Goal: Task Accomplishment & Management: Manage account settings

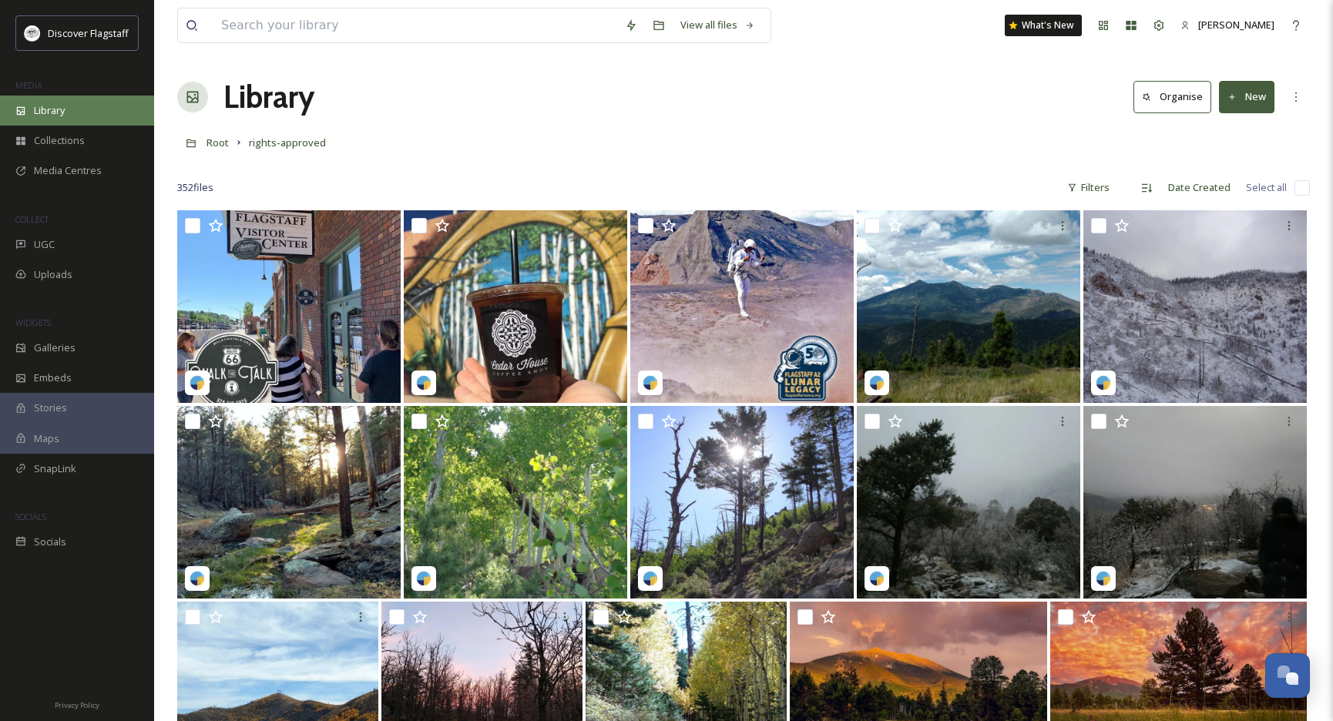
click at [30, 114] on div "Library" at bounding box center [77, 111] width 154 height 30
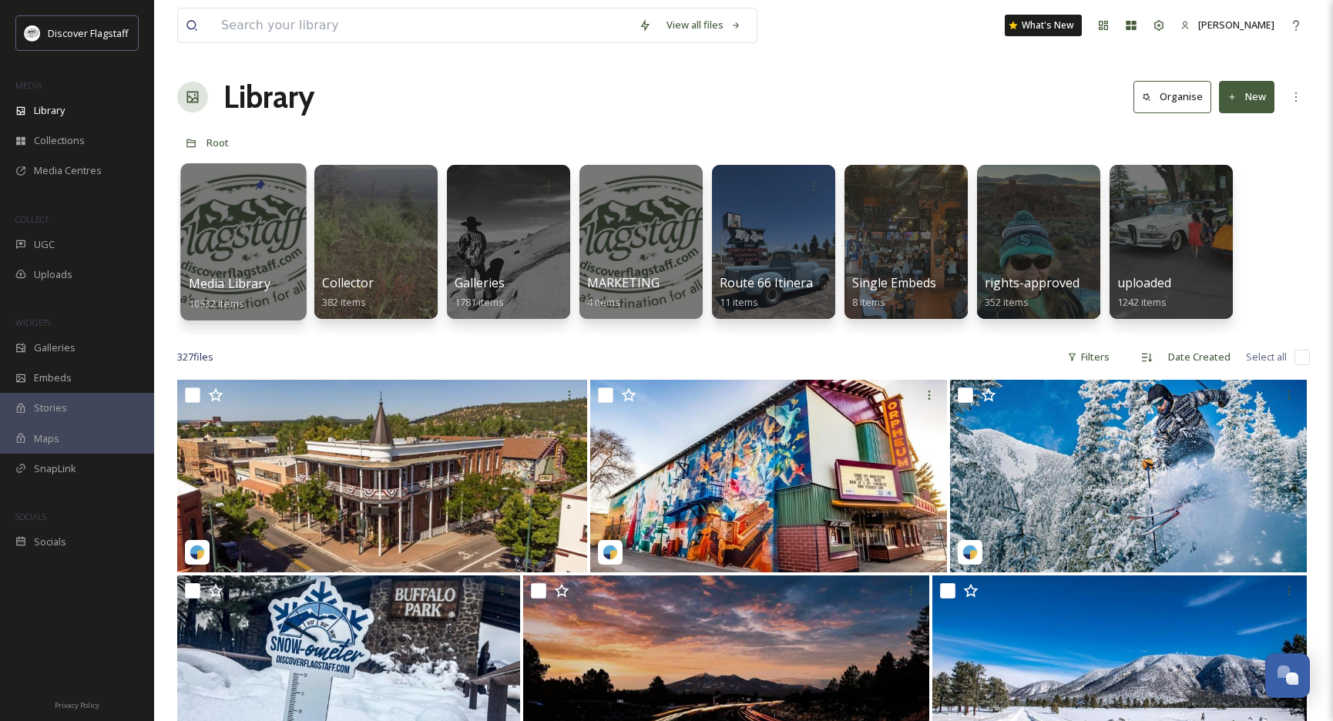
click at [275, 250] on div at bounding box center [243, 241] width 126 height 157
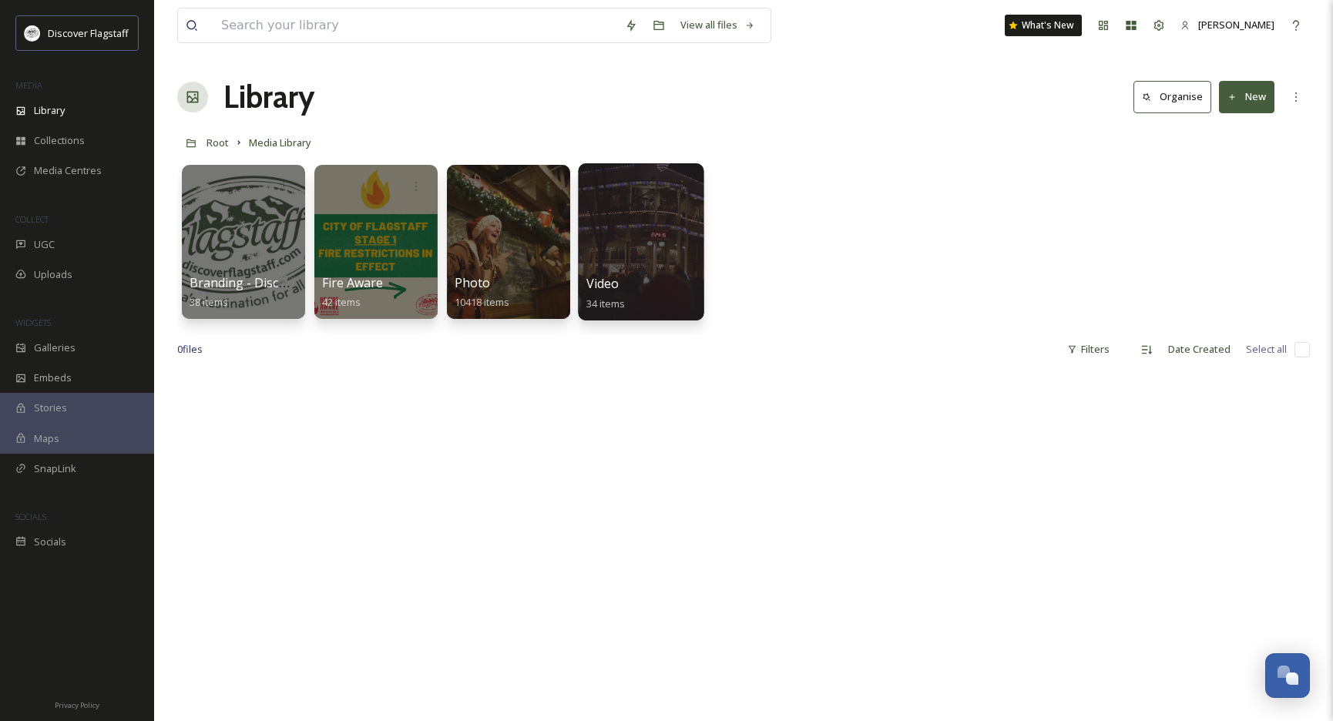
click at [630, 258] on div at bounding box center [641, 241] width 126 height 157
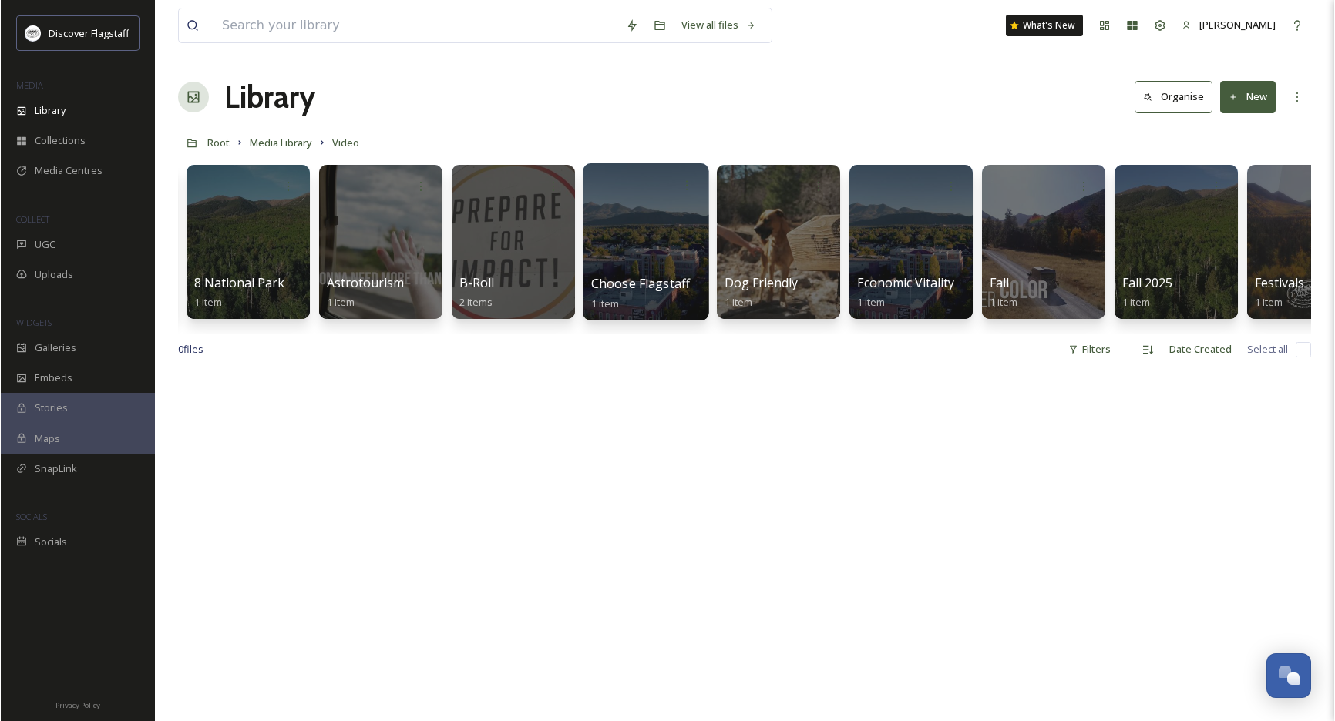
scroll to position [0, 520]
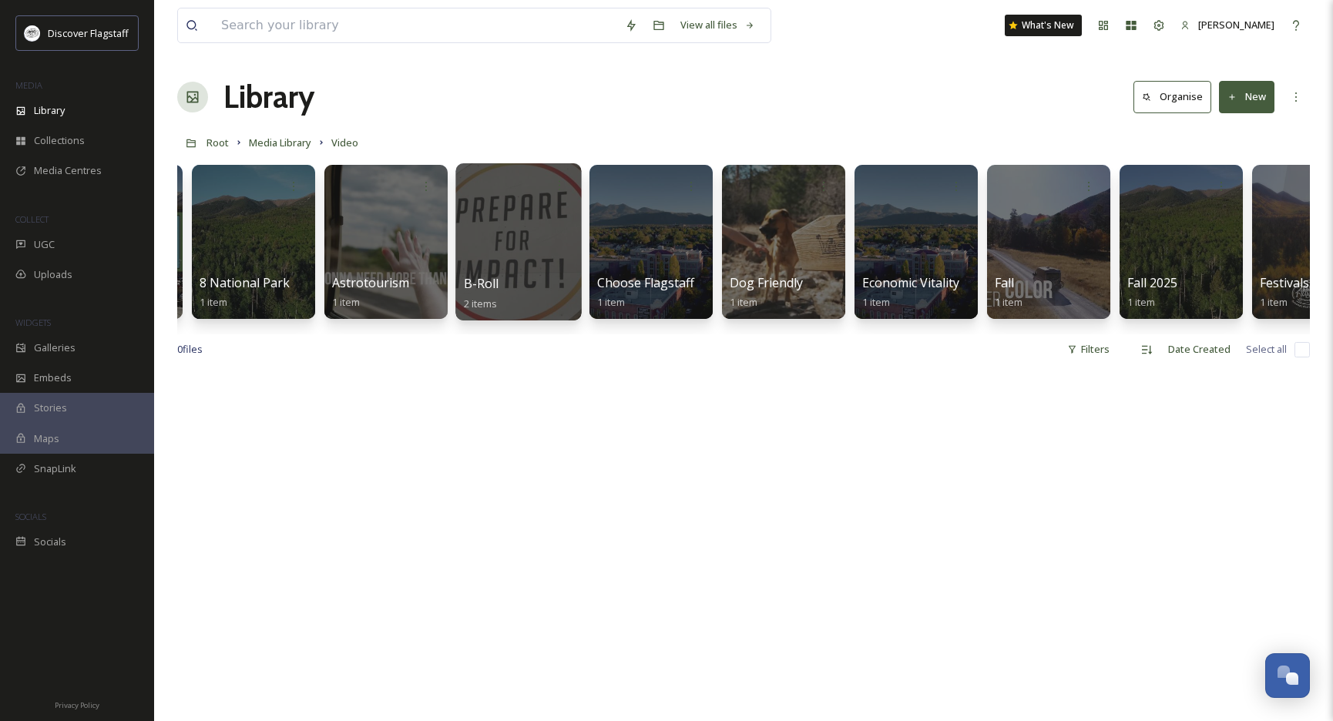
click at [545, 227] on div at bounding box center [519, 241] width 126 height 157
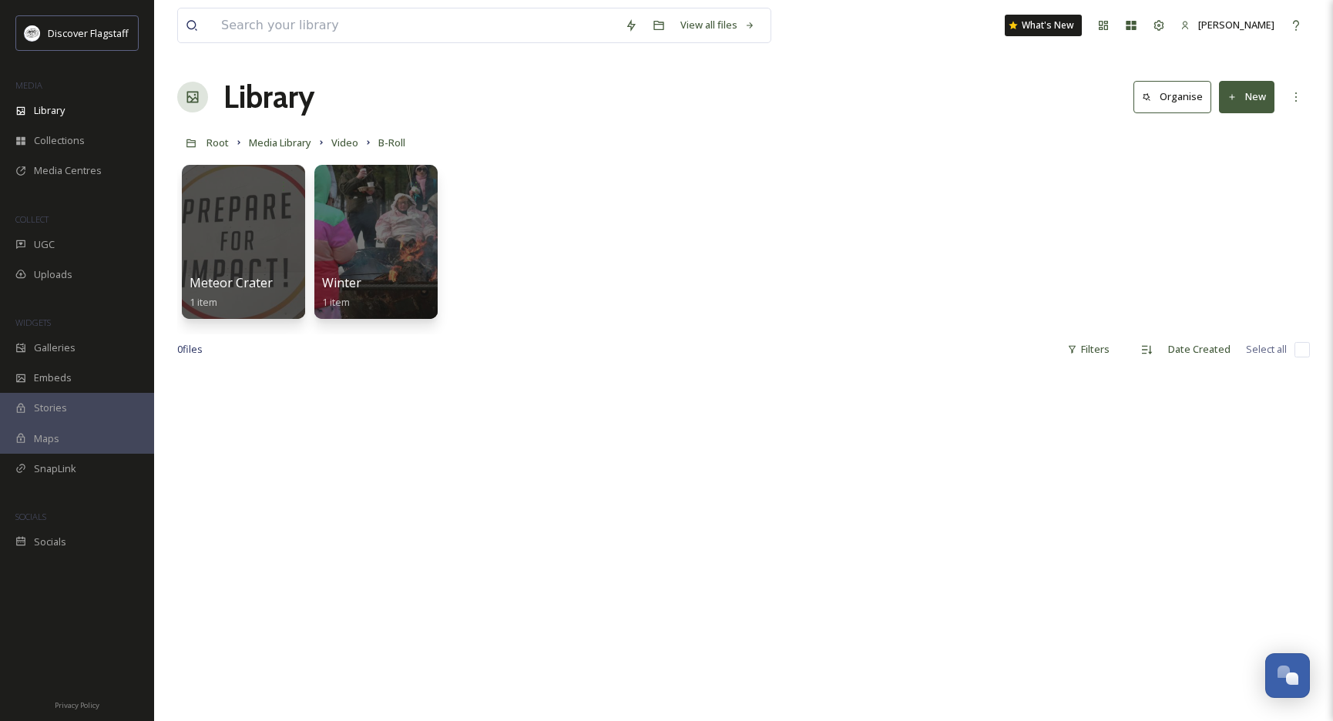
click at [498, 220] on div "Meteor Crater 1 item Winter 1 item" at bounding box center [743, 245] width 1133 height 177
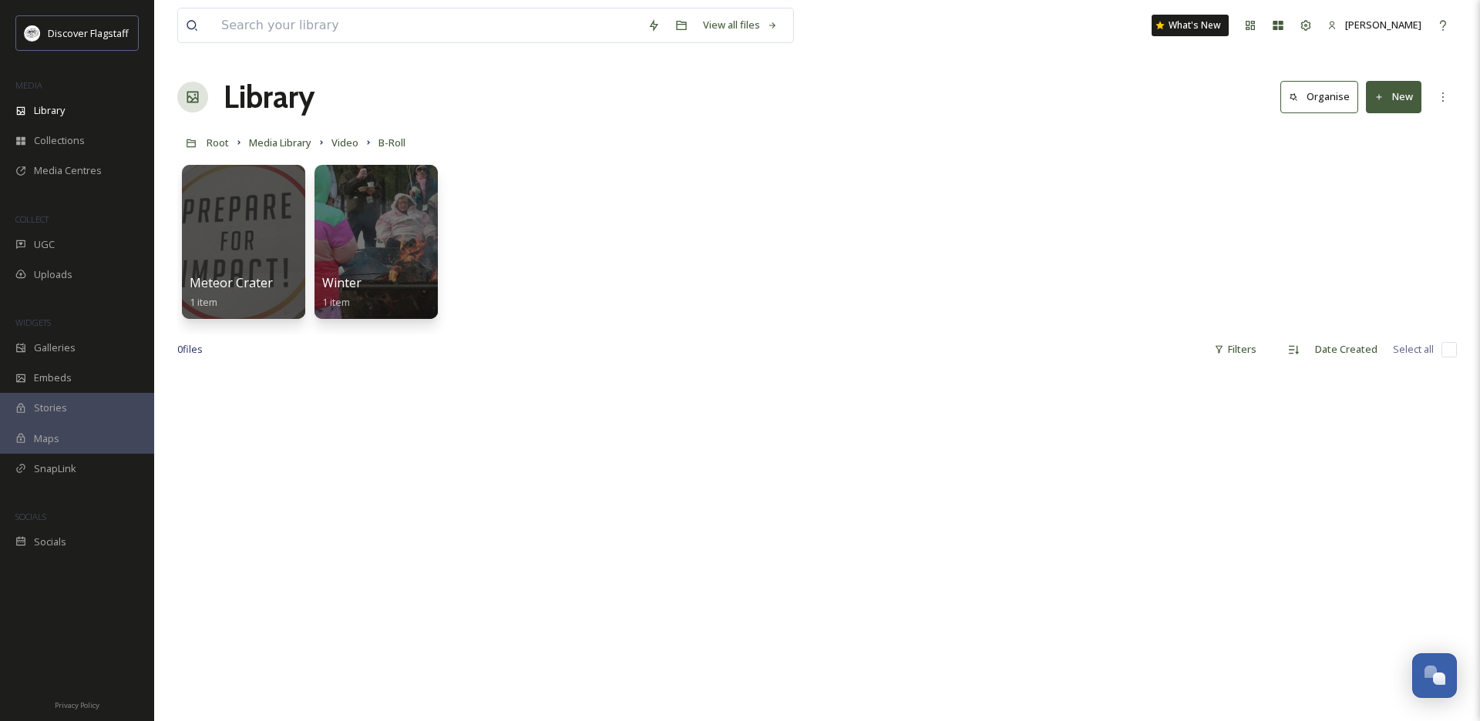
click at [1333, 103] on button "New" at bounding box center [1393, 97] width 55 height 32
click at [1333, 123] on div "File Upload" at bounding box center [1376, 133] width 87 height 30
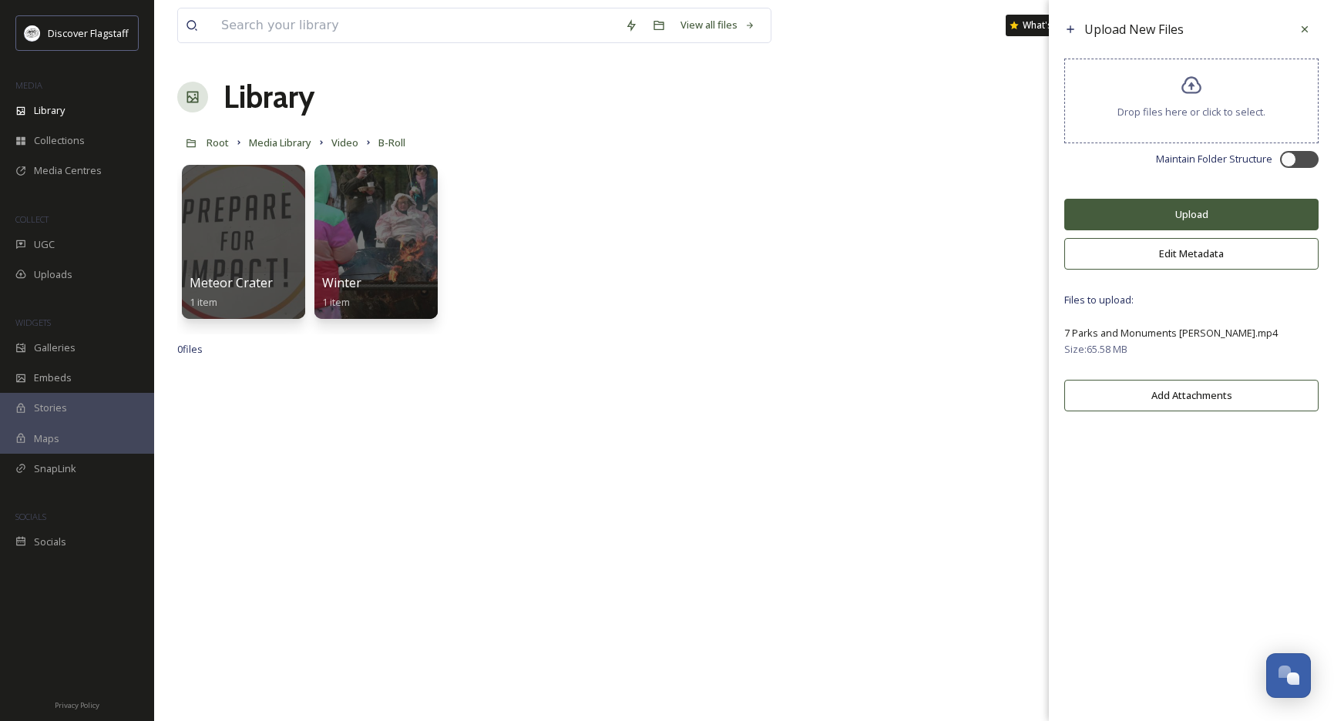
click at [1172, 224] on button "Upload" at bounding box center [1191, 215] width 254 height 32
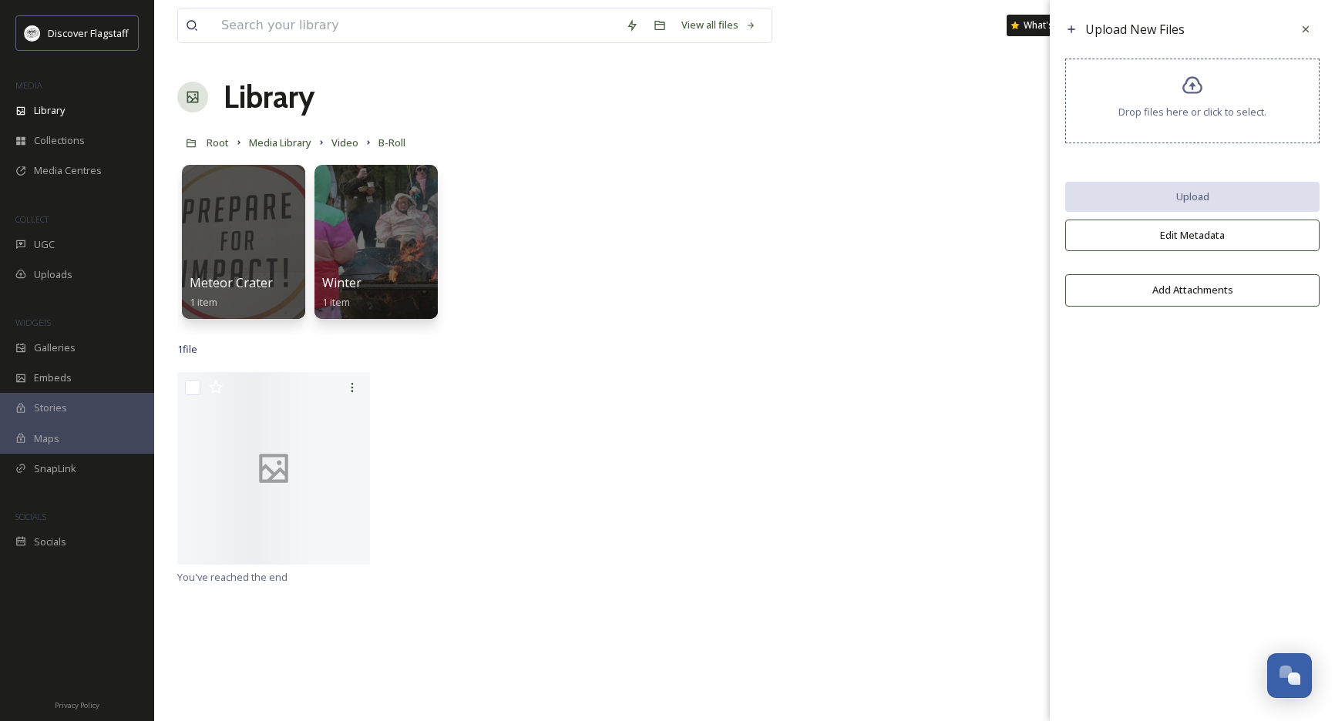
drag, startPoint x: 457, startPoint y: 490, endPoint x: 367, endPoint y: 513, distance: 92.9
click at [457, 490] on div at bounding box center [744, 470] width 1135 height 196
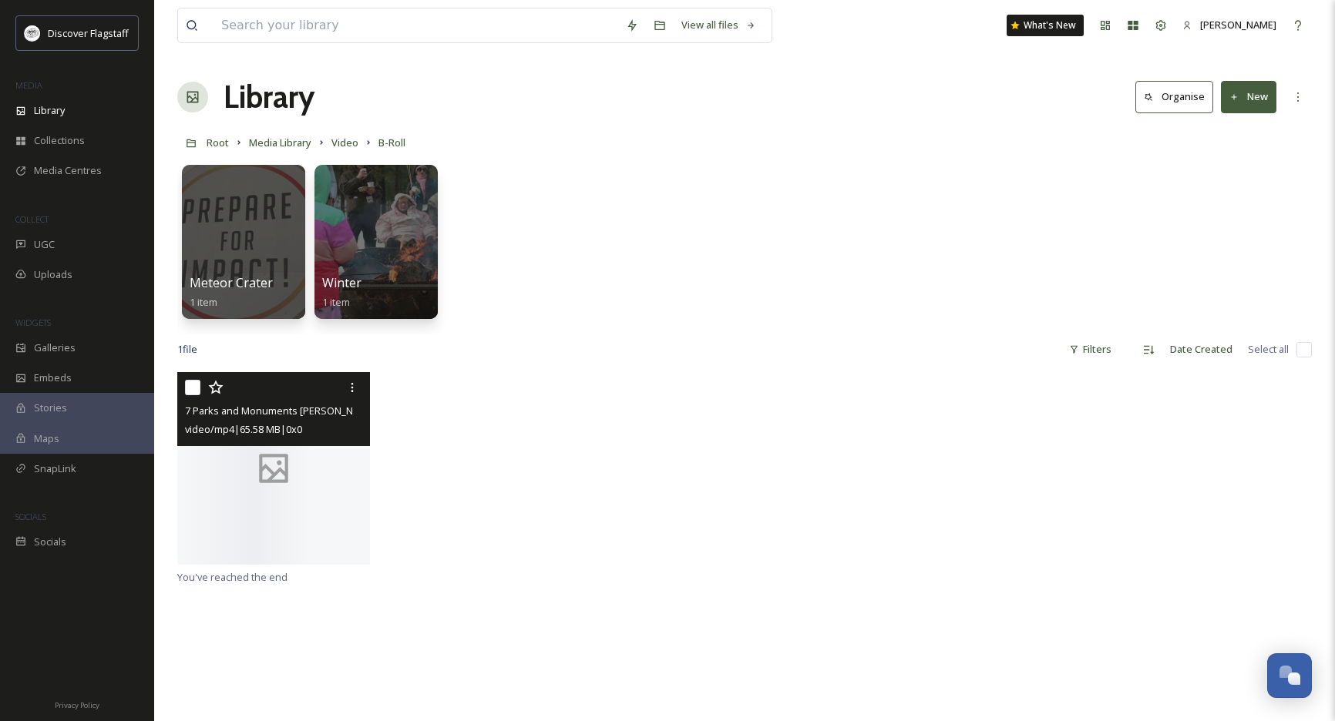
click at [315, 516] on div at bounding box center [273, 468] width 193 height 193
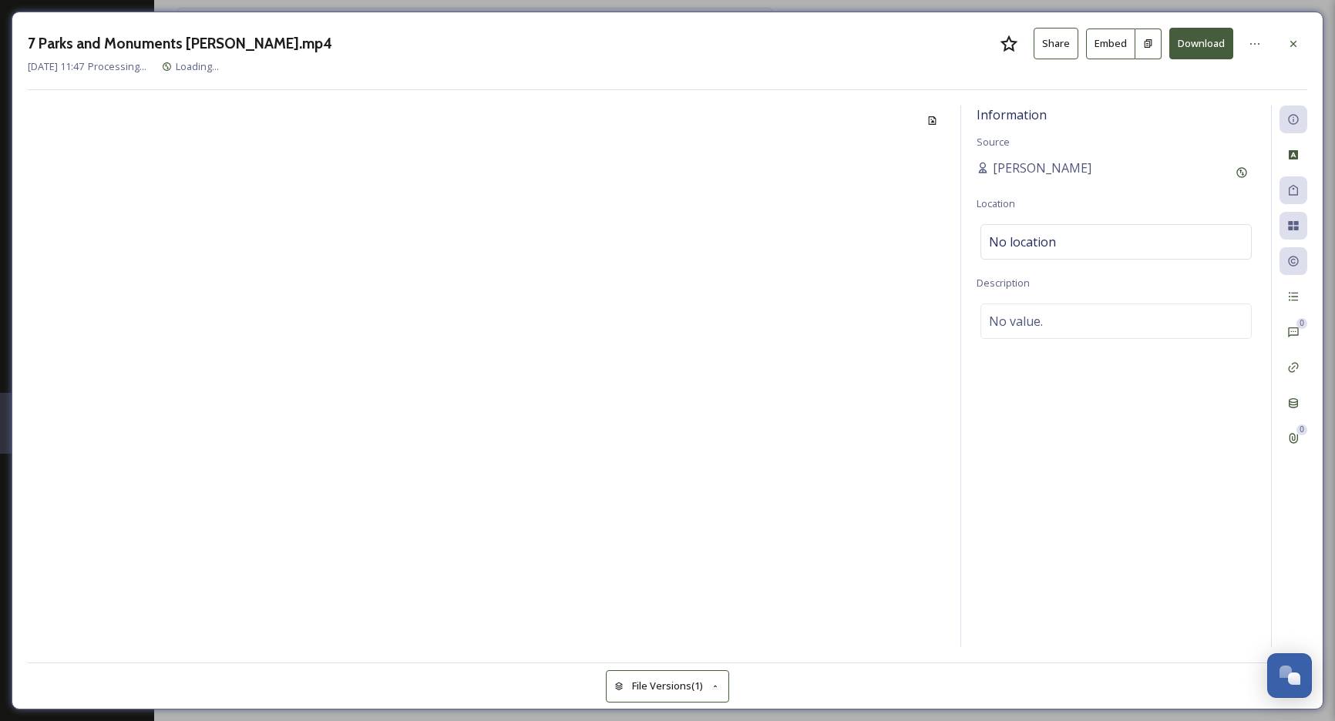
click at [315, 516] on div at bounding box center [486, 377] width 917 height 542
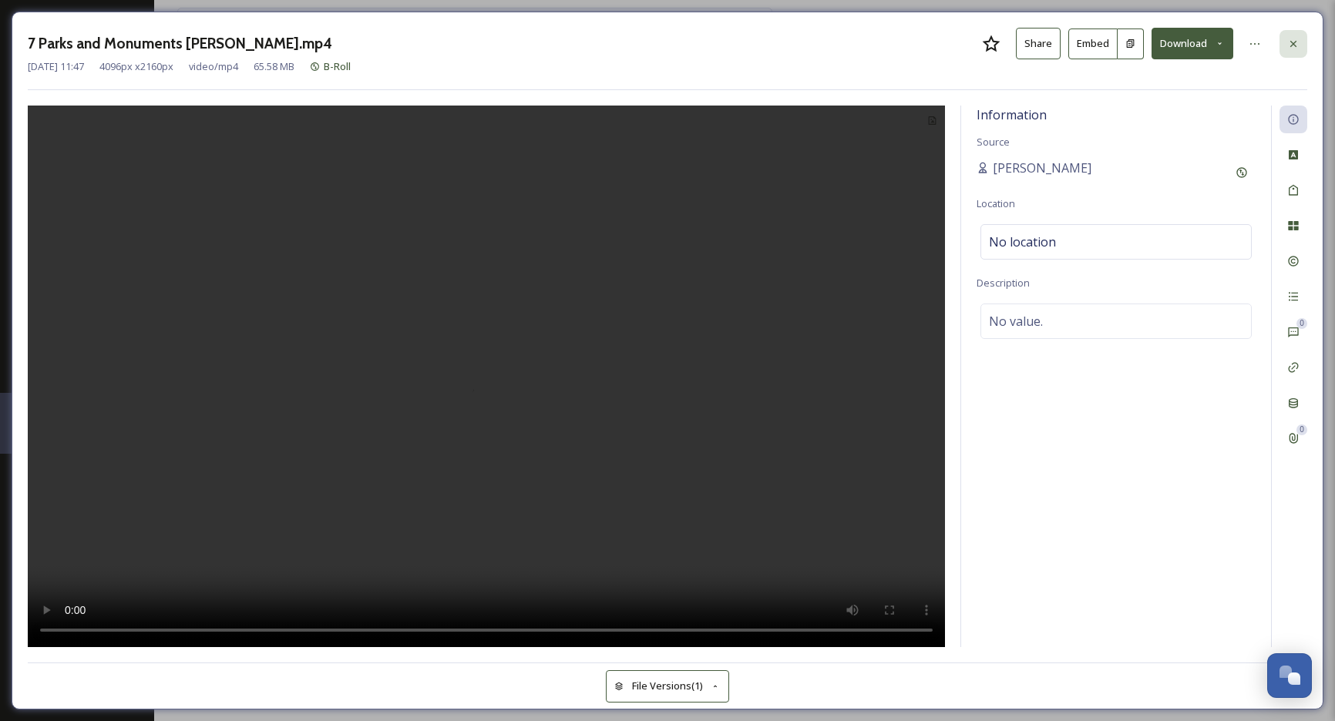
click at [1290, 39] on icon at bounding box center [1293, 44] width 12 height 12
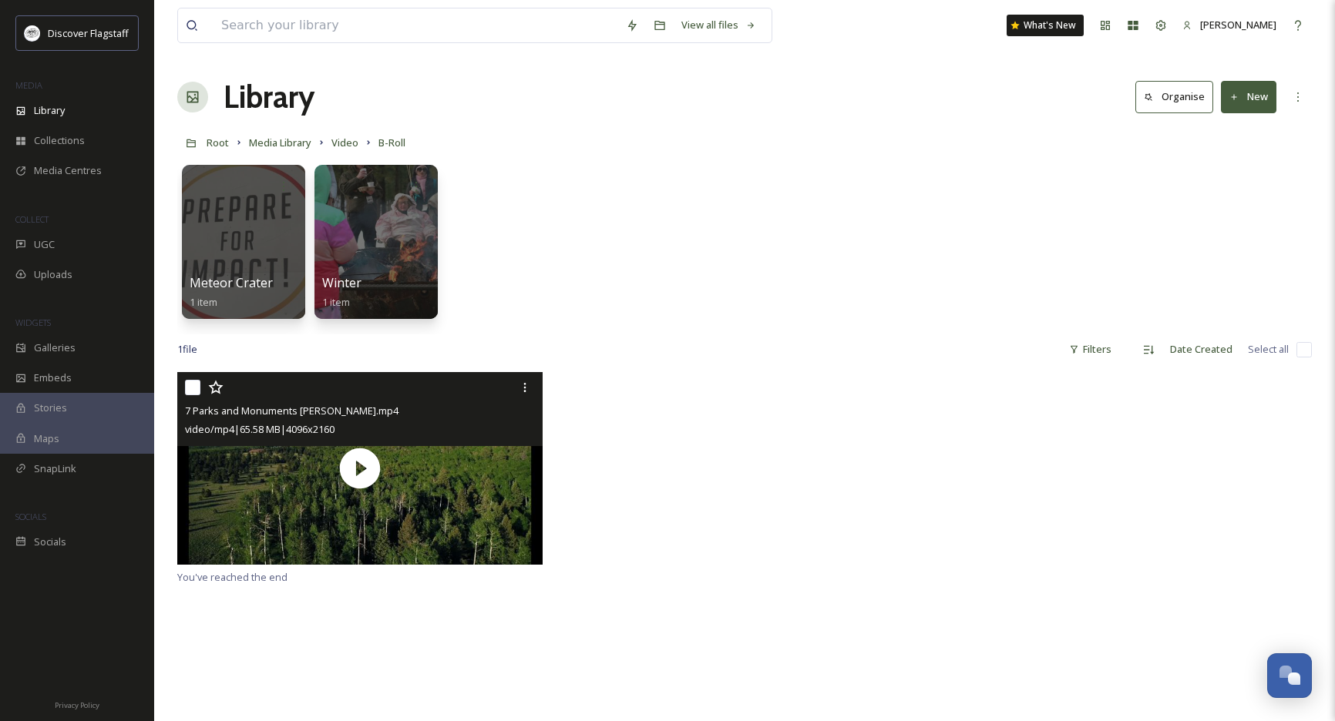
click at [1249, 91] on button "New" at bounding box center [1248, 97] width 55 height 32
click at [1234, 187] on span "Folder" at bounding box center [1230, 193] width 29 height 15
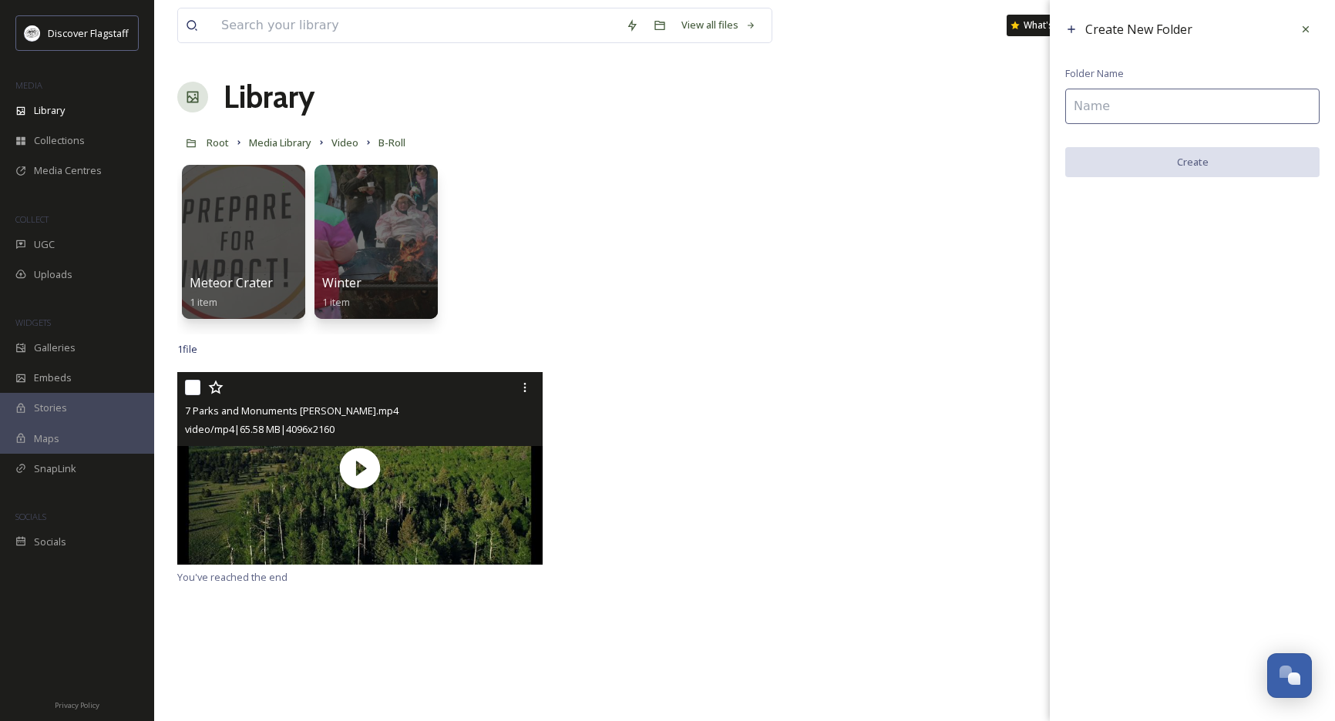
click at [1092, 109] on input at bounding box center [1192, 106] width 254 height 35
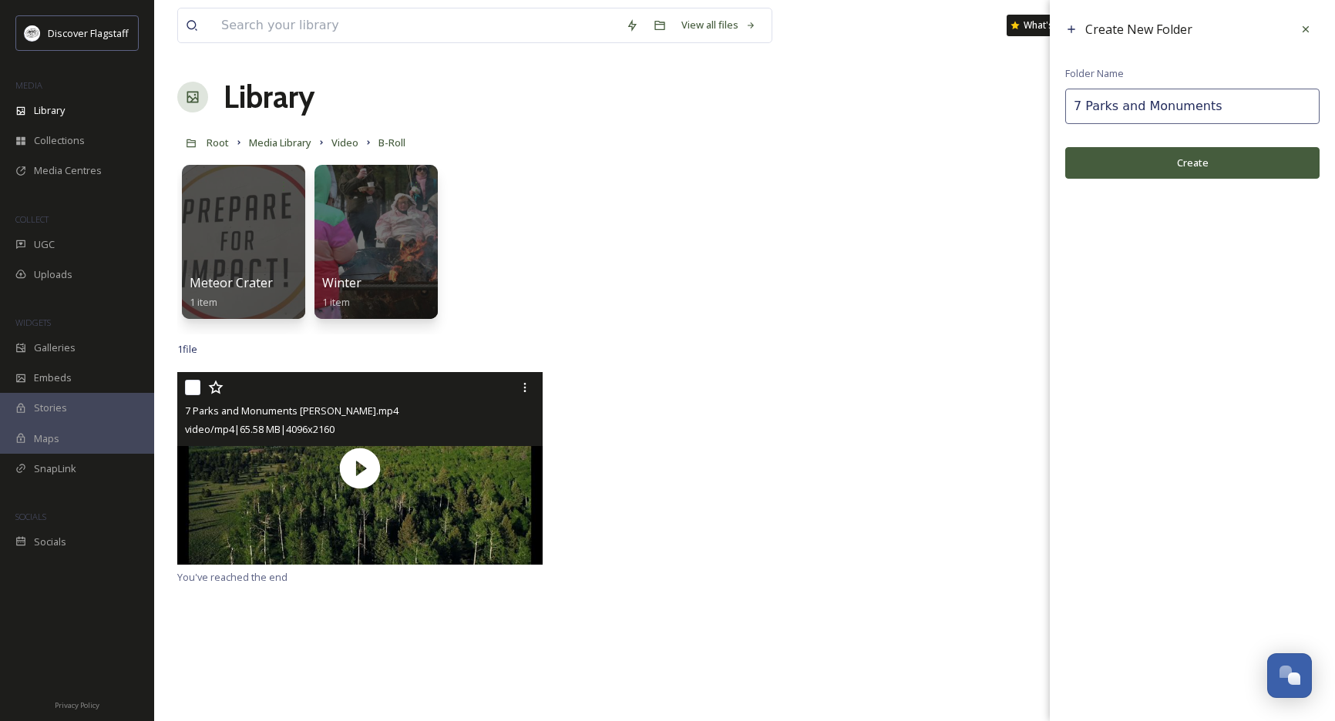
type input "7 Parks and Monuments"
click at [1154, 160] on button "Create" at bounding box center [1192, 163] width 254 height 32
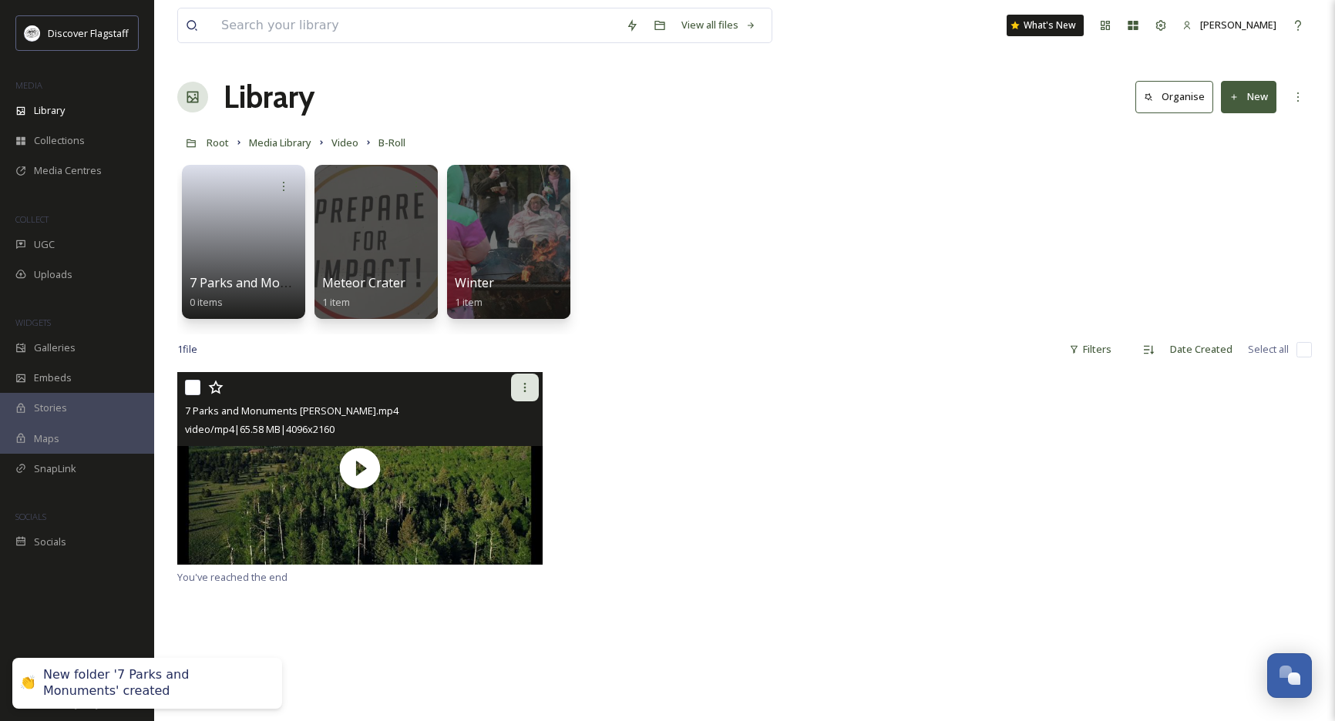
click at [523, 385] on icon at bounding box center [525, 388] width 12 height 12
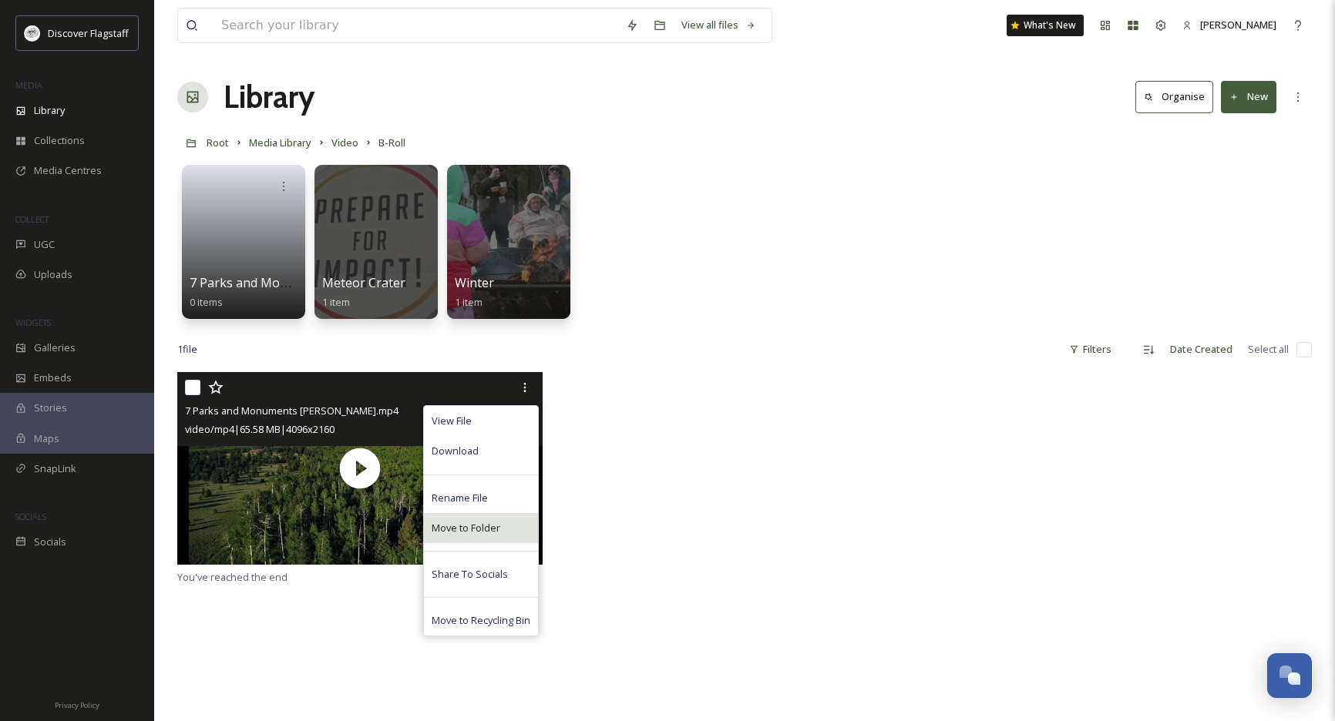
click at [495, 526] on span "Move to Folder" at bounding box center [466, 528] width 69 height 15
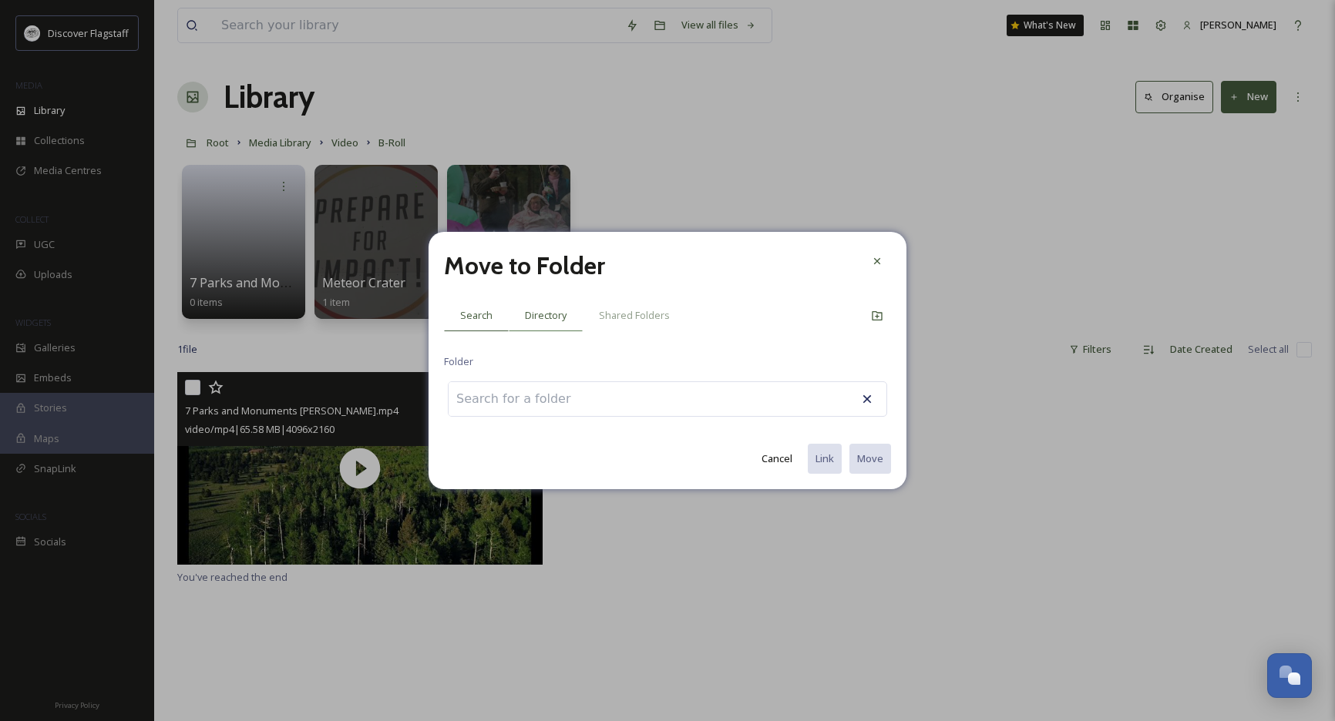
click at [543, 319] on span "Directory" at bounding box center [546, 315] width 42 height 15
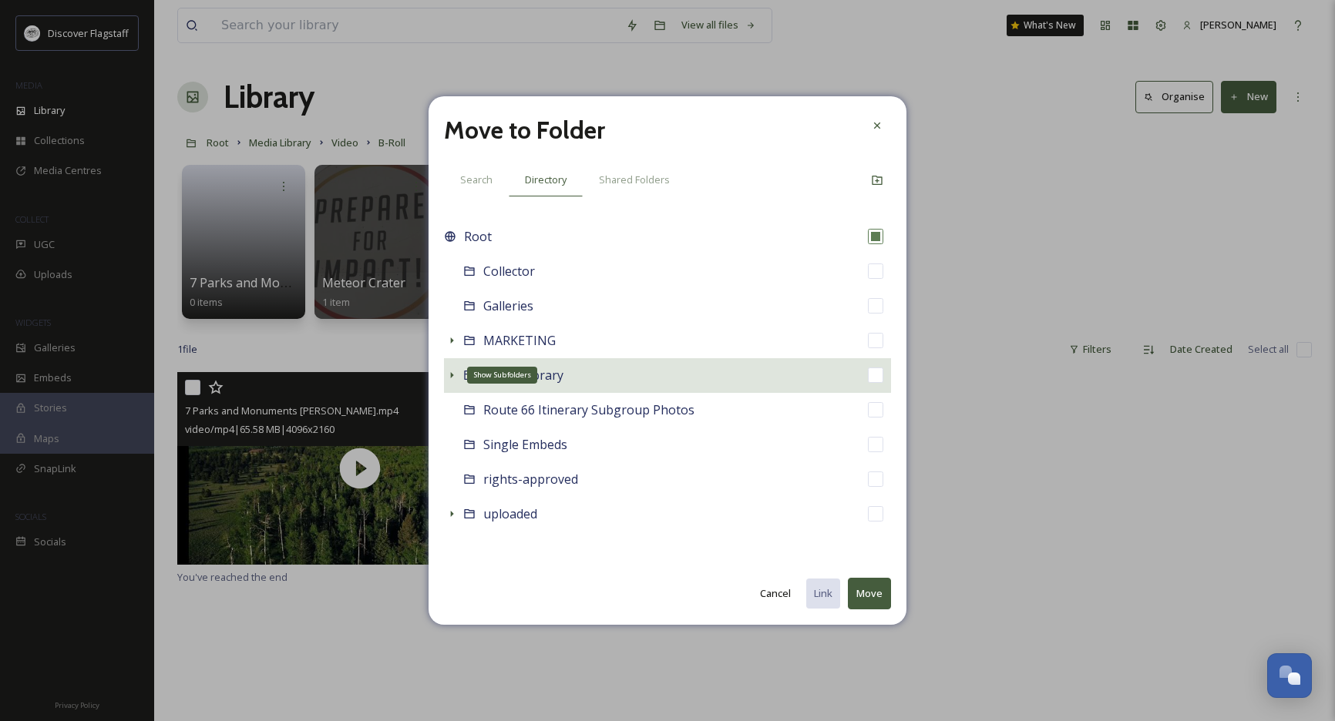
click at [446, 377] on icon at bounding box center [452, 375] width 12 height 12
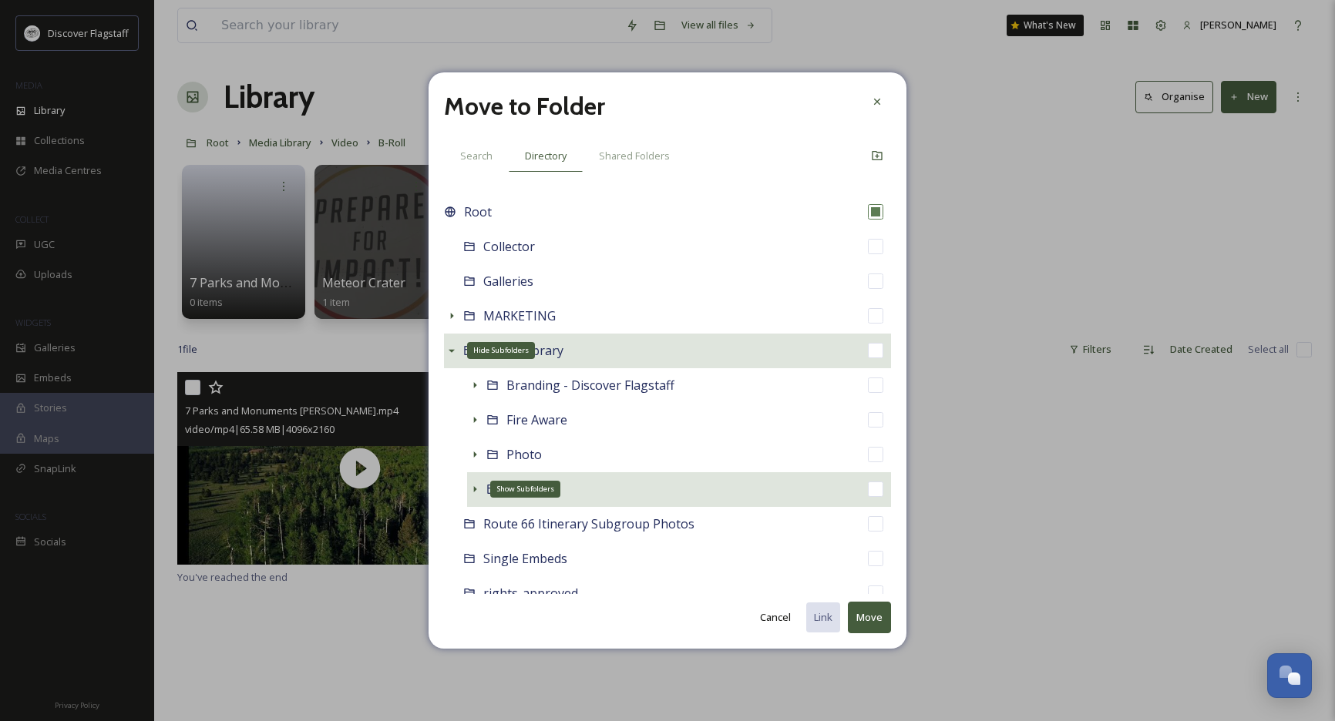
click at [476, 489] on icon at bounding box center [475, 489] width 3 height 6
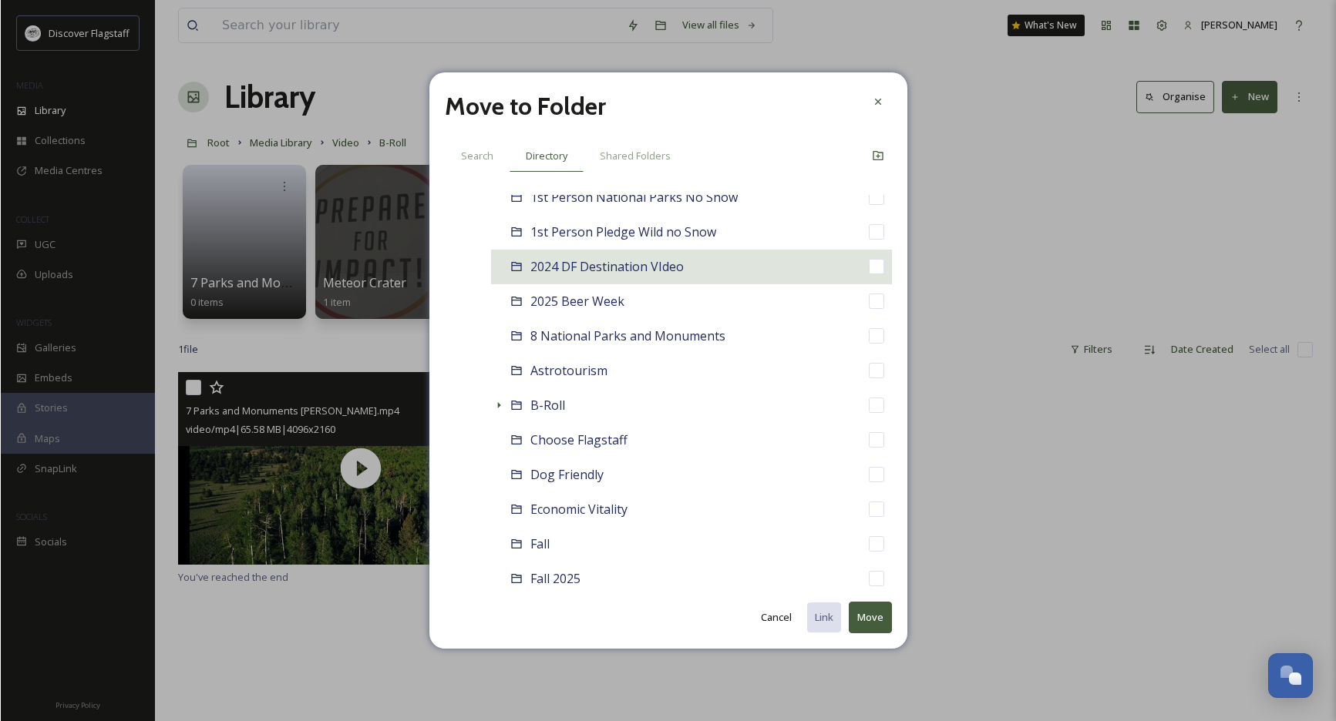
scroll to position [351, 0]
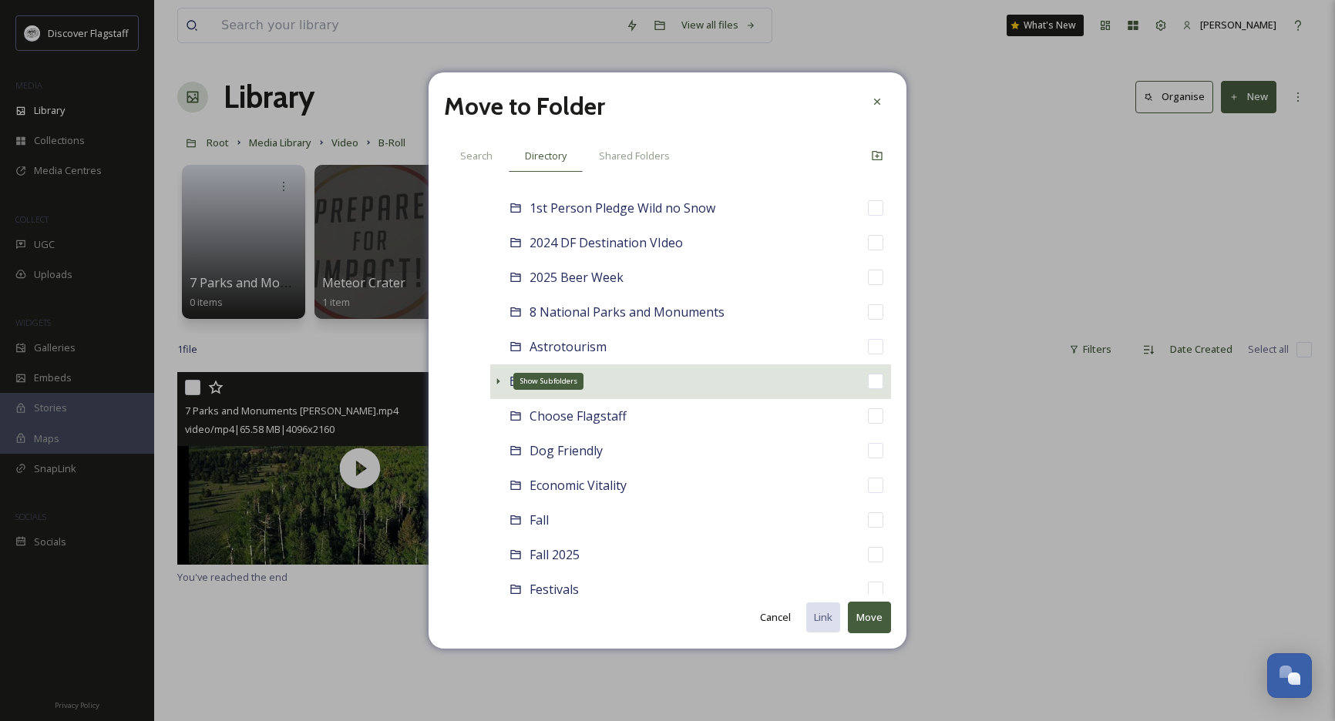
click at [500, 382] on icon at bounding box center [498, 381] width 12 height 12
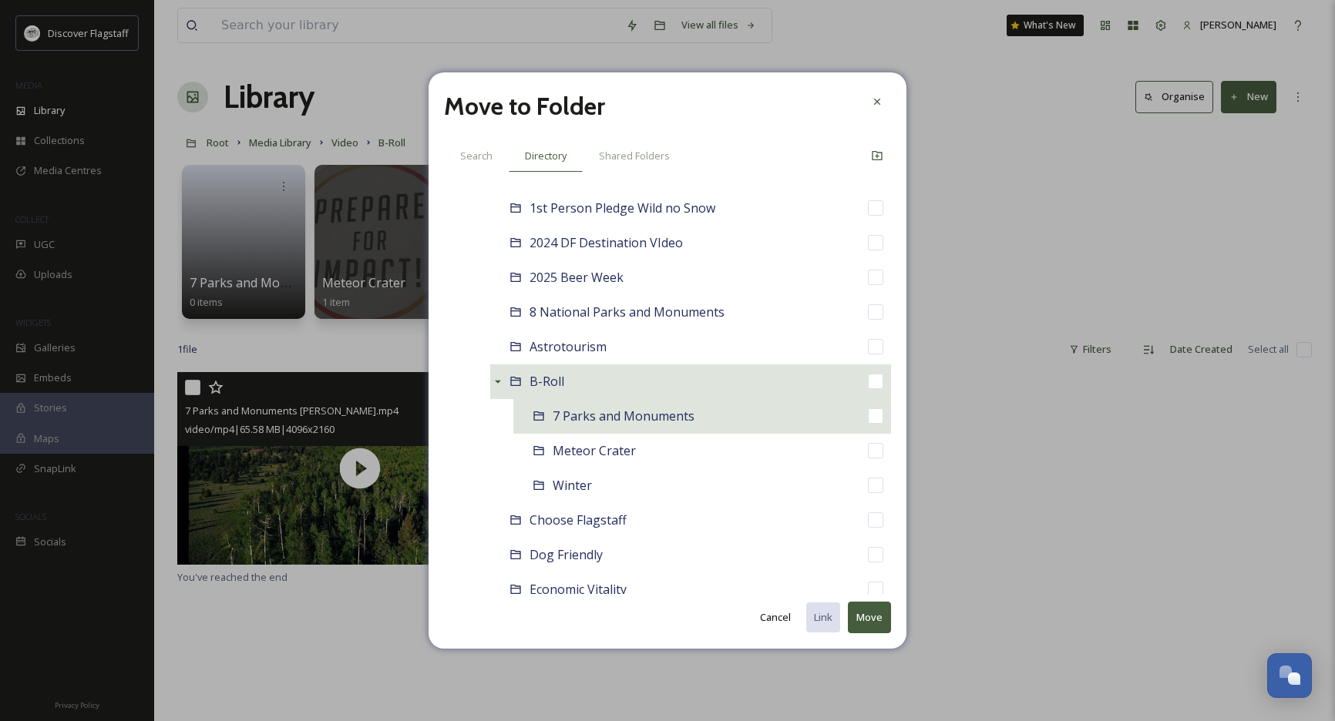
click at [588, 415] on span "7 Parks and Monuments" at bounding box center [624, 416] width 142 height 17
checkbox input "false"
checkbox input "true"
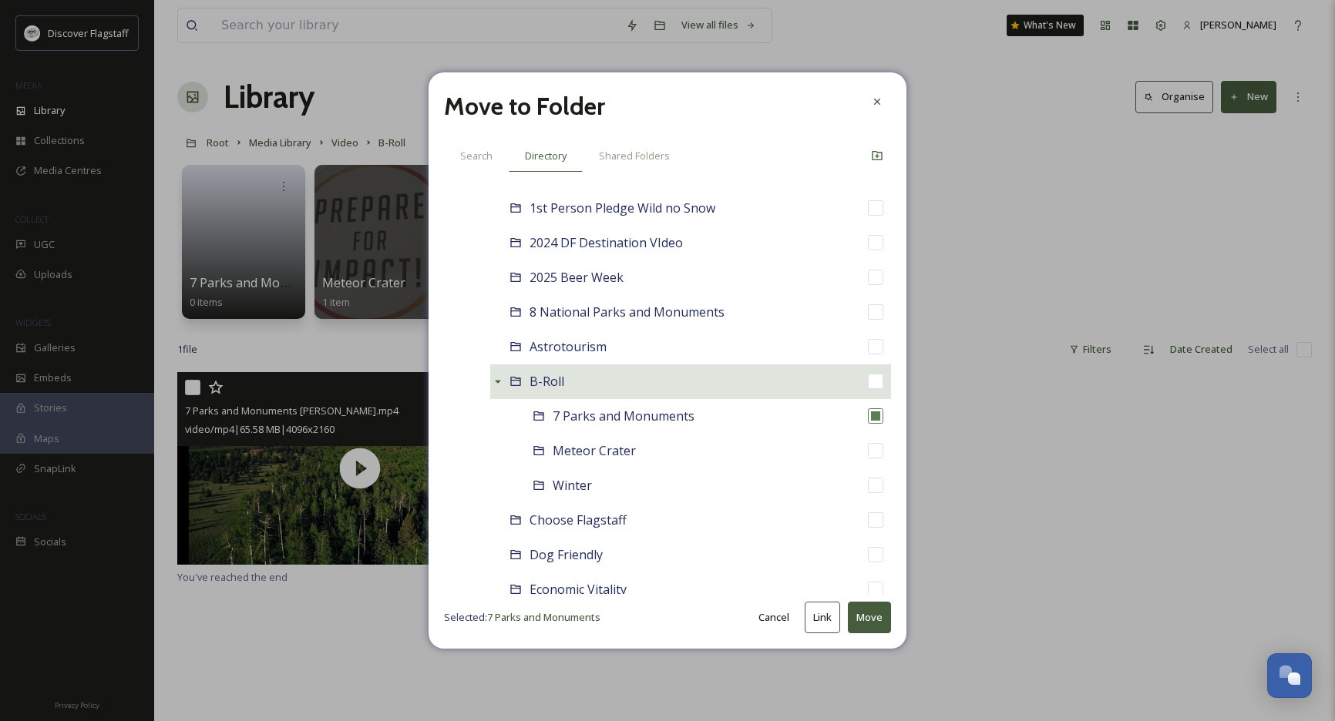
click at [865, 607] on button "Move" at bounding box center [869, 618] width 43 height 32
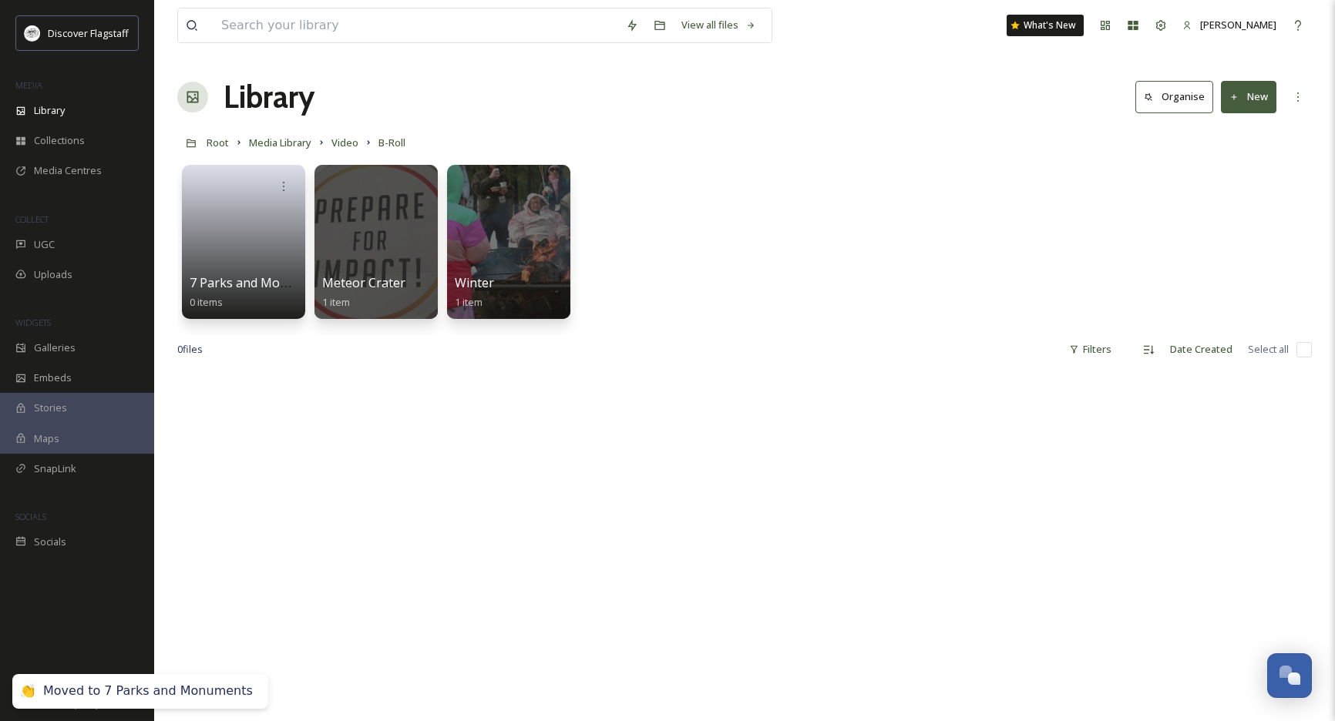
click at [591, 385] on div at bounding box center [744, 732] width 1135 height 721
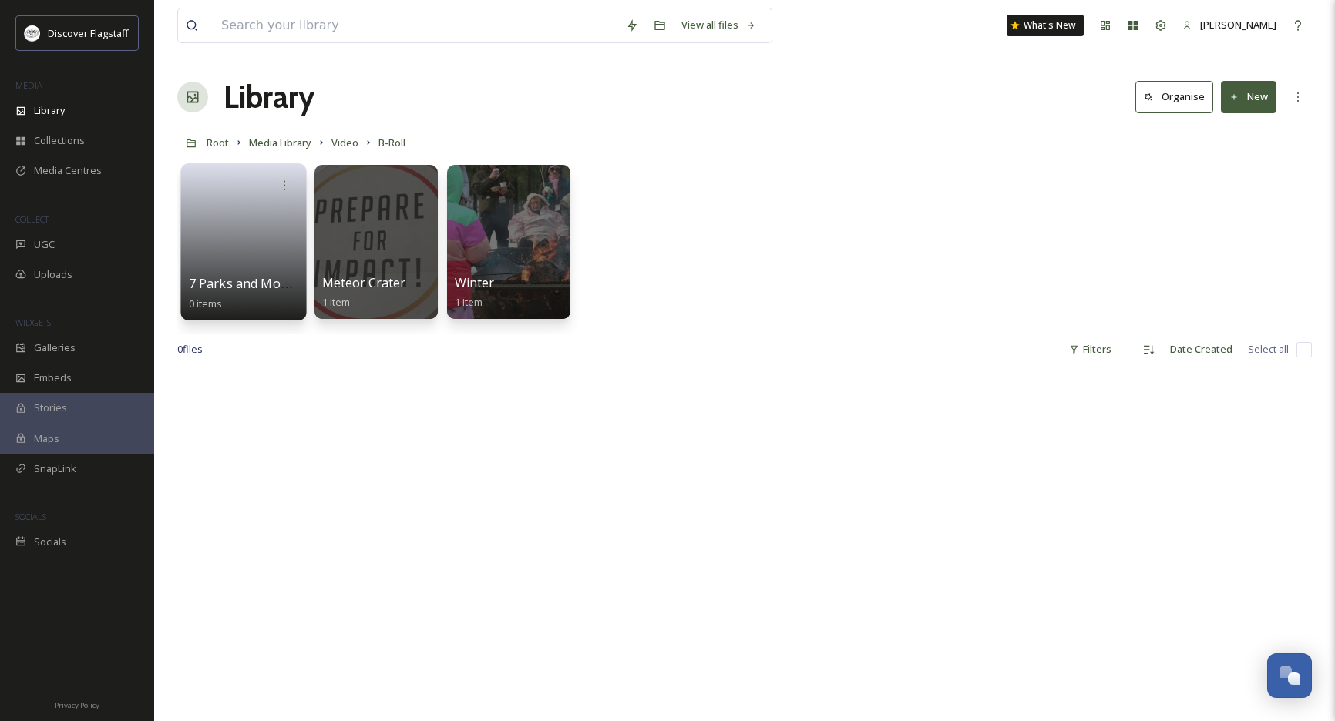
click at [254, 224] on link at bounding box center [244, 237] width 110 height 75
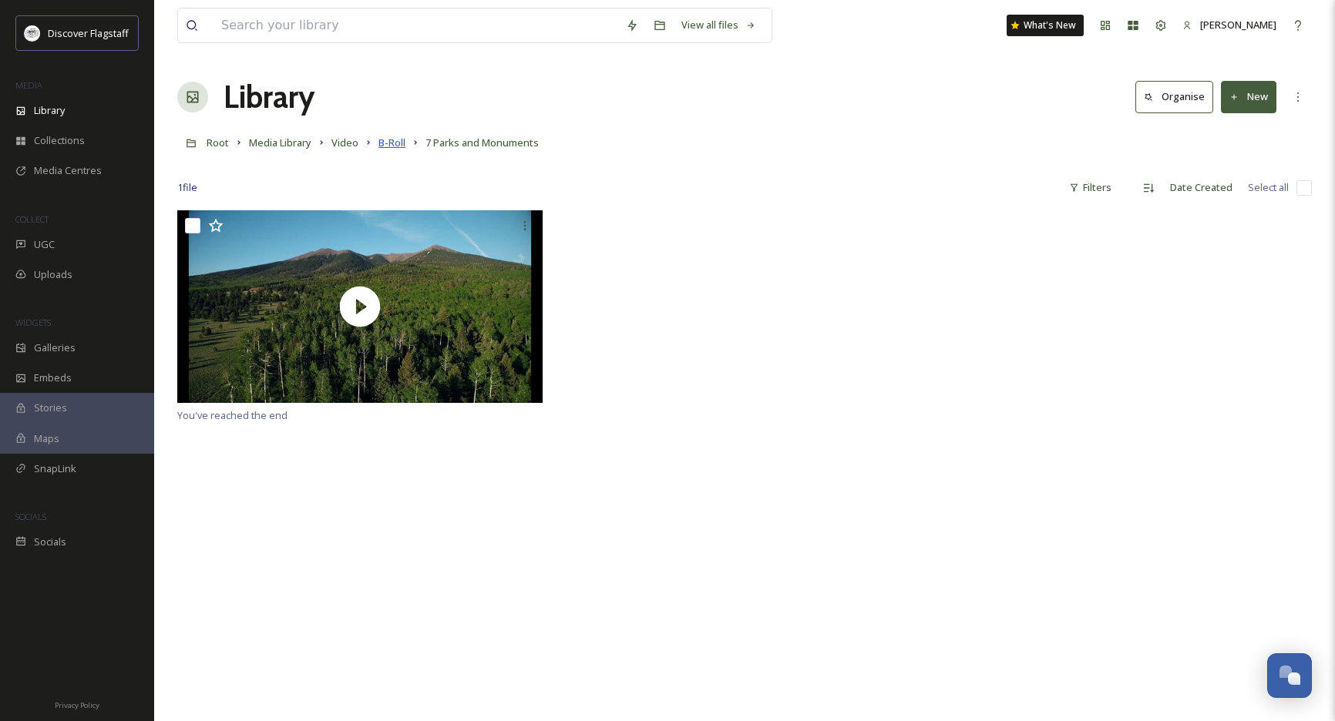
click at [394, 146] on span "B-Roll" at bounding box center [391, 143] width 27 height 14
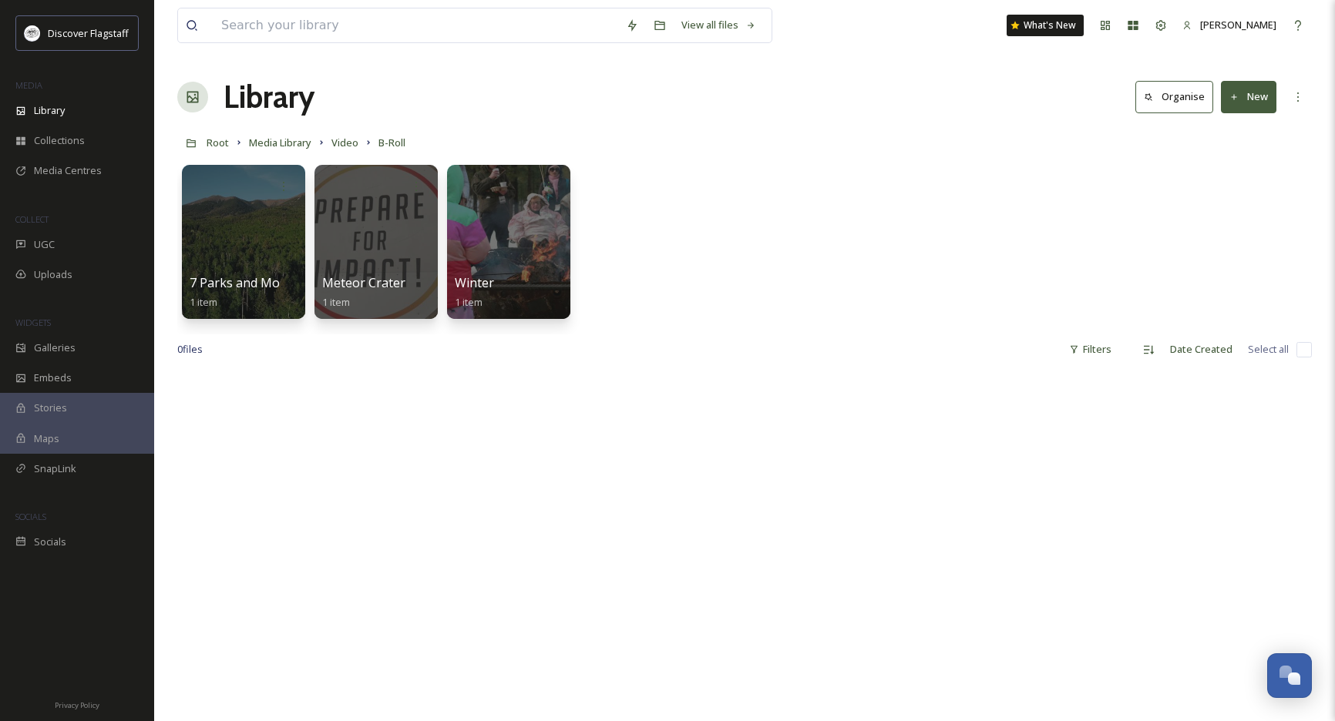
click at [1254, 100] on button "New" at bounding box center [1248, 97] width 55 height 32
click at [1238, 127] on span "File Upload" at bounding box center [1241, 133] width 51 height 15
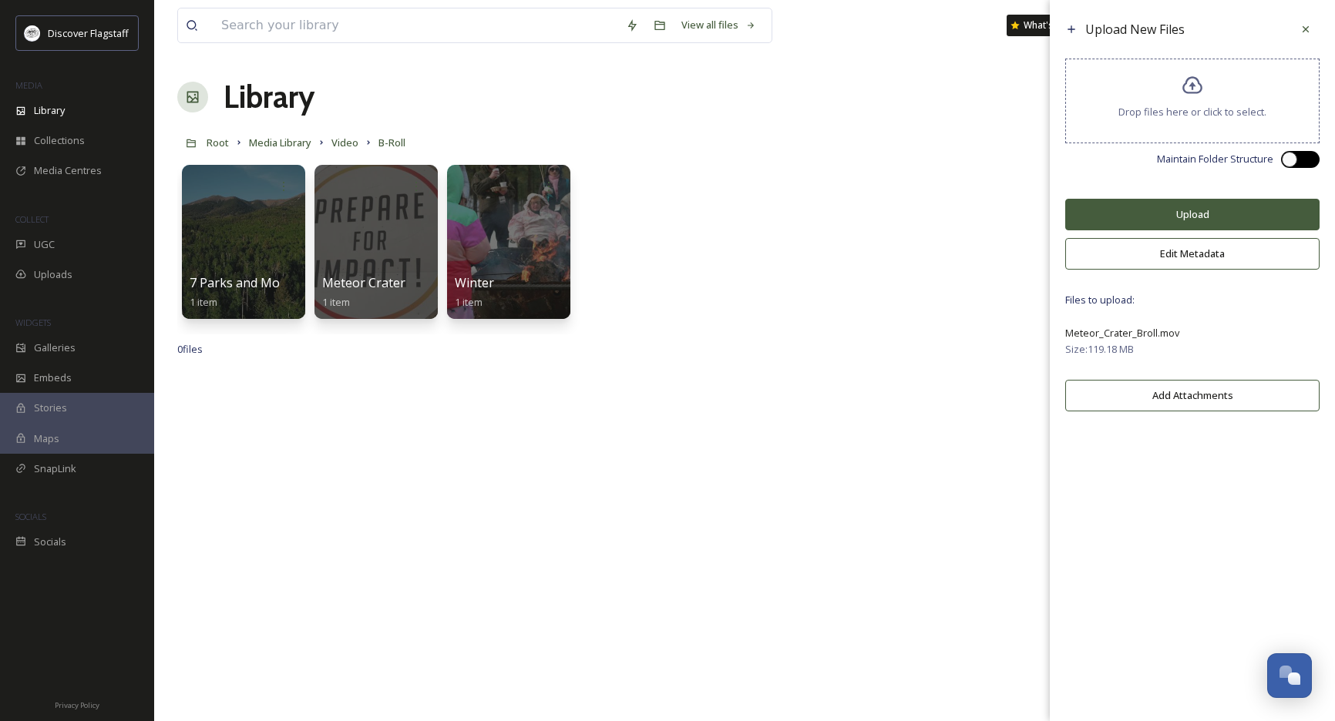
click at [1306, 163] on div at bounding box center [1308, 160] width 8 height 8
checkbox input "true"
click at [1226, 224] on button "Upload" at bounding box center [1192, 215] width 254 height 32
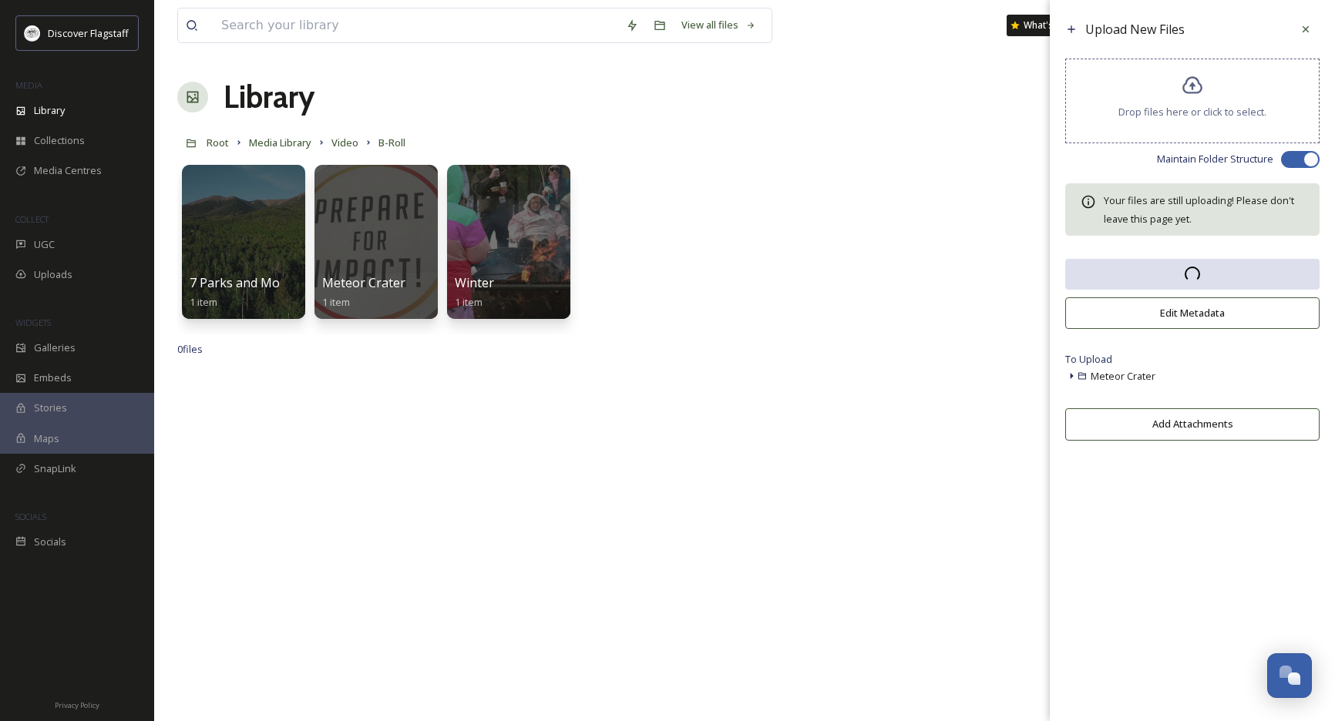
click at [1303, 29] on icon at bounding box center [1306, 29] width 12 height 12
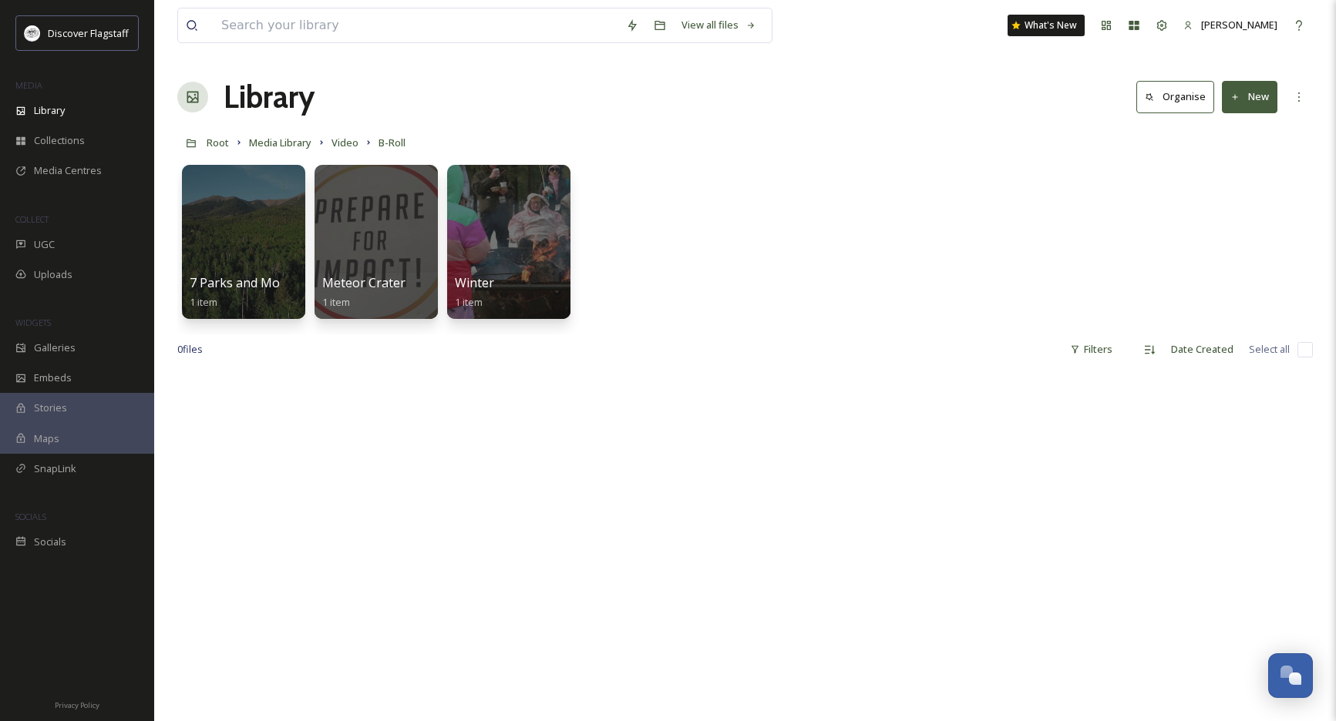
click at [1245, 92] on button "New" at bounding box center [1249, 97] width 55 height 32
click at [1236, 128] on span "File Upload" at bounding box center [1242, 133] width 51 height 15
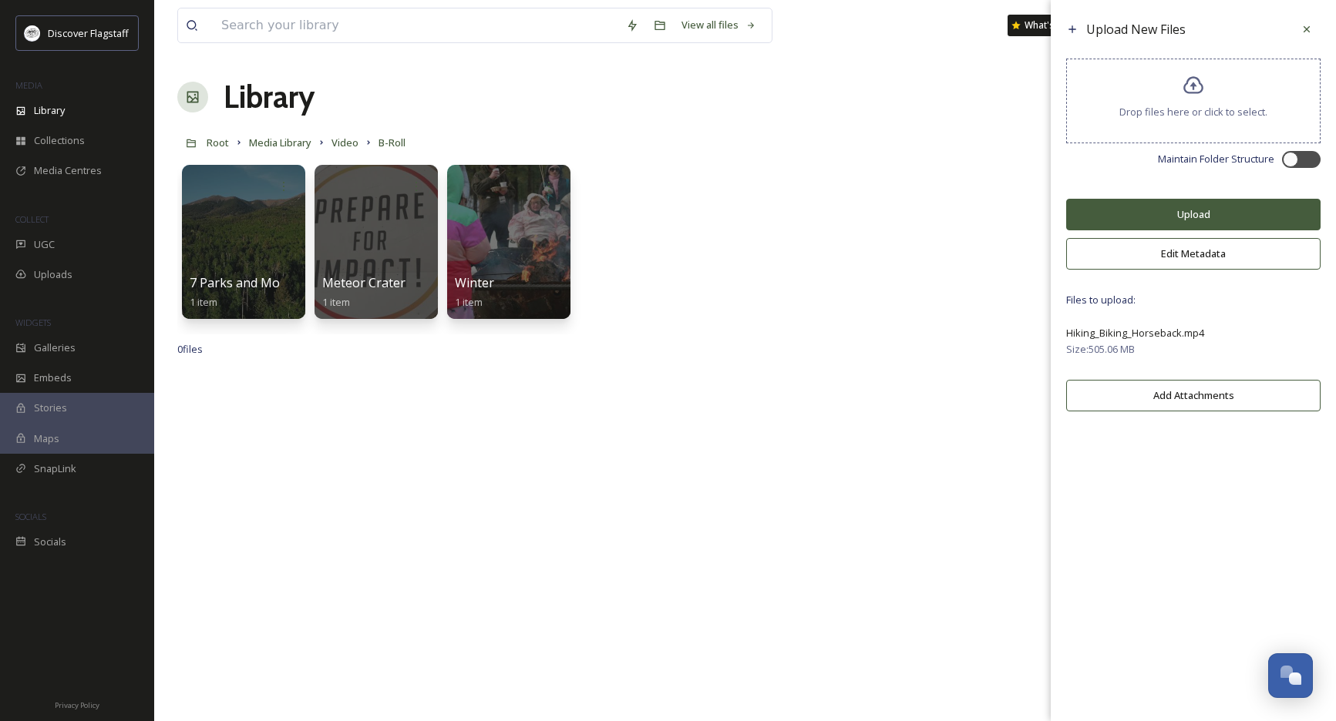
click at [1224, 223] on button "Upload" at bounding box center [1193, 215] width 254 height 32
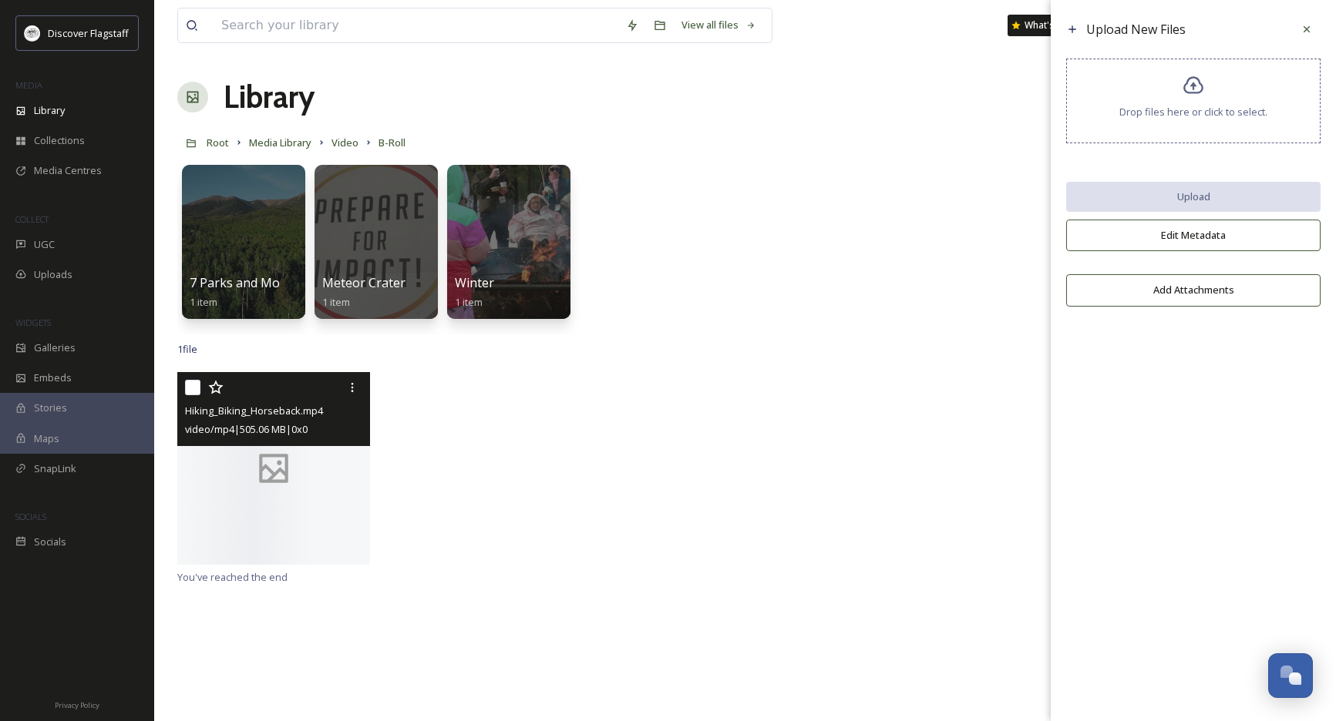
click at [318, 520] on div at bounding box center [273, 468] width 193 height 193
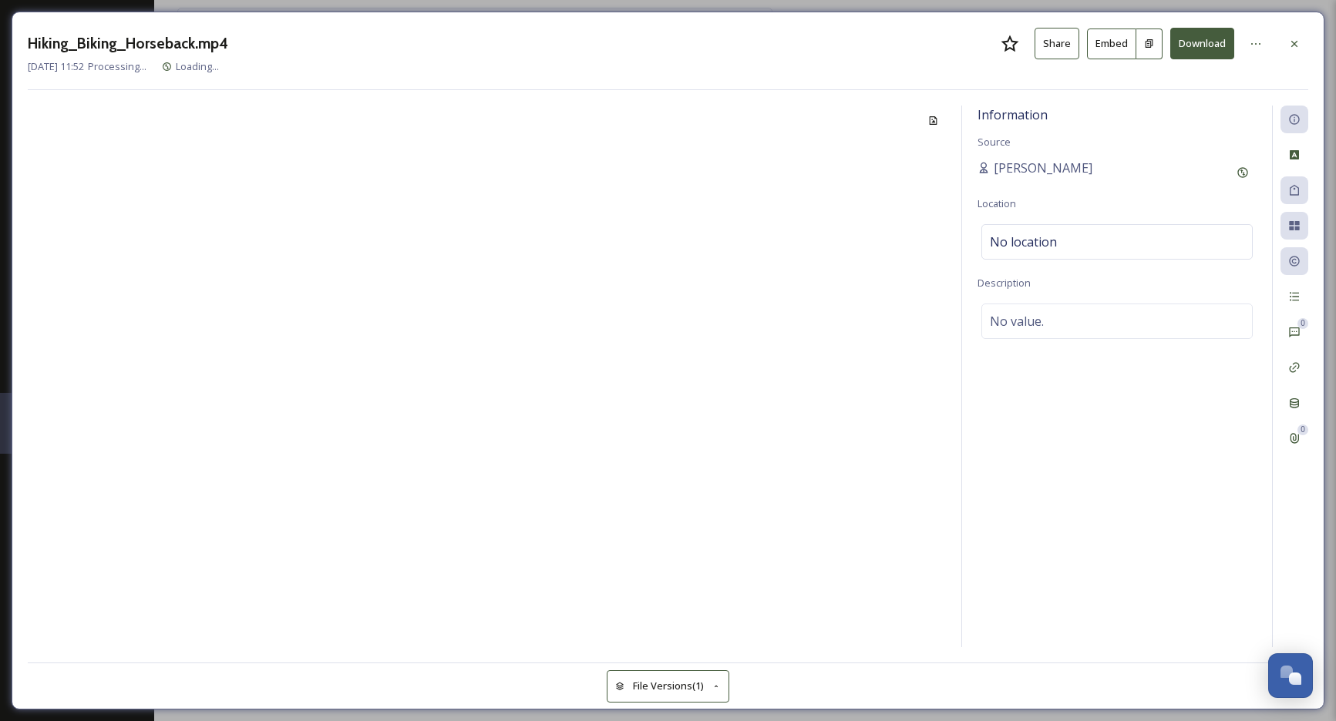
click at [318, 520] on div at bounding box center [487, 377] width 918 height 542
click at [1289, 45] on icon at bounding box center [1294, 44] width 12 height 12
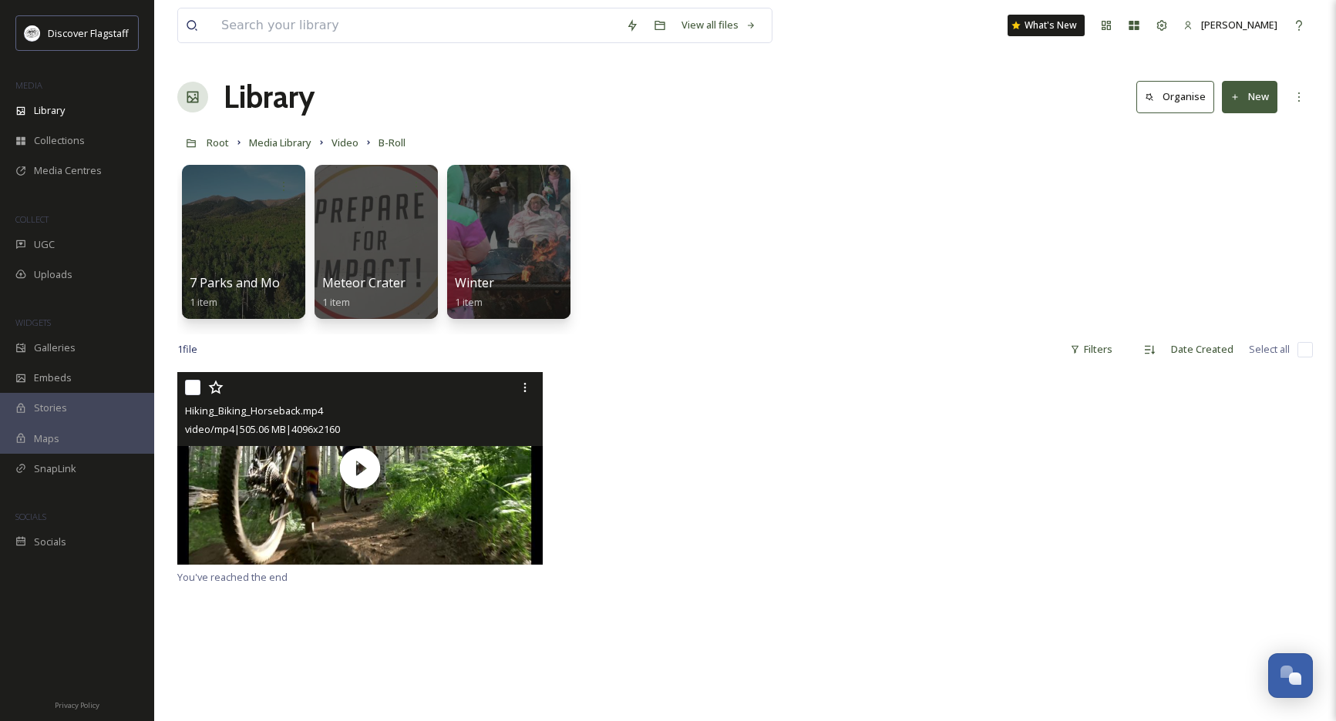
click at [1242, 101] on button "New" at bounding box center [1249, 97] width 55 height 32
click at [1245, 187] on span "Folder" at bounding box center [1231, 193] width 29 height 15
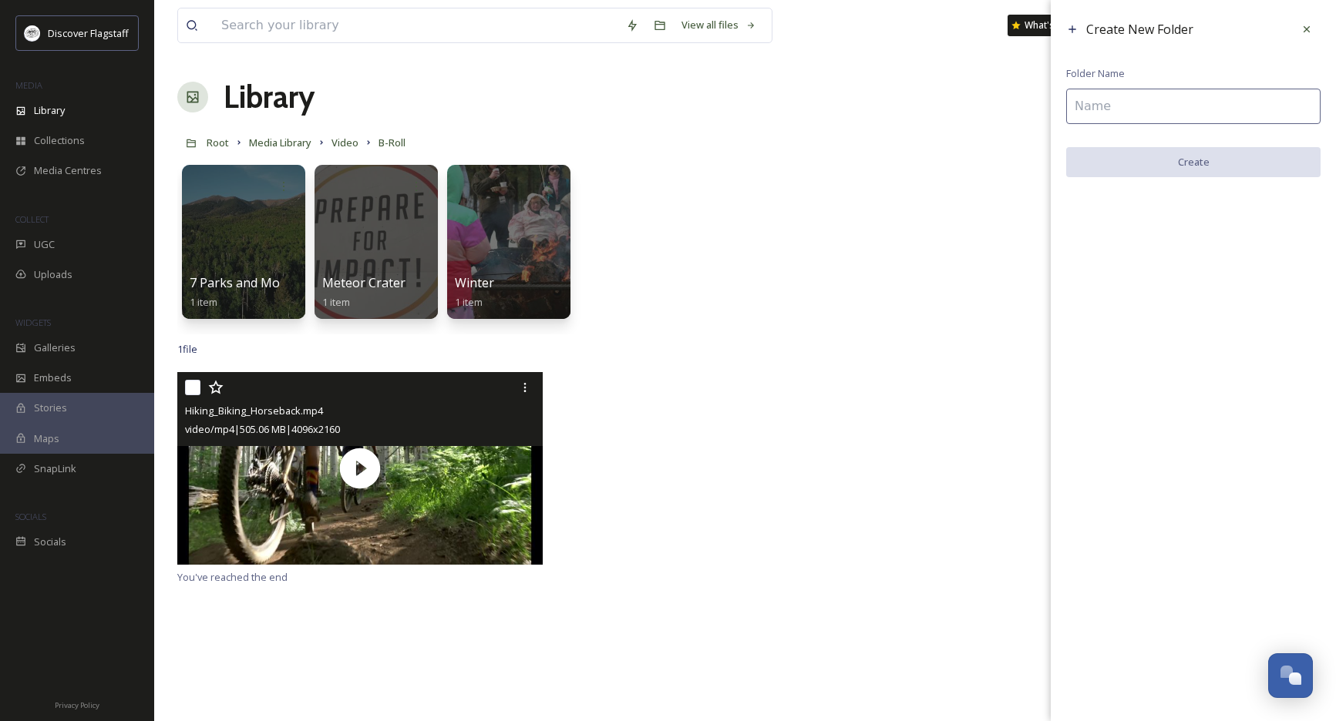
click at [1111, 111] on input at bounding box center [1193, 106] width 254 height 35
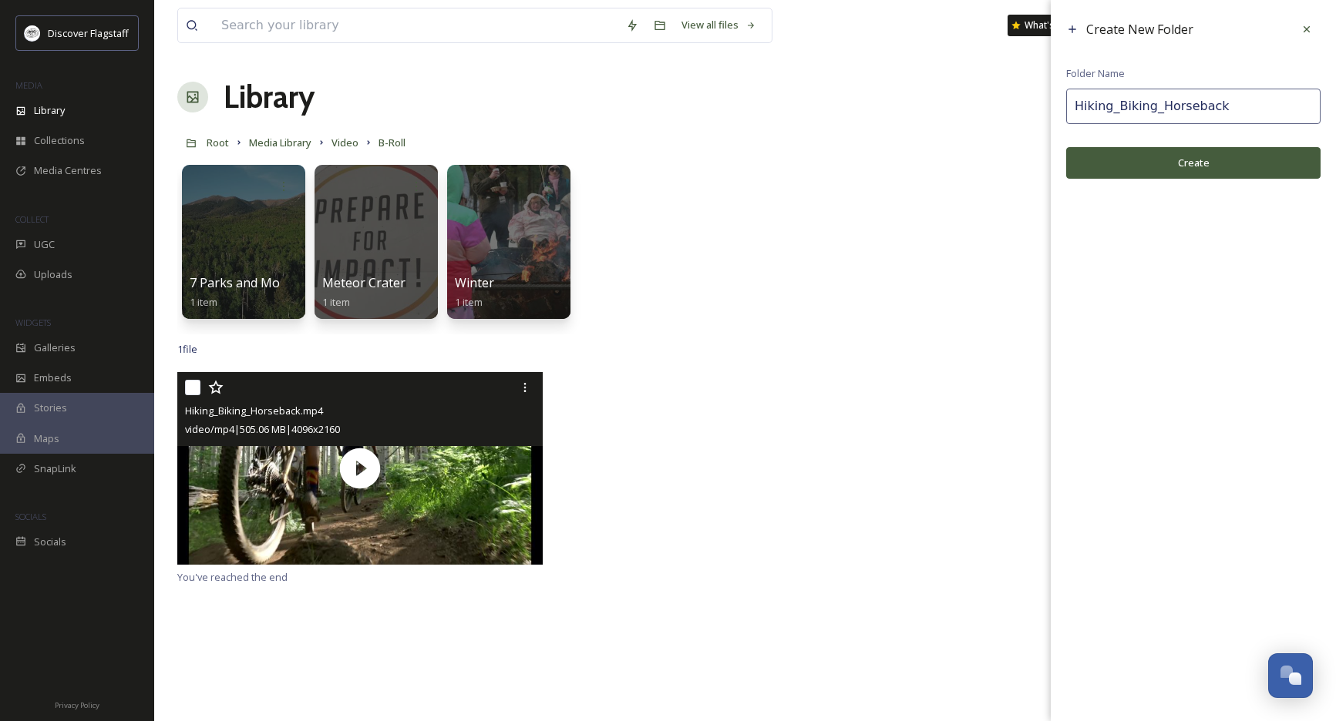
type input "Hiking_Biking_Horseback"
click at [1176, 167] on button "Create" at bounding box center [1193, 163] width 254 height 32
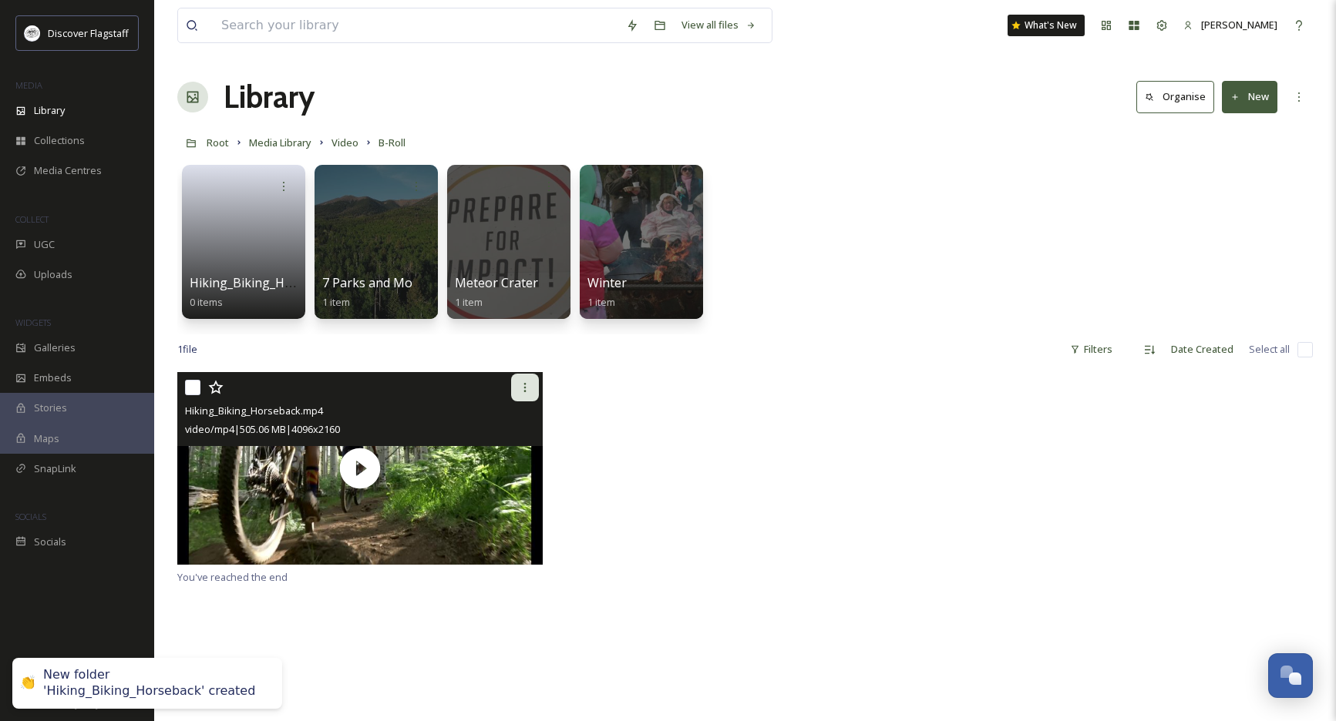
click at [530, 392] on icon at bounding box center [525, 388] width 12 height 12
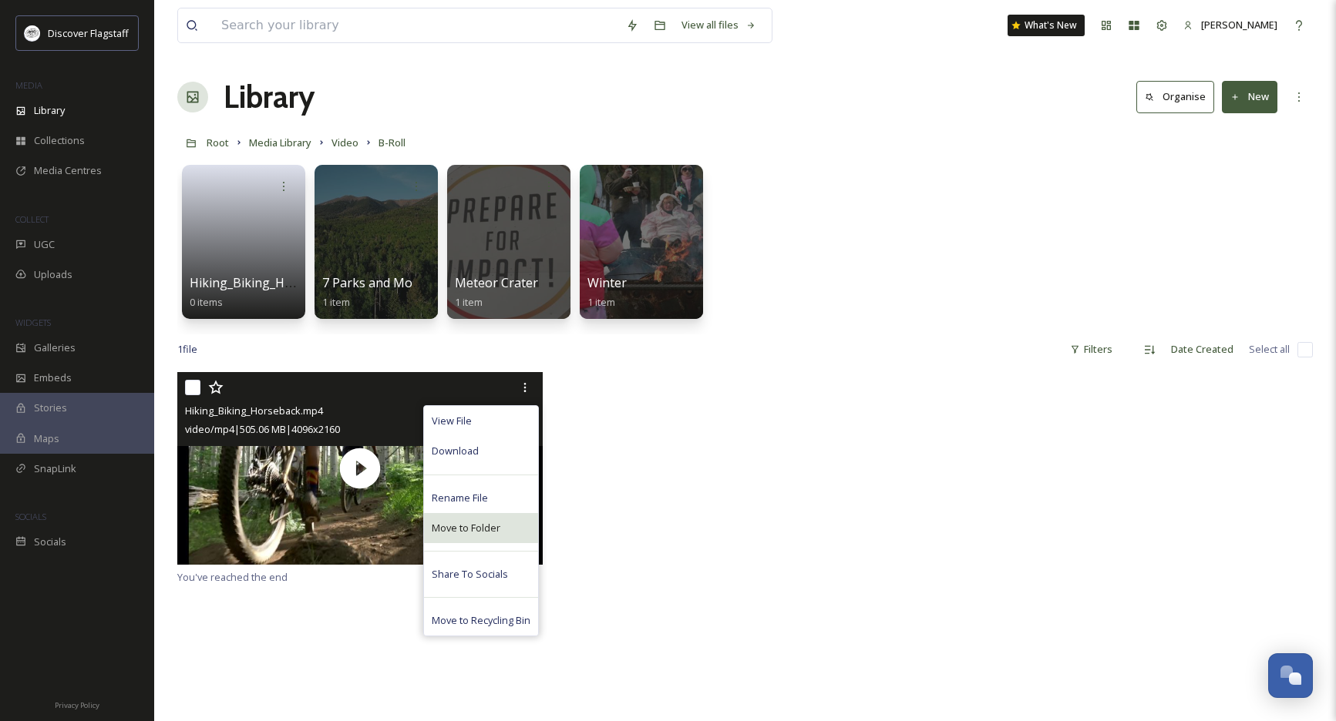
click at [494, 526] on span "Move to Folder" at bounding box center [466, 528] width 69 height 15
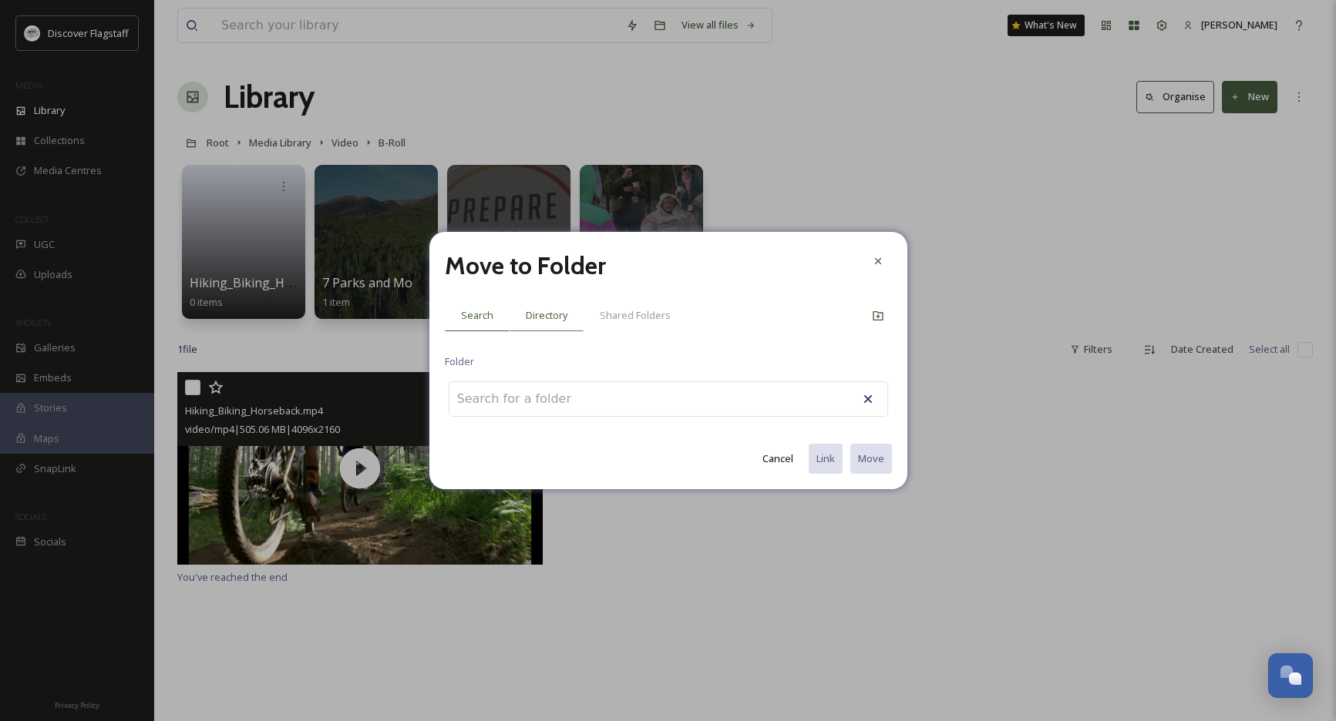
click at [549, 316] on span "Directory" at bounding box center [547, 315] width 42 height 15
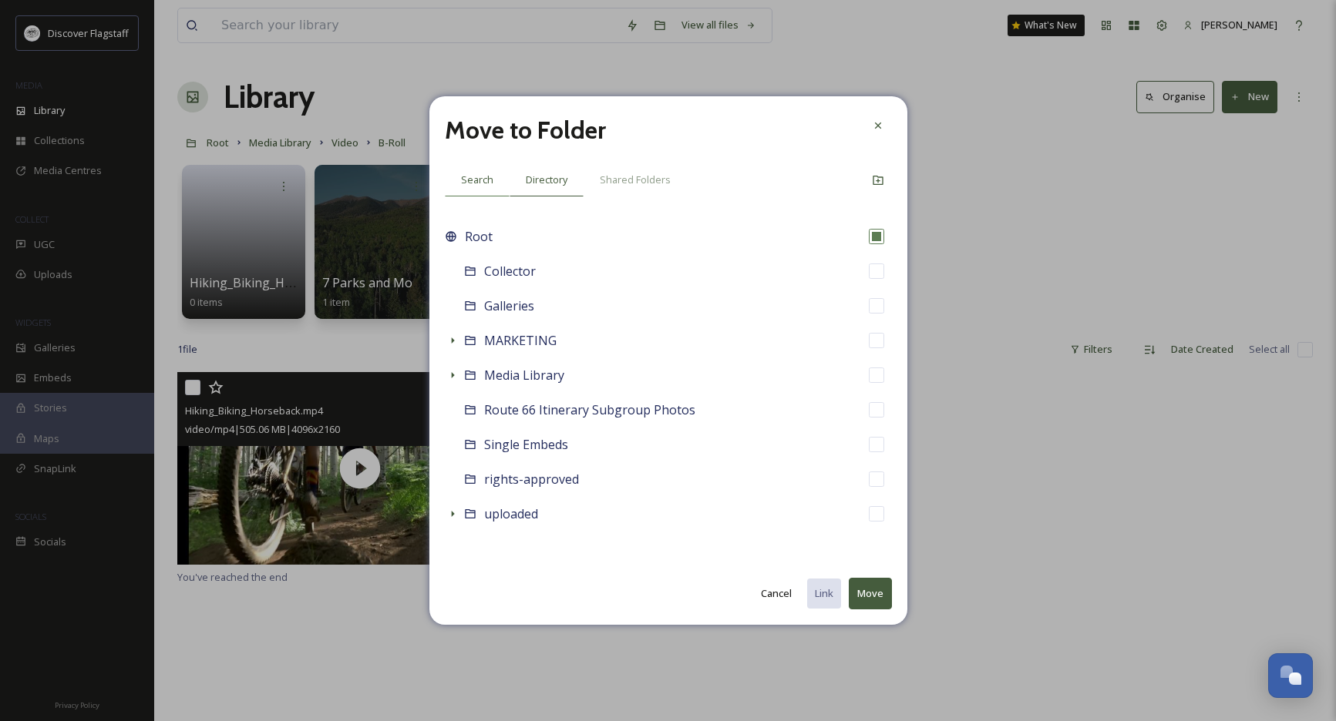
click at [486, 183] on span "Search" at bounding box center [477, 180] width 32 height 15
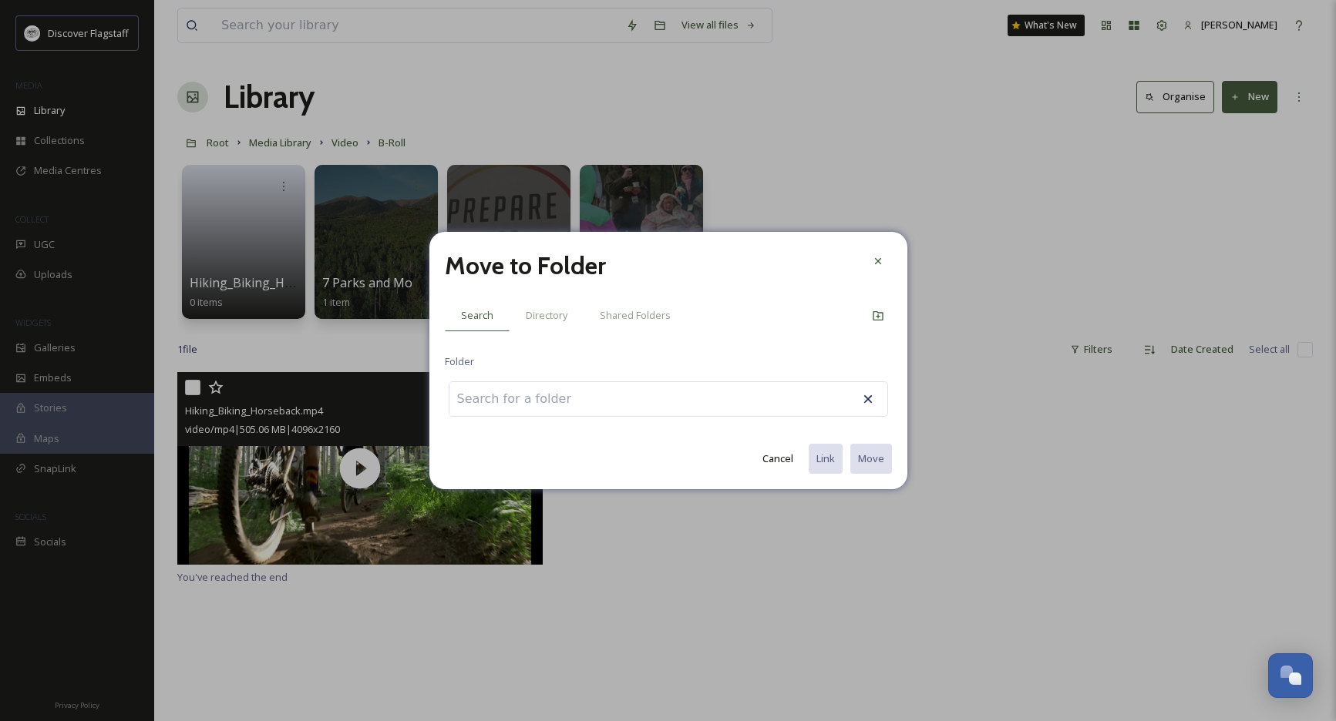
click at [472, 402] on input at bounding box center [534, 399] width 170 height 34
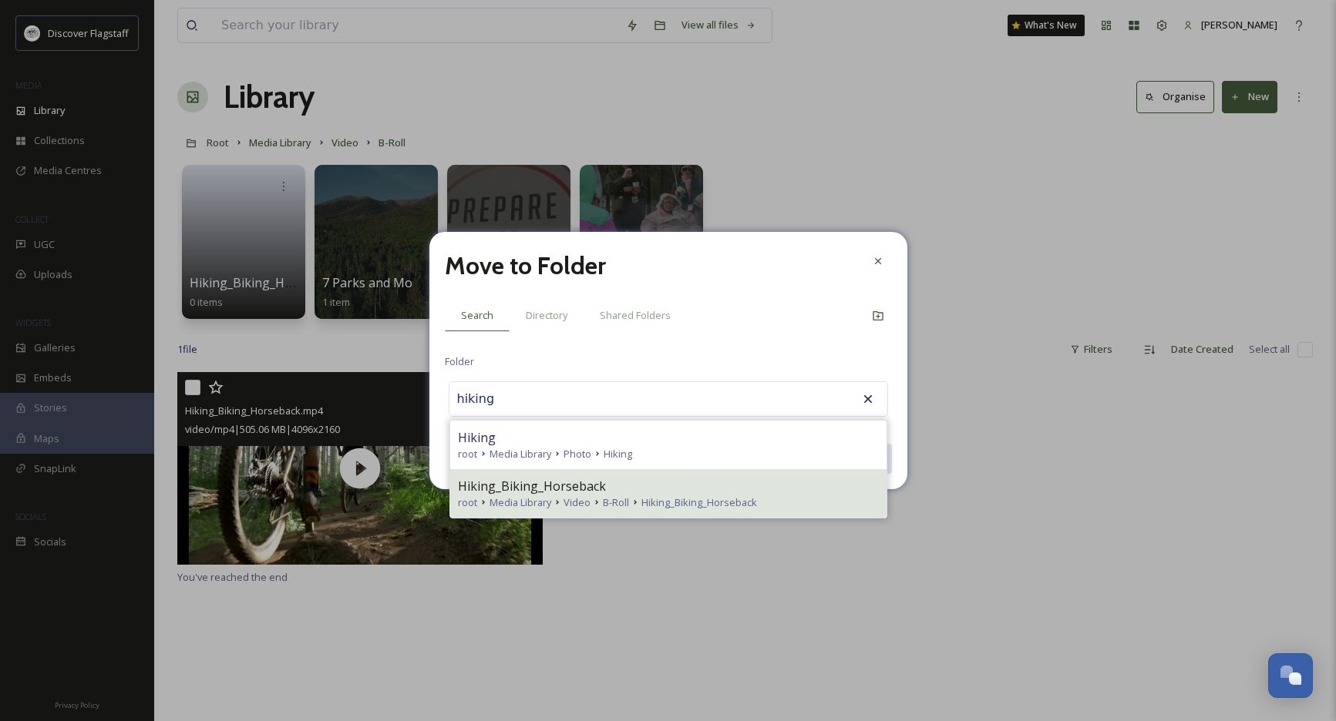
click at [694, 502] on span "Hiking_Biking_Horseback" at bounding box center [699, 503] width 116 height 15
type input "Hiking_Biking_Horseback"
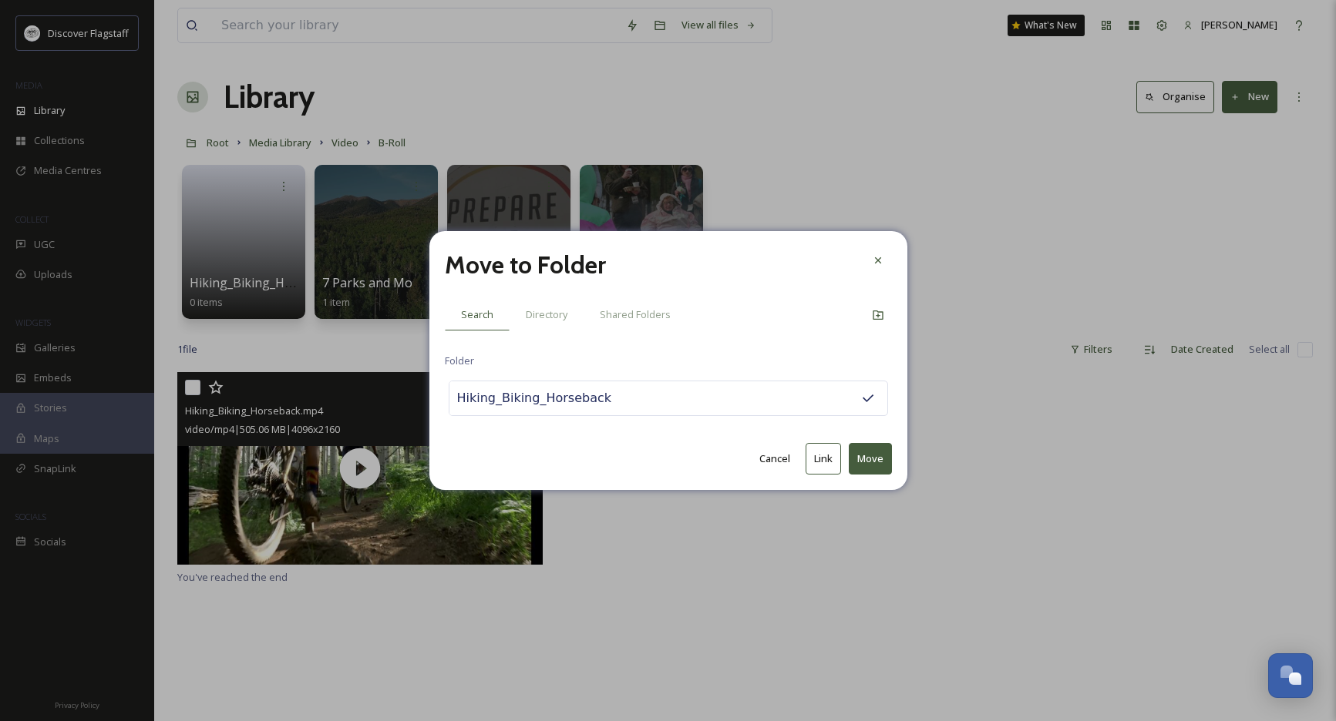
click at [870, 466] on button "Move" at bounding box center [870, 459] width 43 height 32
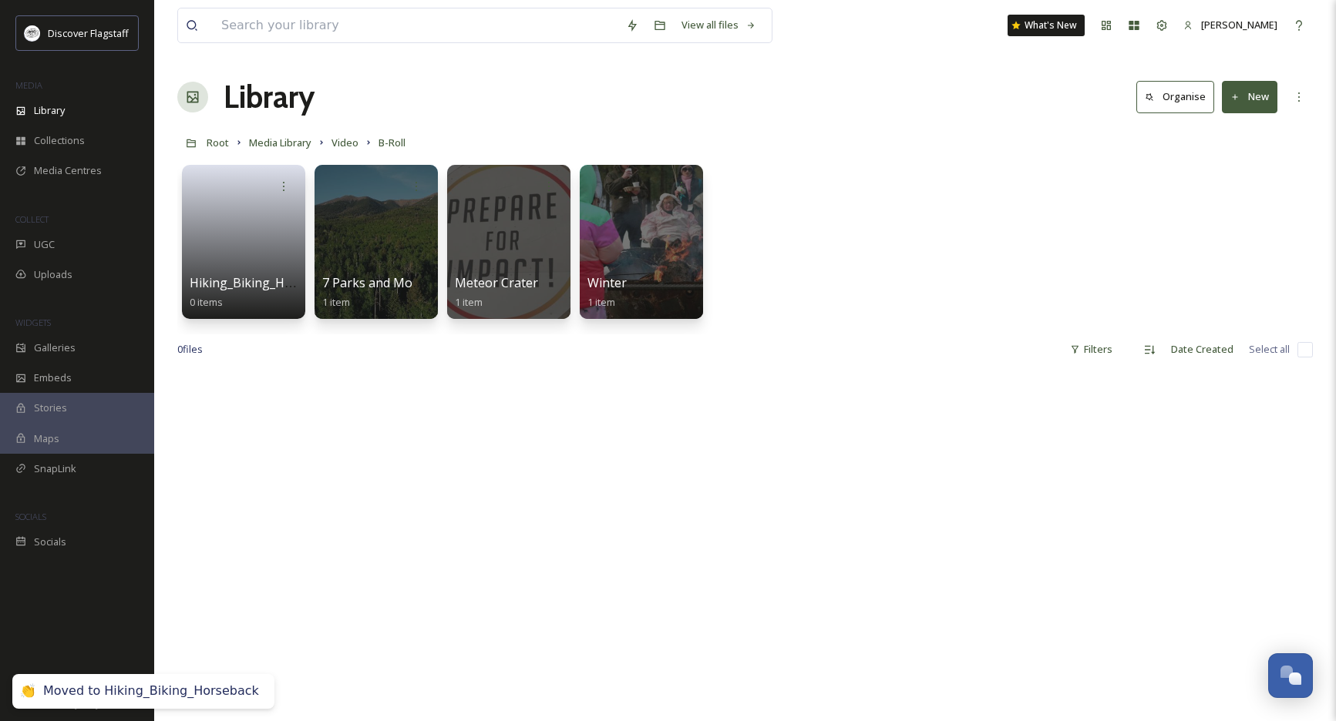
click at [606, 468] on div at bounding box center [744, 732] width 1135 height 721
drag, startPoint x: 358, startPoint y: 380, endPoint x: 353, endPoint y: 354, distance: 26.6
click at [358, 380] on div at bounding box center [744, 732] width 1135 height 721
click at [1238, 100] on icon at bounding box center [1235, 97] width 10 height 10
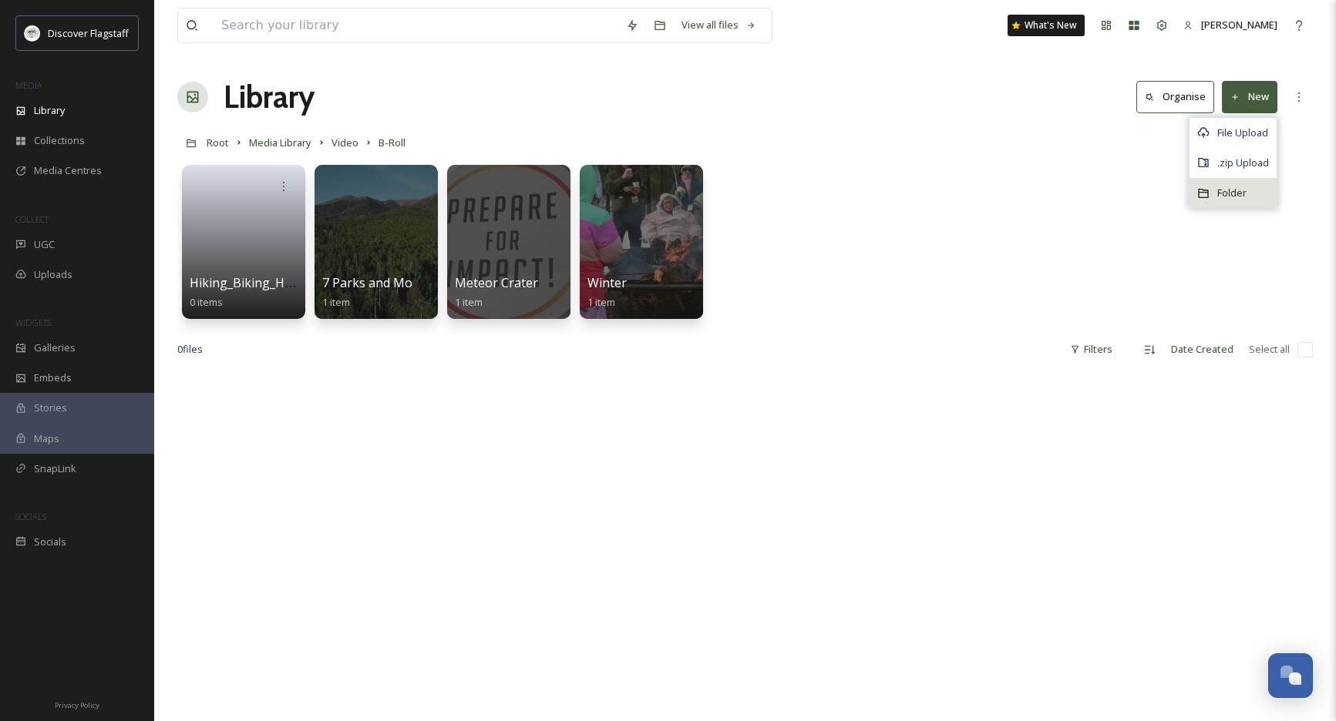
click at [1239, 183] on div "Folder" at bounding box center [1232, 193] width 87 height 30
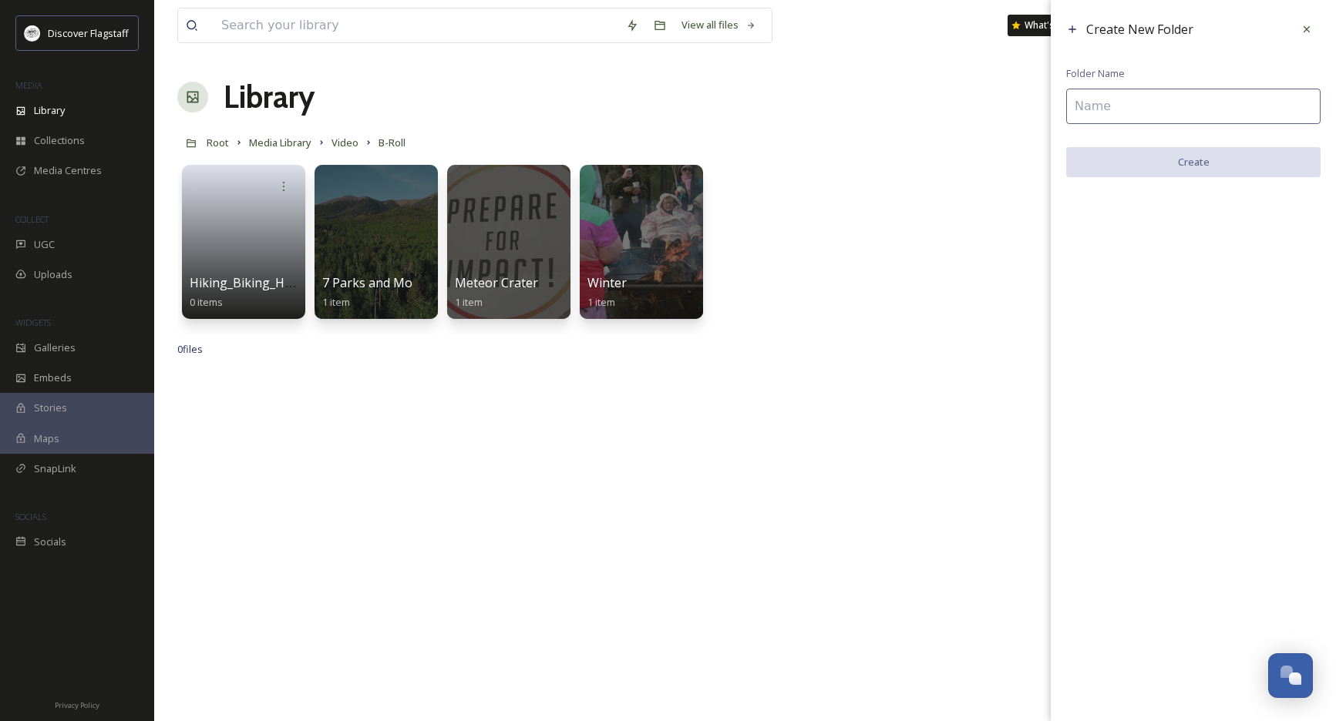
click at [1109, 111] on input at bounding box center [1193, 106] width 254 height 35
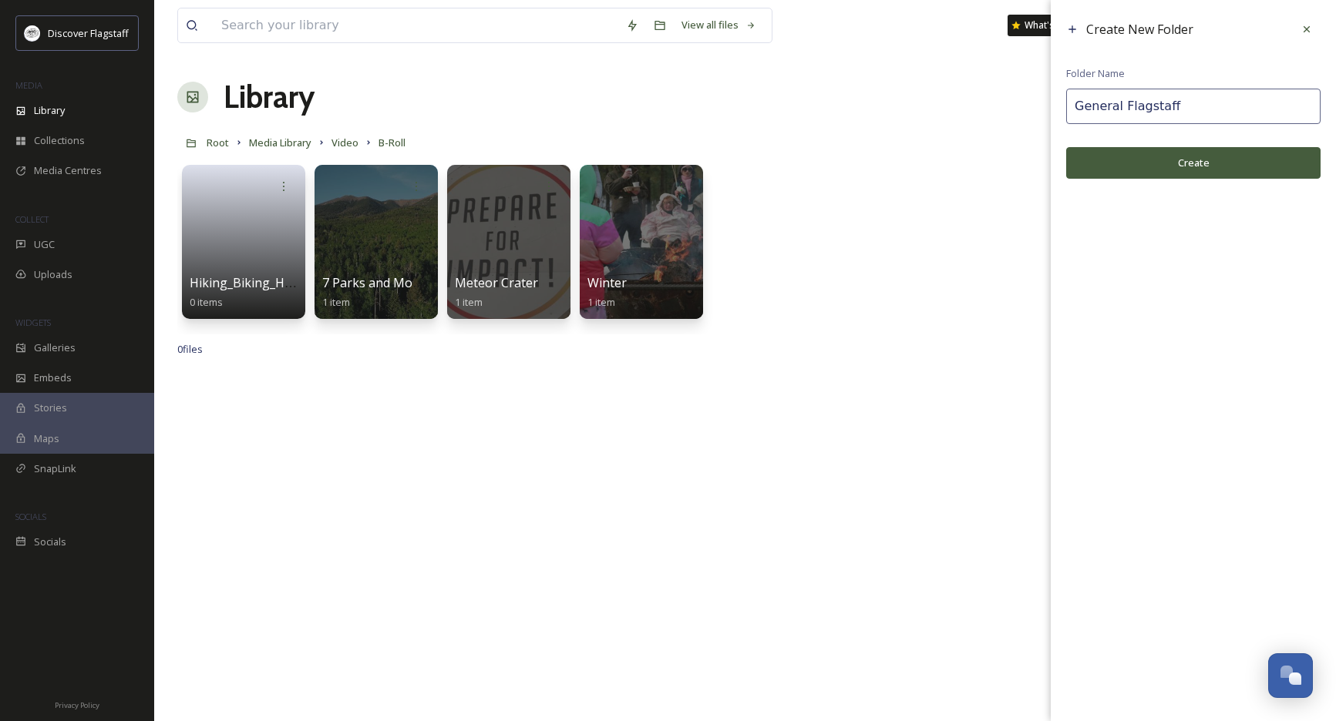
type input "General Flagstaff"
click at [1135, 154] on button "Create" at bounding box center [1193, 163] width 254 height 32
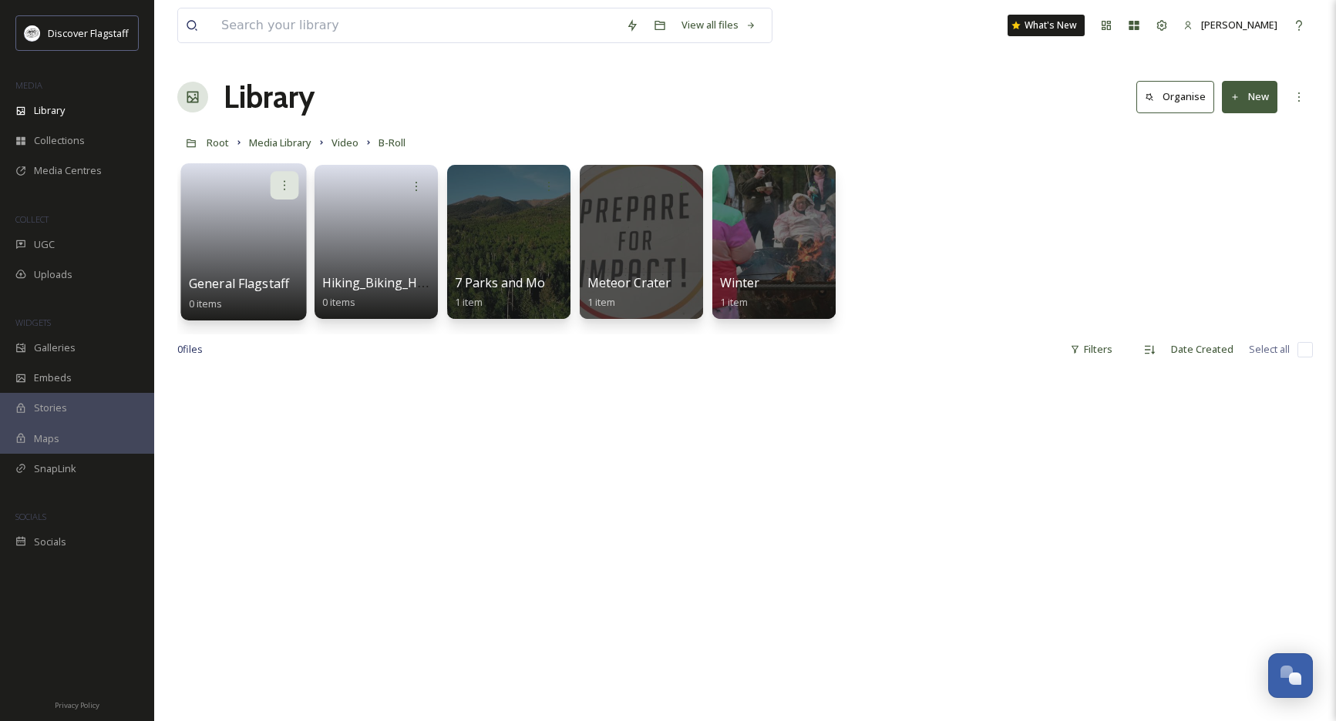
click at [287, 185] on icon at bounding box center [284, 185] width 12 height 12
click at [250, 186] on div at bounding box center [244, 185] width 110 height 29
click at [242, 173] on div at bounding box center [244, 185] width 110 height 29
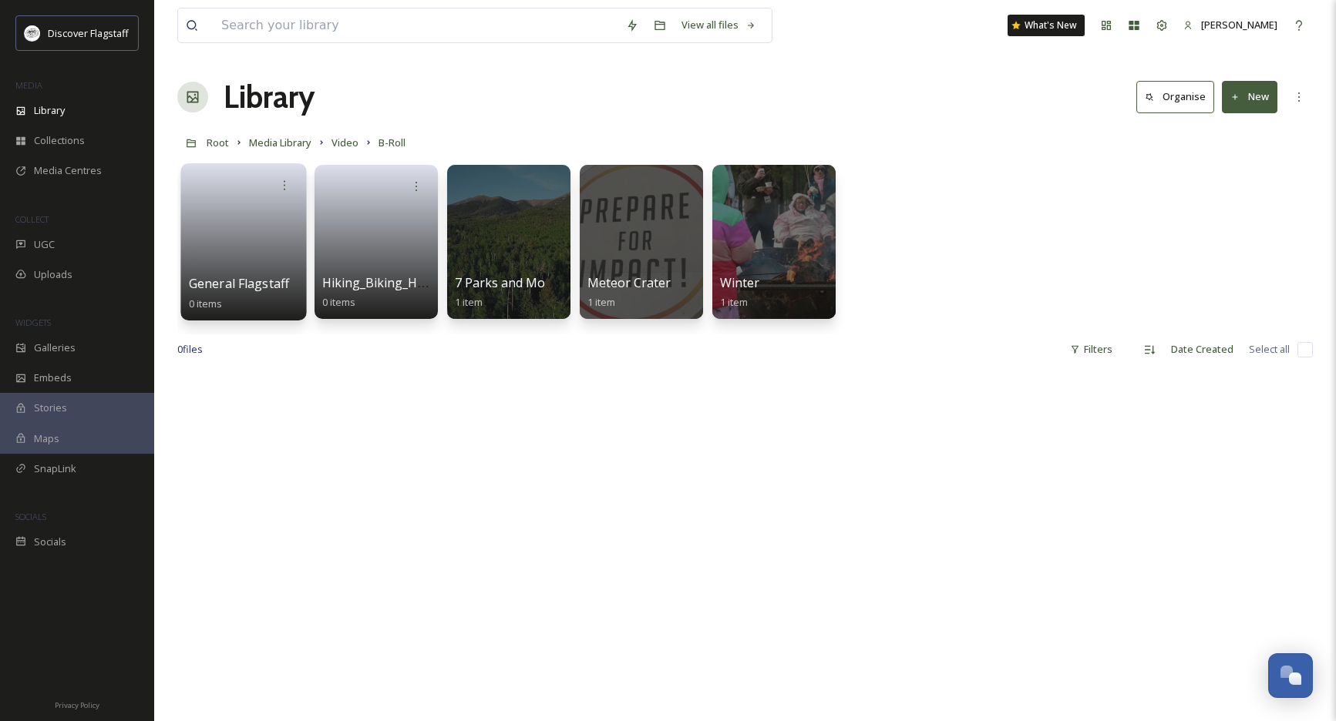
click at [252, 242] on link at bounding box center [244, 237] width 110 height 75
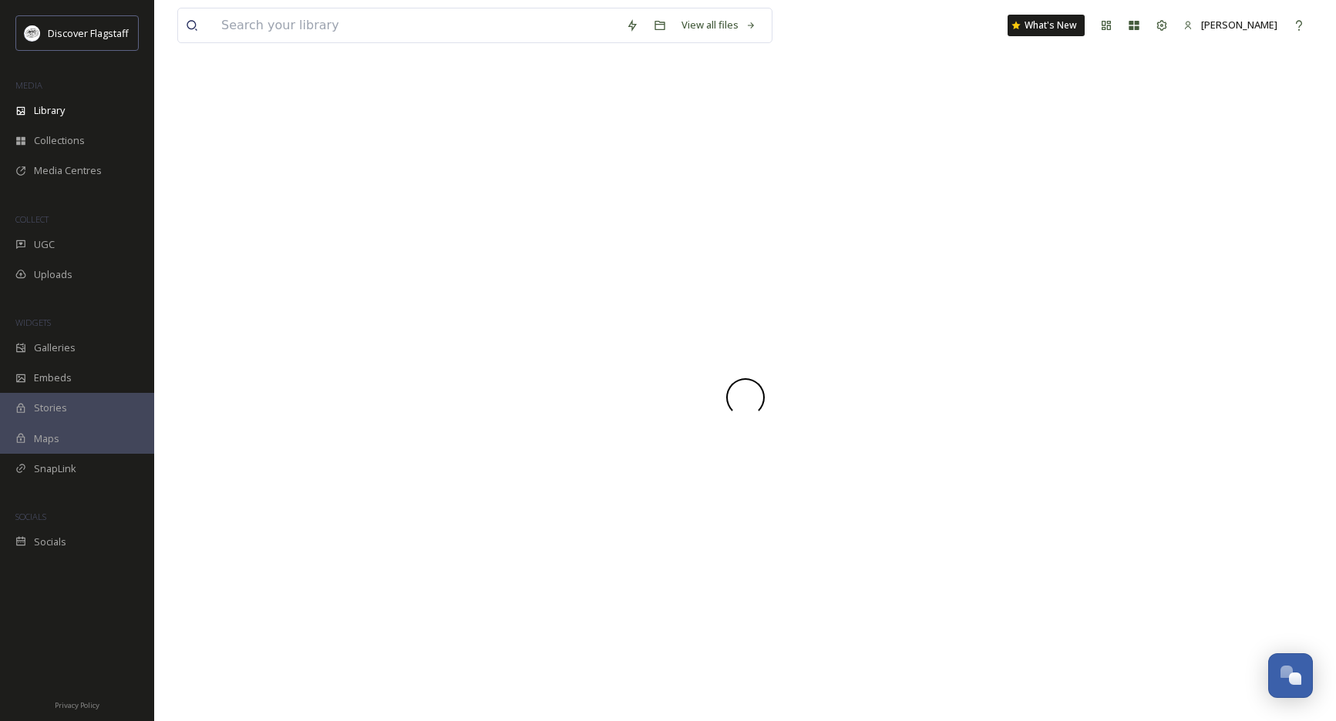
click at [252, 242] on div at bounding box center [744, 397] width 1135 height 647
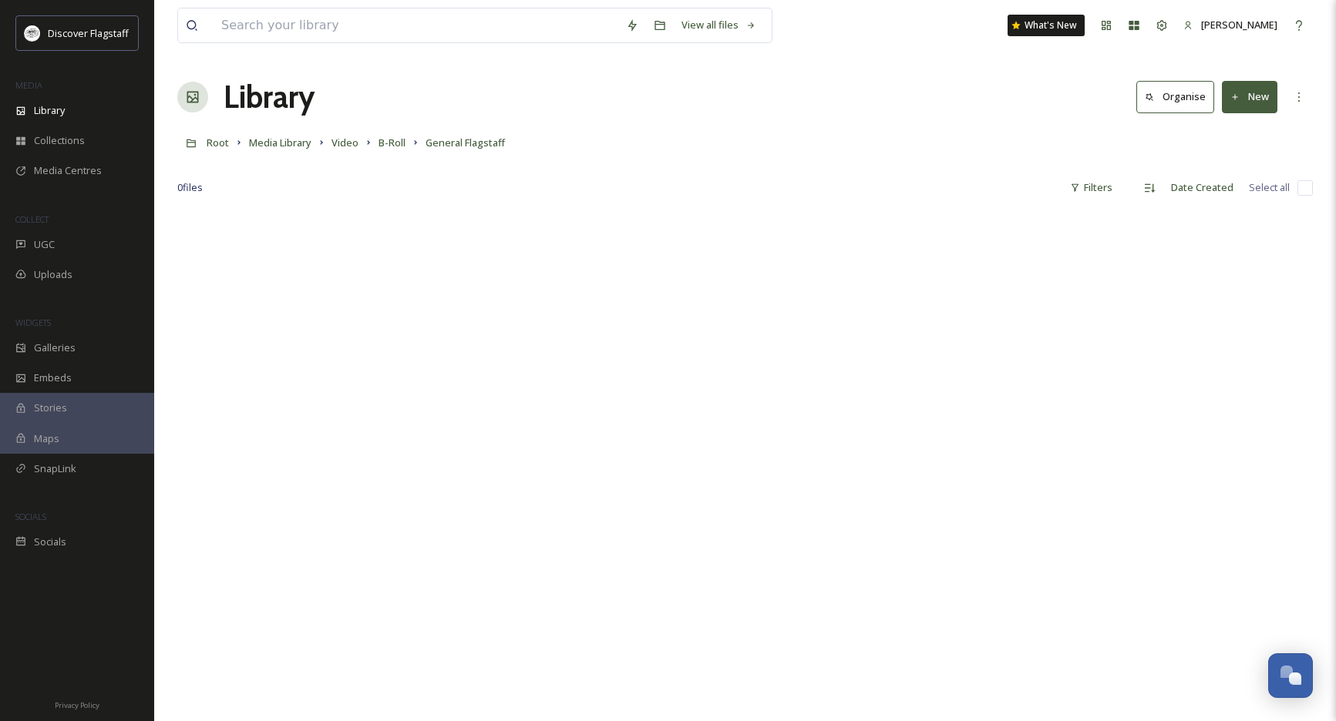
click at [1263, 106] on button "New" at bounding box center [1249, 97] width 55 height 32
click at [1243, 127] on span "File Upload" at bounding box center [1242, 133] width 51 height 15
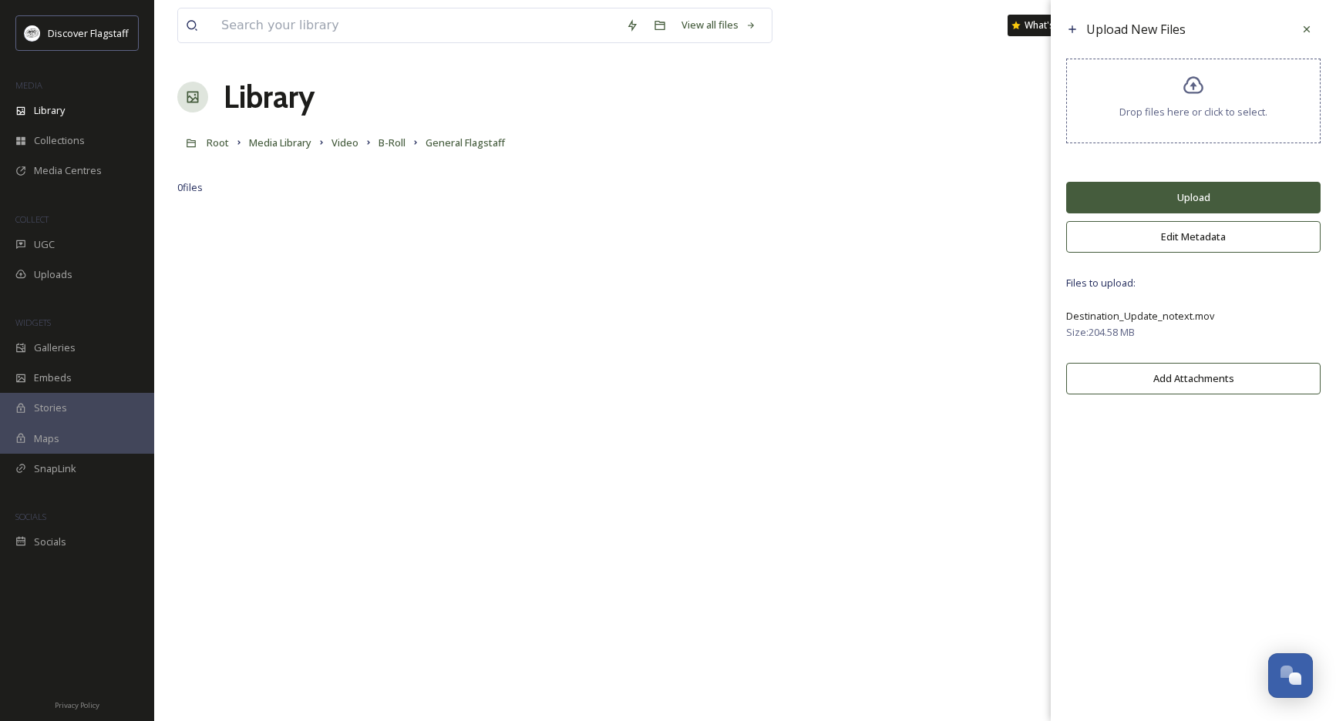
click at [1189, 203] on button "Upload" at bounding box center [1193, 198] width 254 height 32
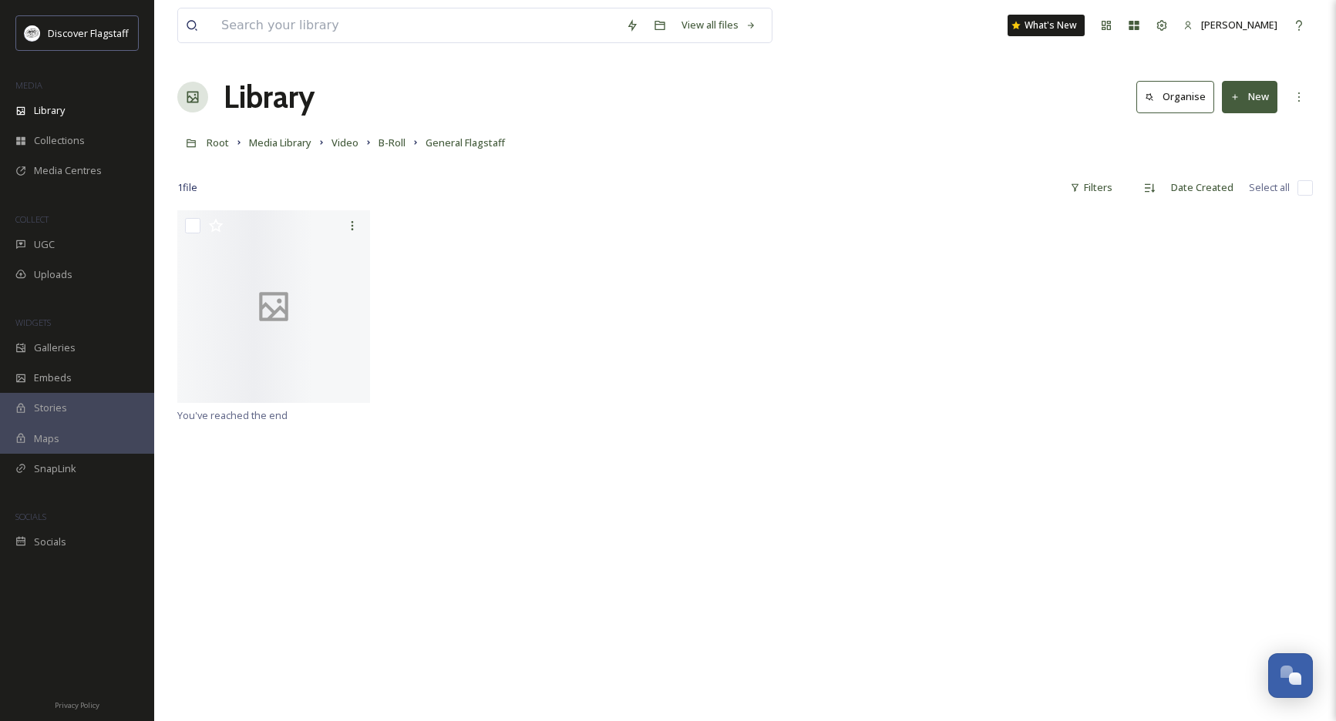
click at [569, 212] on div at bounding box center [744, 308] width 1135 height 196
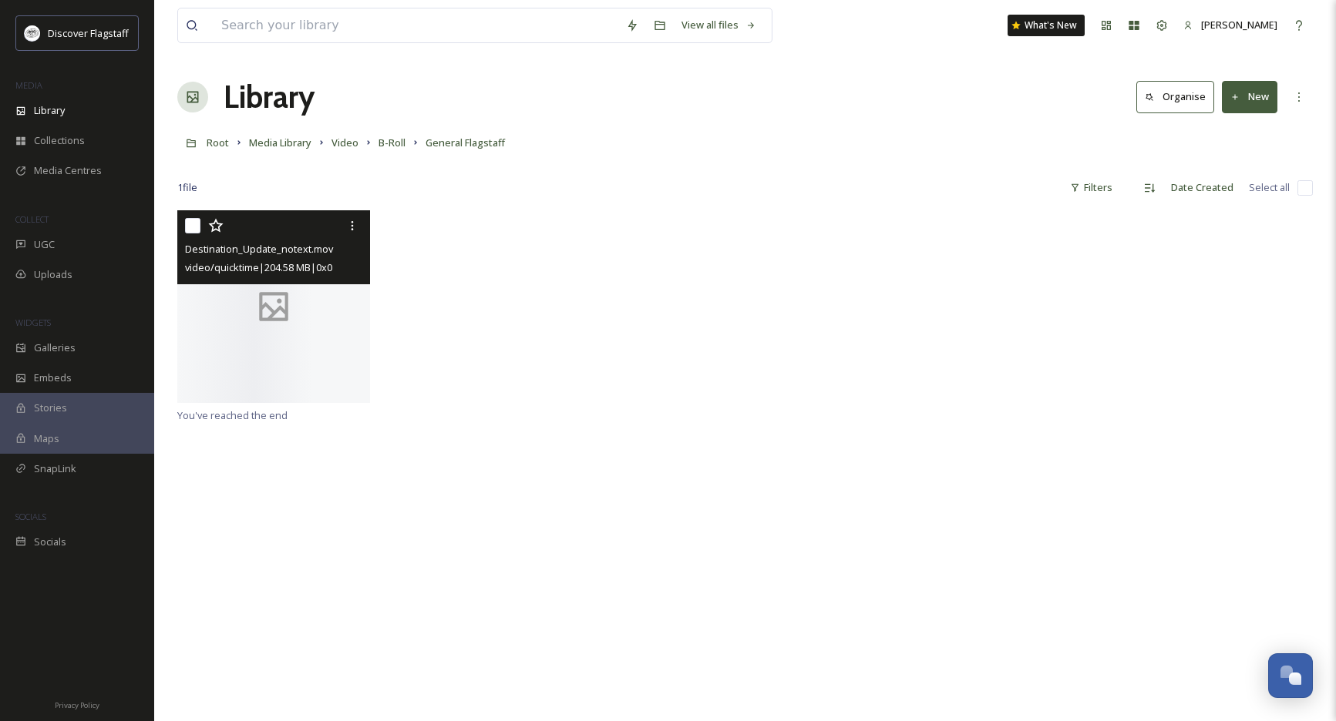
click at [297, 286] on div at bounding box center [273, 306] width 193 height 193
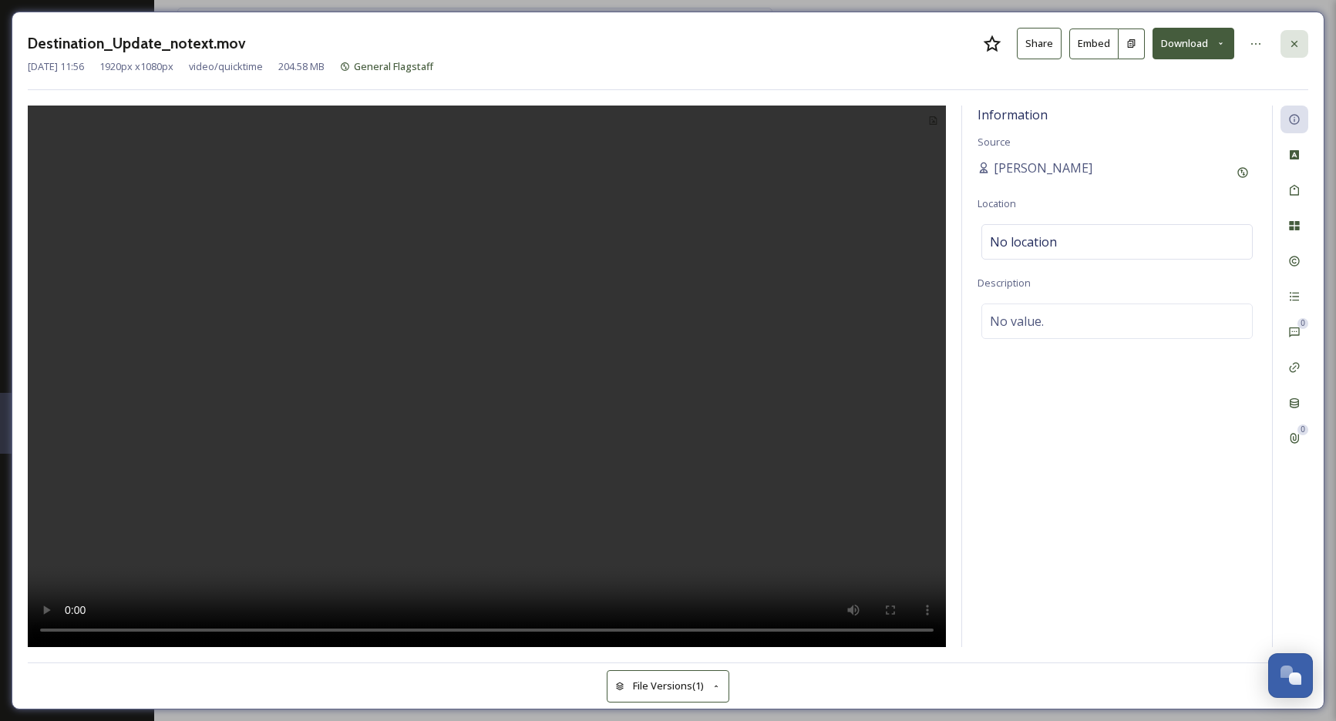
click at [1303, 49] on div at bounding box center [1294, 44] width 28 height 28
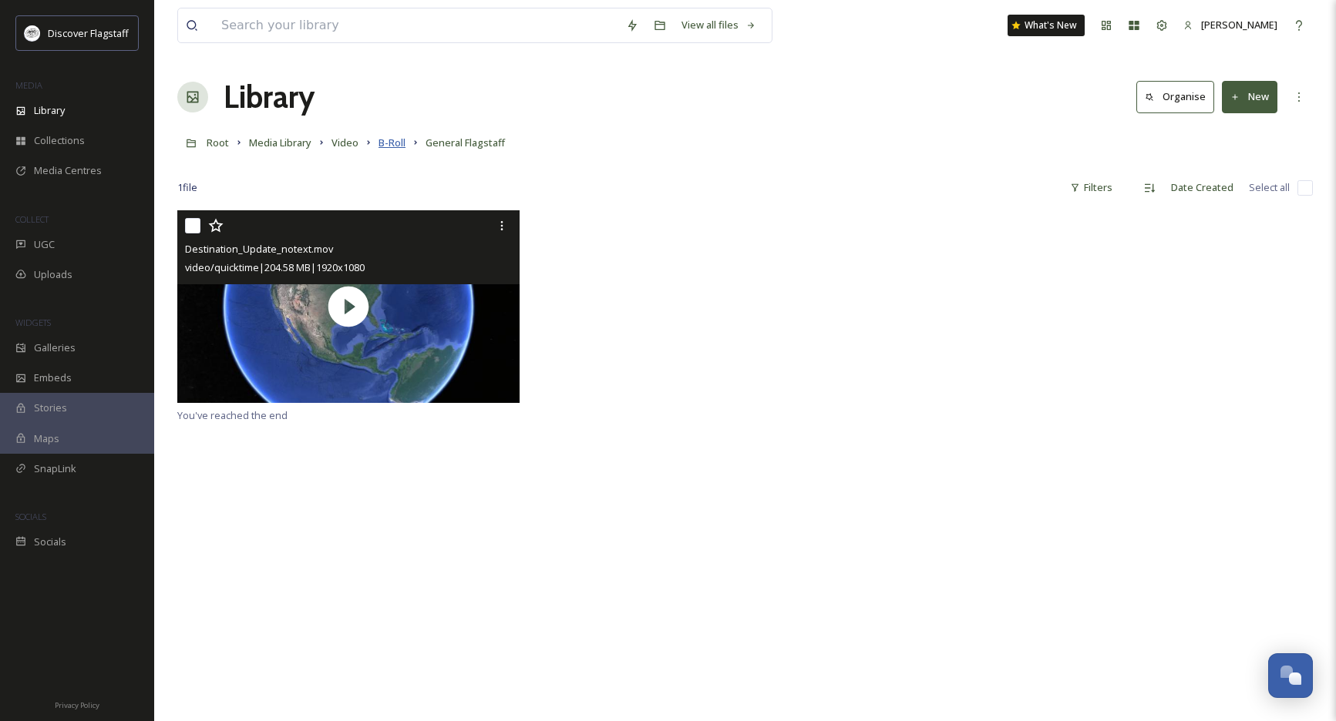
click at [398, 144] on span "B-Roll" at bounding box center [391, 143] width 27 height 14
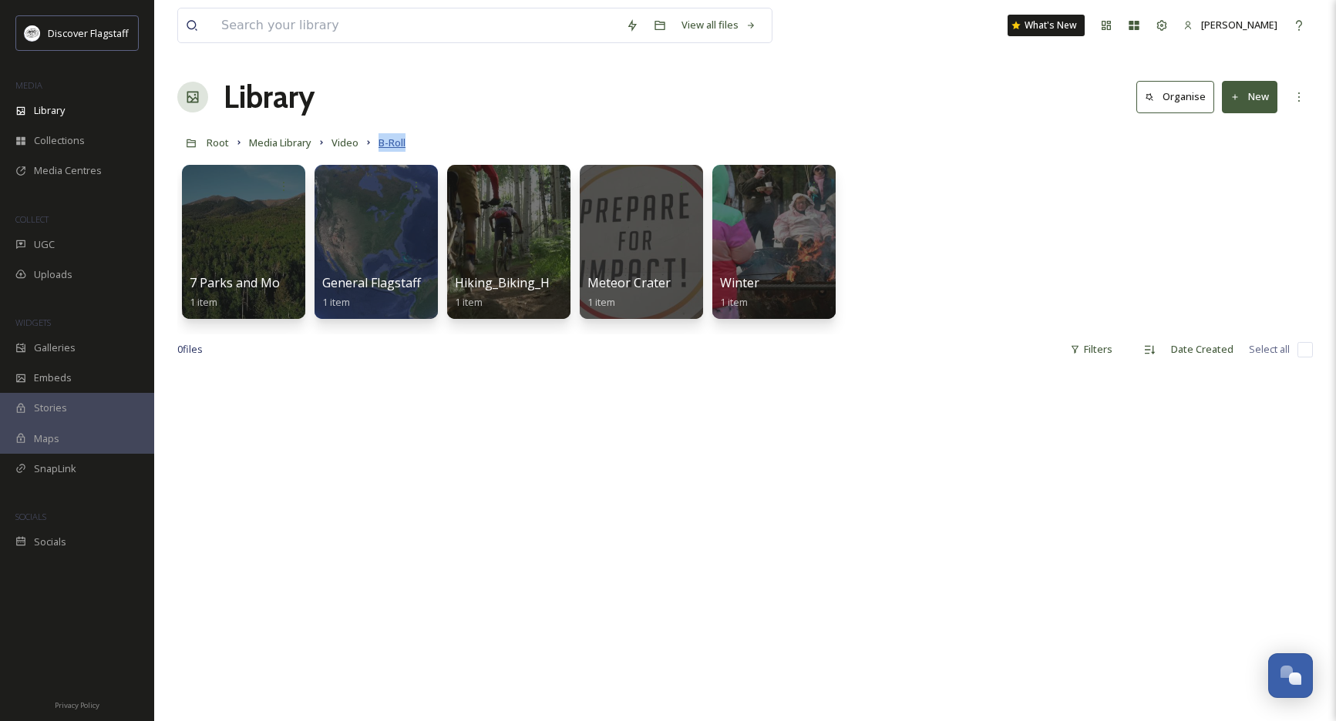
click at [389, 144] on span "B-Roll" at bounding box center [391, 143] width 27 height 14
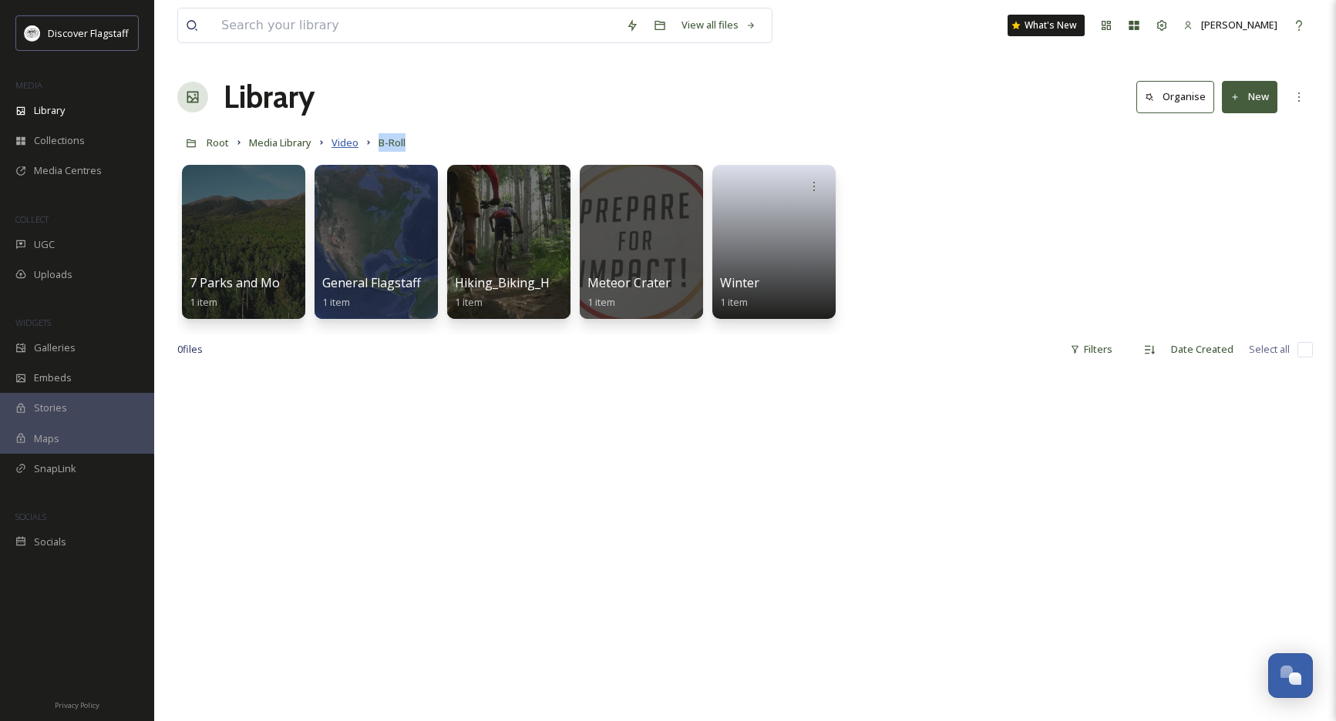
click at [349, 143] on span "Video" at bounding box center [344, 143] width 27 height 14
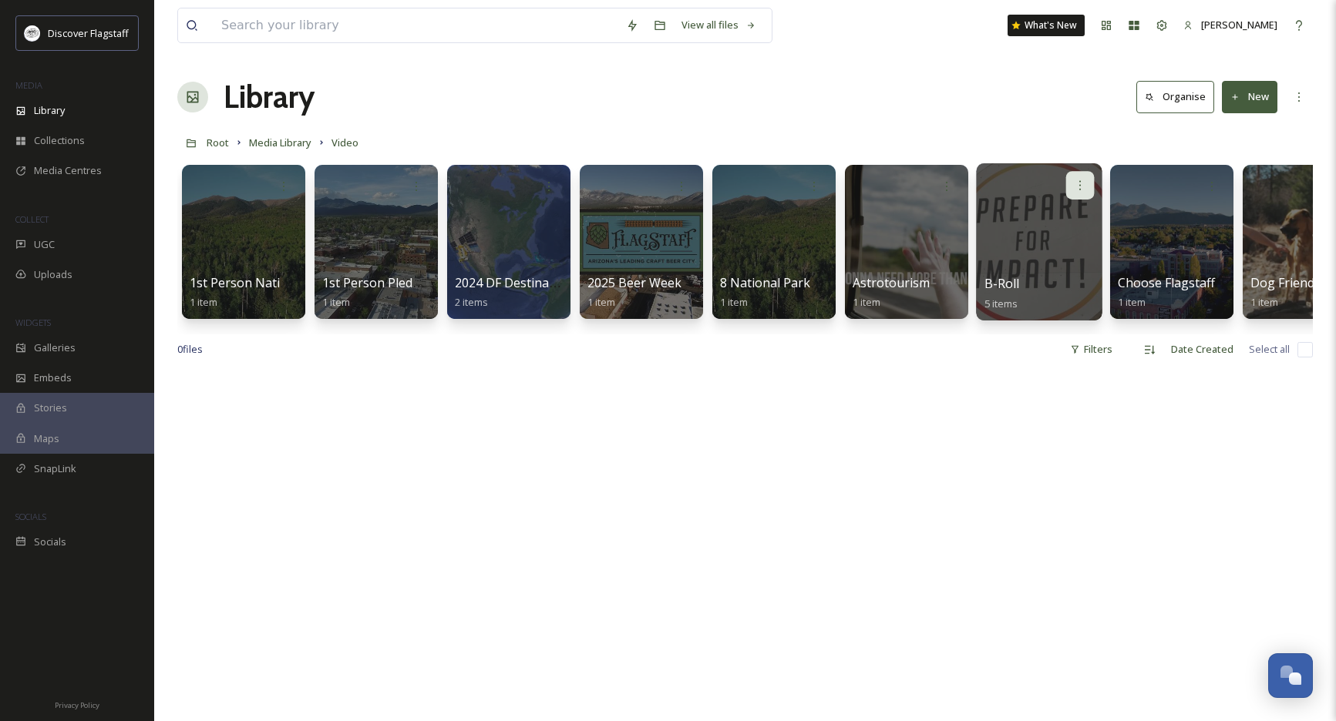
click at [1086, 177] on div at bounding box center [1080, 185] width 29 height 29
click at [1057, 210] on div "Edit / Share" at bounding box center [1050, 219] width 86 height 31
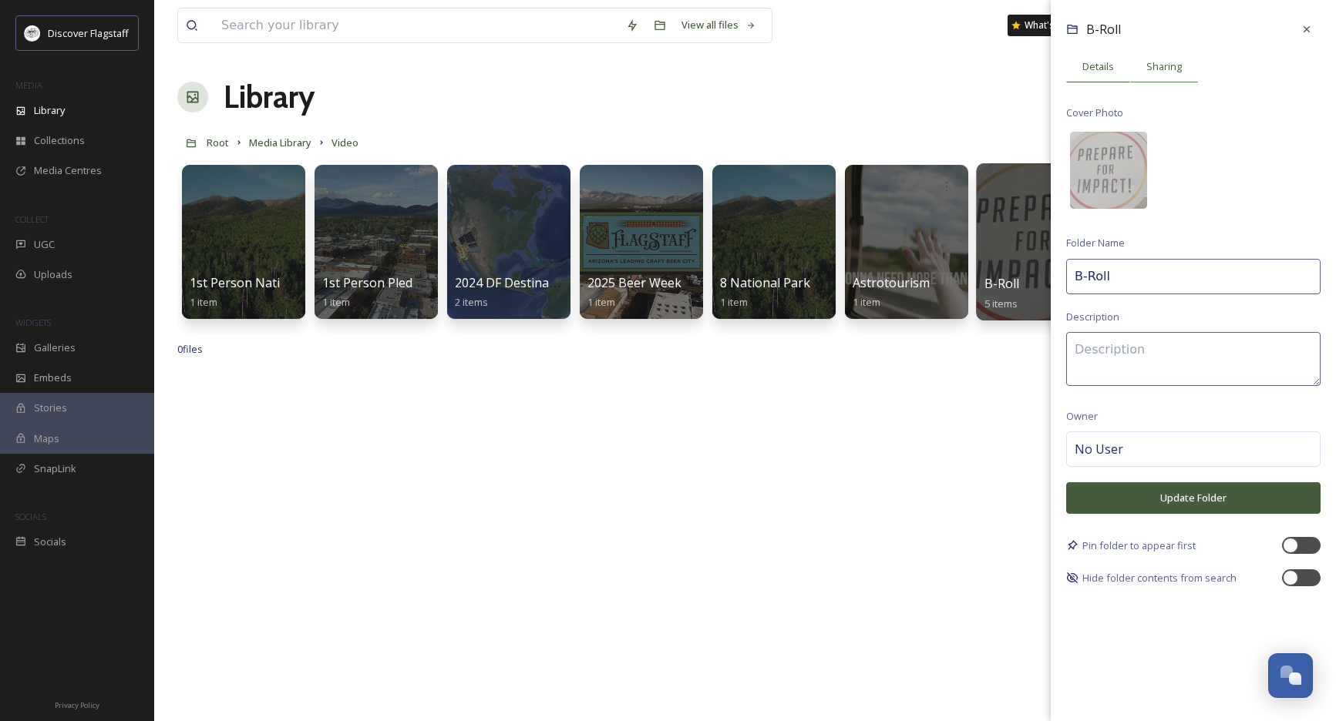
click at [1153, 61] on span "Sharing" at bounding box center [1163, 66] width 35 height 15
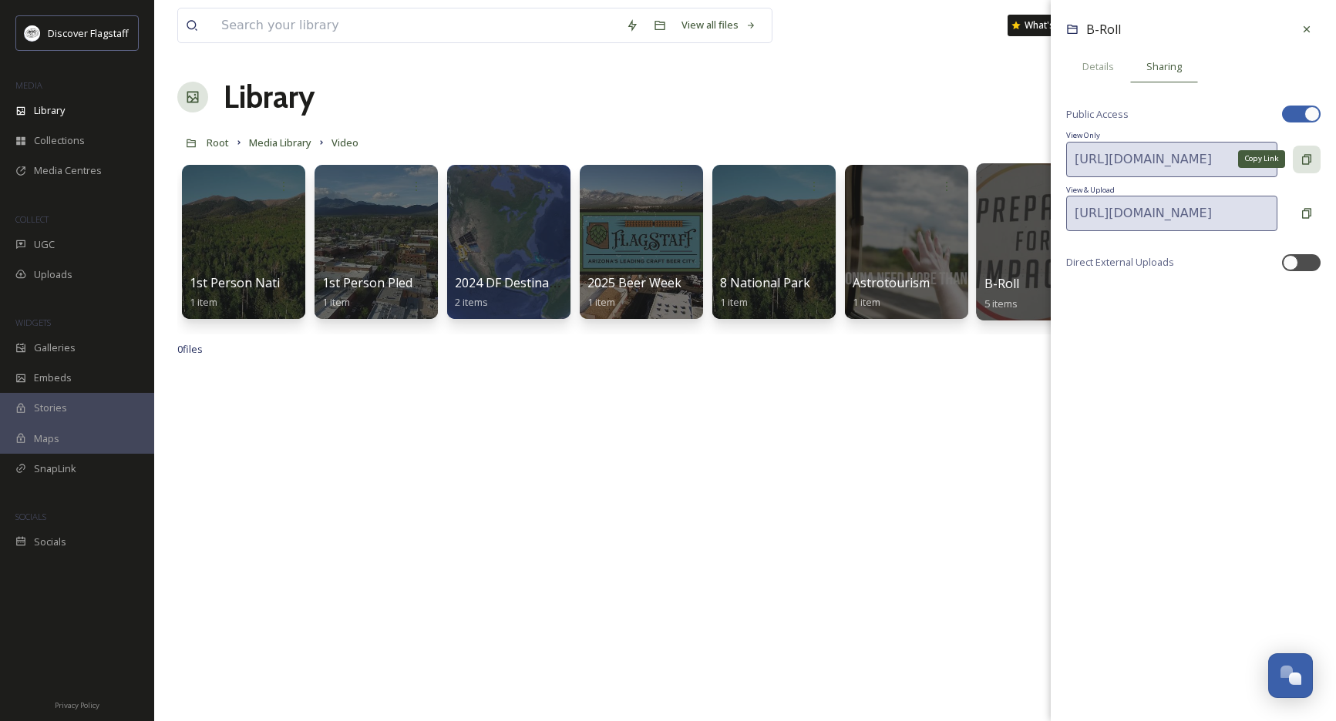
click at [1301, 158] on icon at bounding box center [1306, 159] width 12 height 12
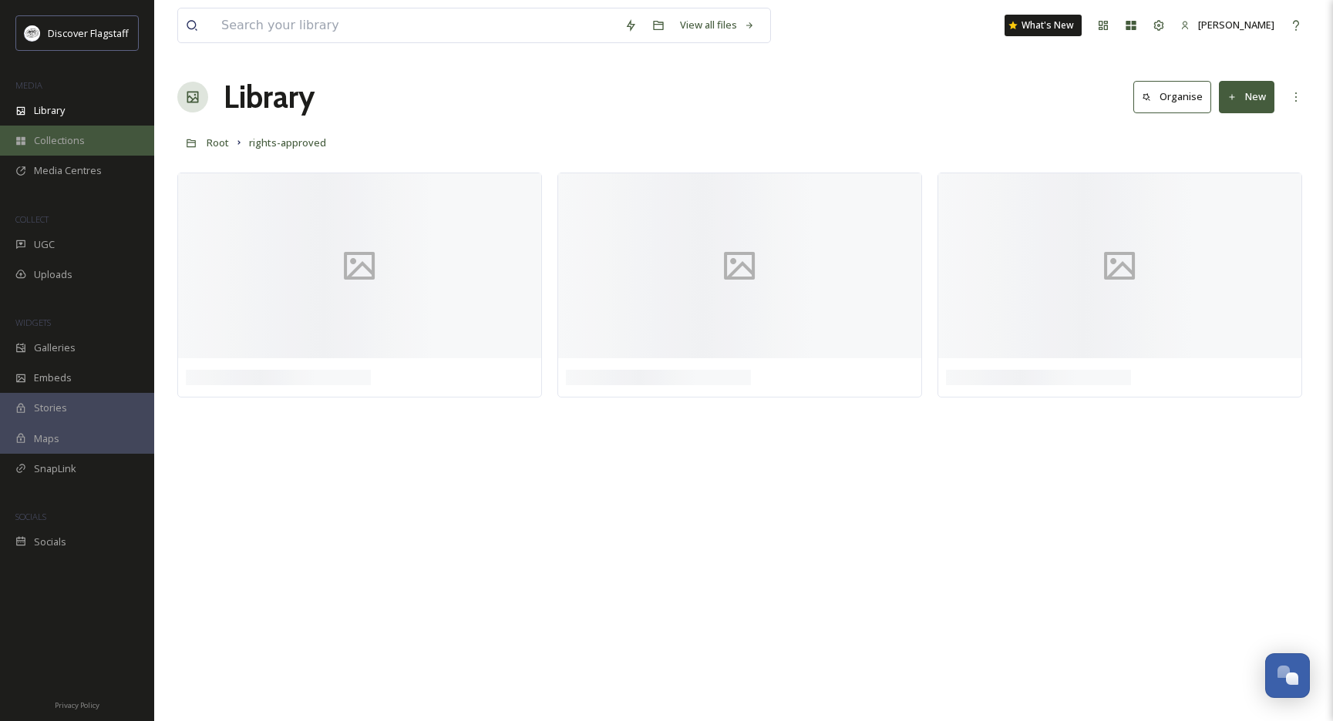
click at [81, 126] on div "Collections" at bounding box center [77, 141] width 154 height 30
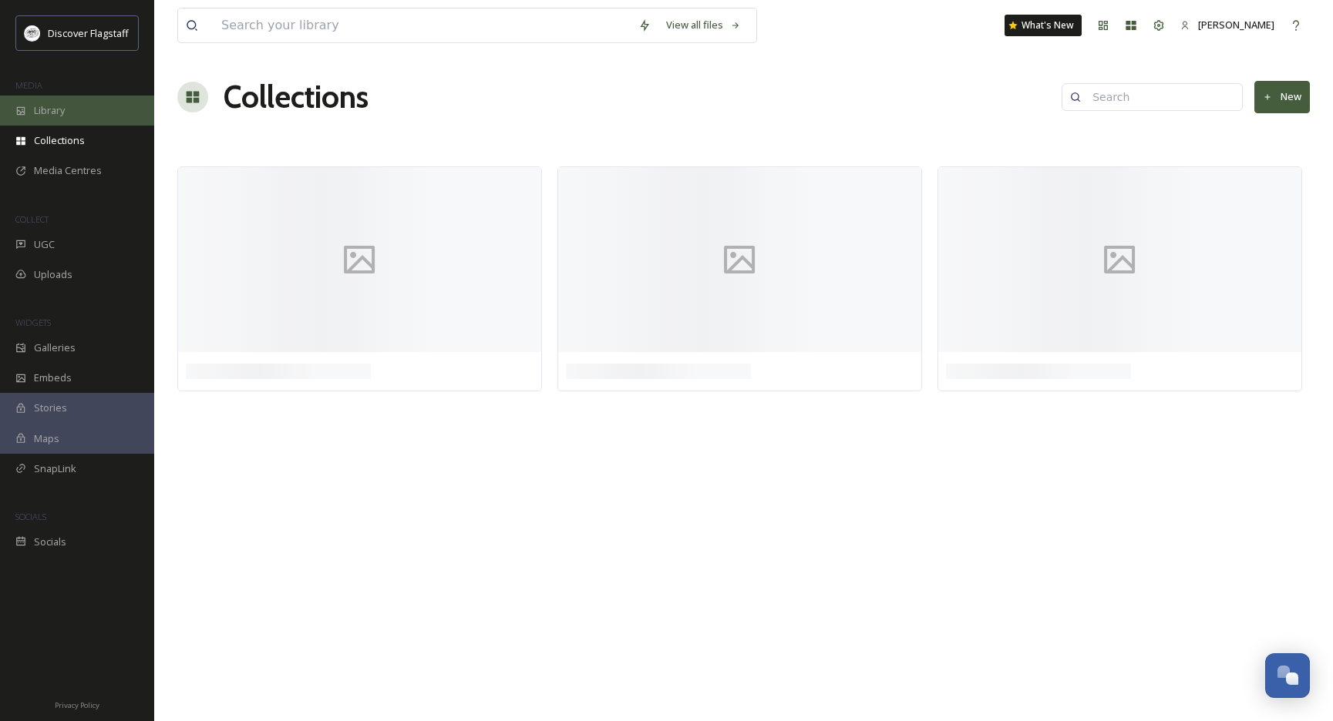
click at [82, 116] on div "Library" at bounding box center [77, 111] width 154 height 30
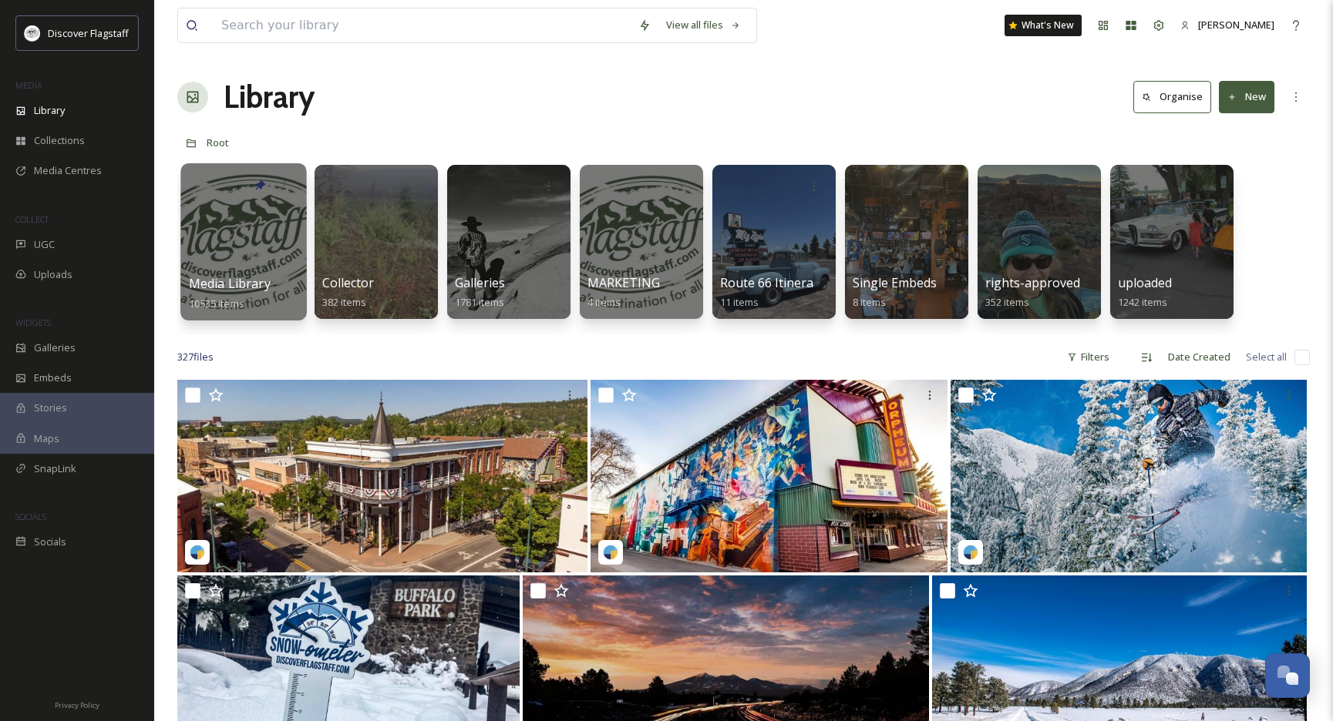
click at [264, 215] on div at bounding box center [243, 241] width 126 height 157
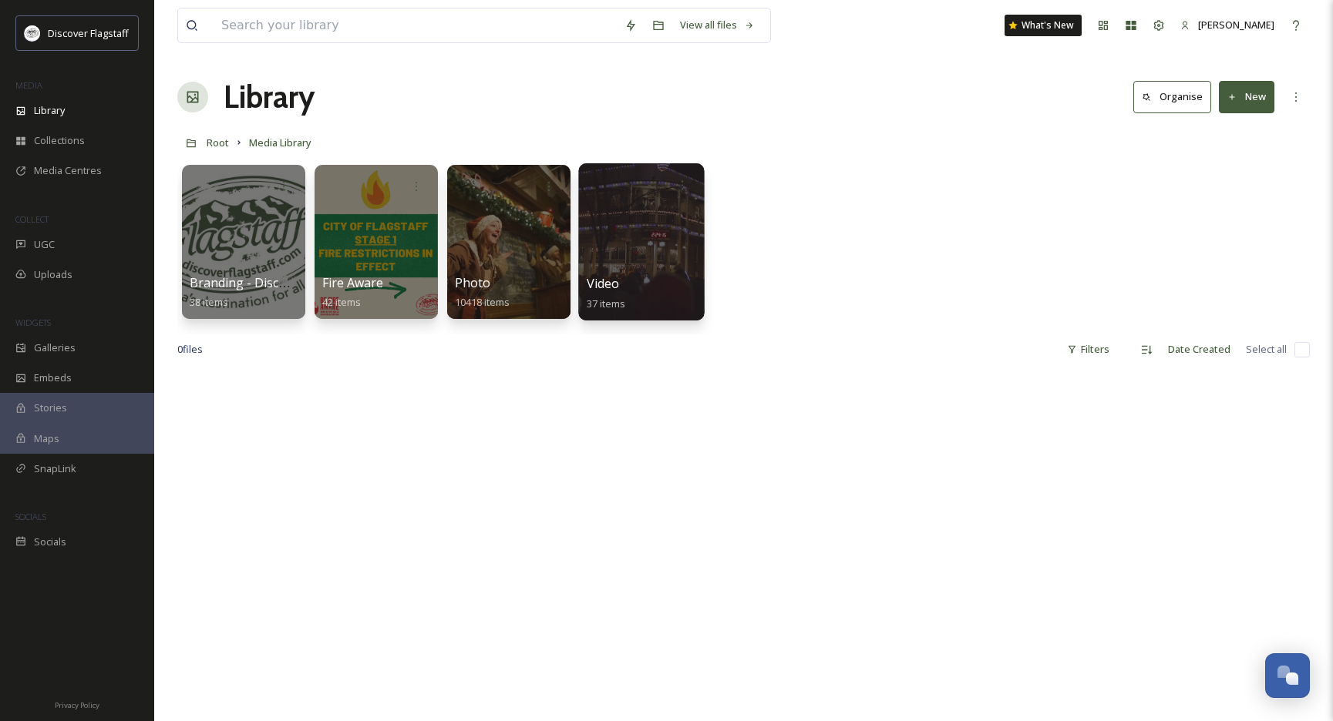
click at [630, 262] on div at bounding box center [641, 241] width 126 height 157
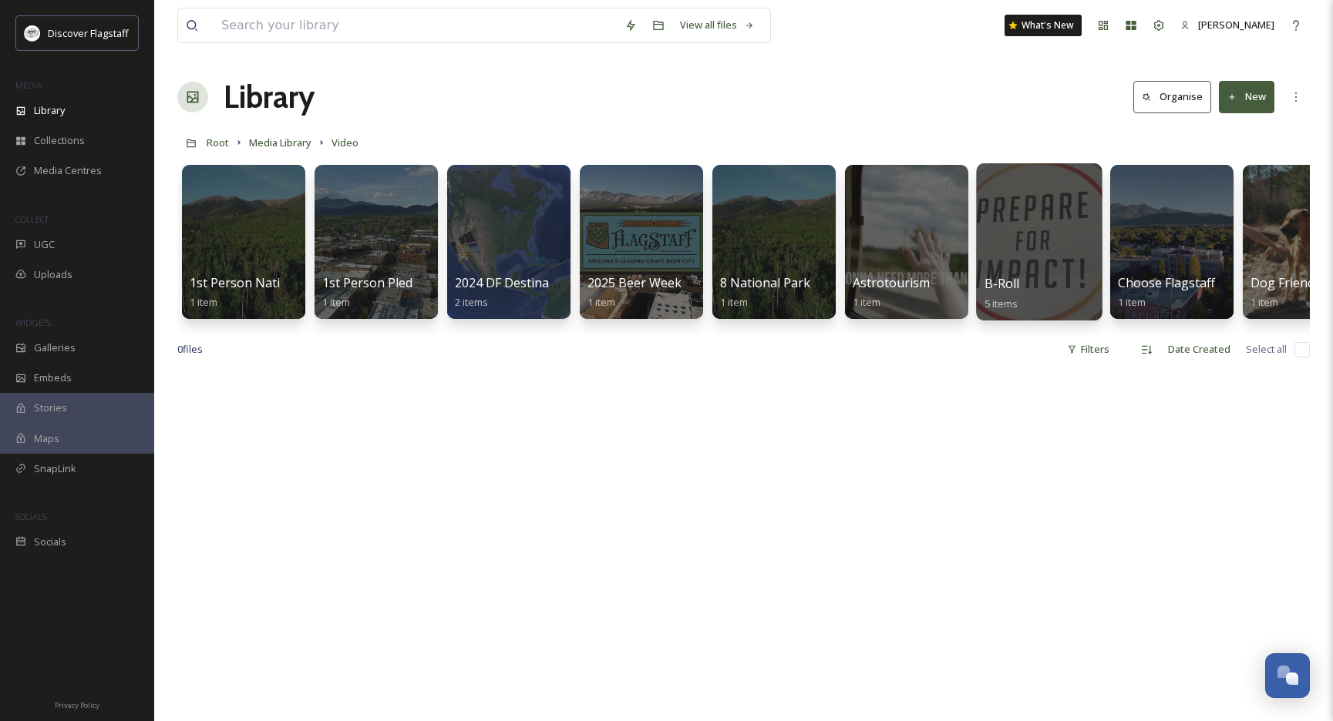
click at [1016, 250] on div at bounding box center [1039, 241] width 126 height 157
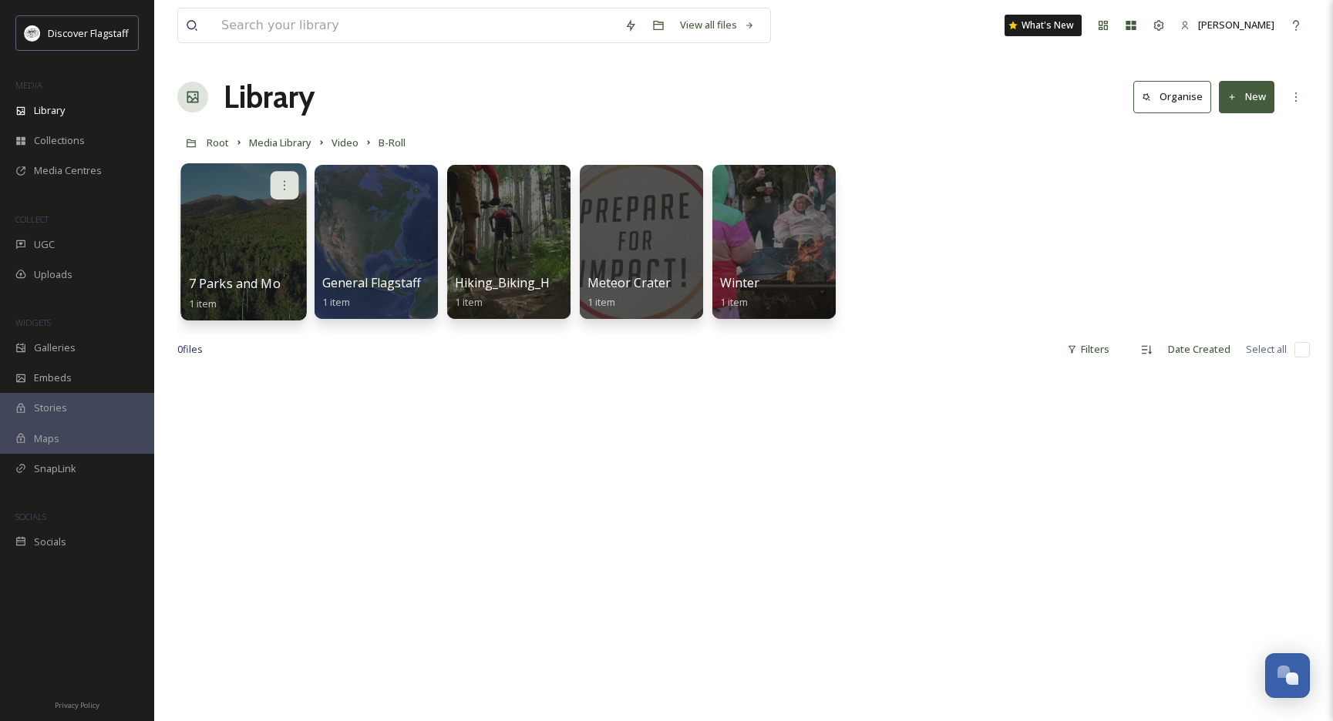
click at [282, 183] on icon at bounding box center [284, 185] width 12 height 12
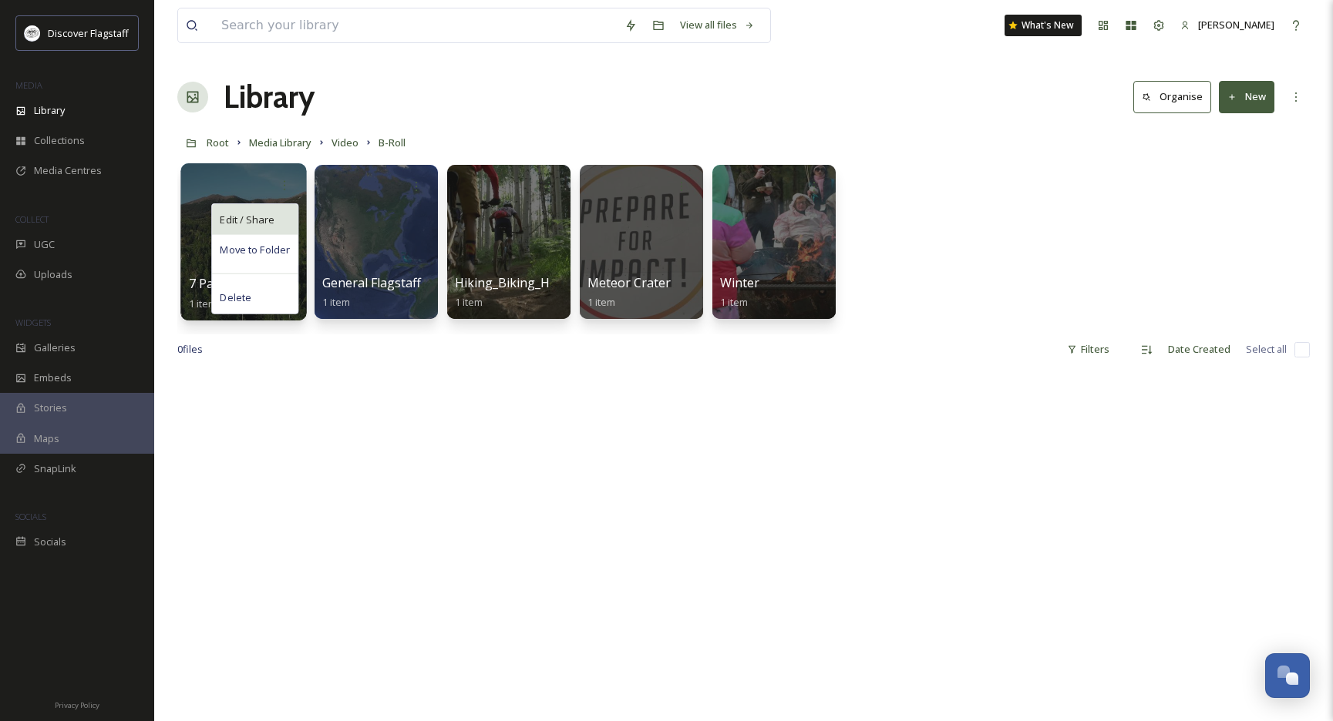
click at [268, 214] on span "Edit / Share" at bounding box center [247, 219] width 54 height 15
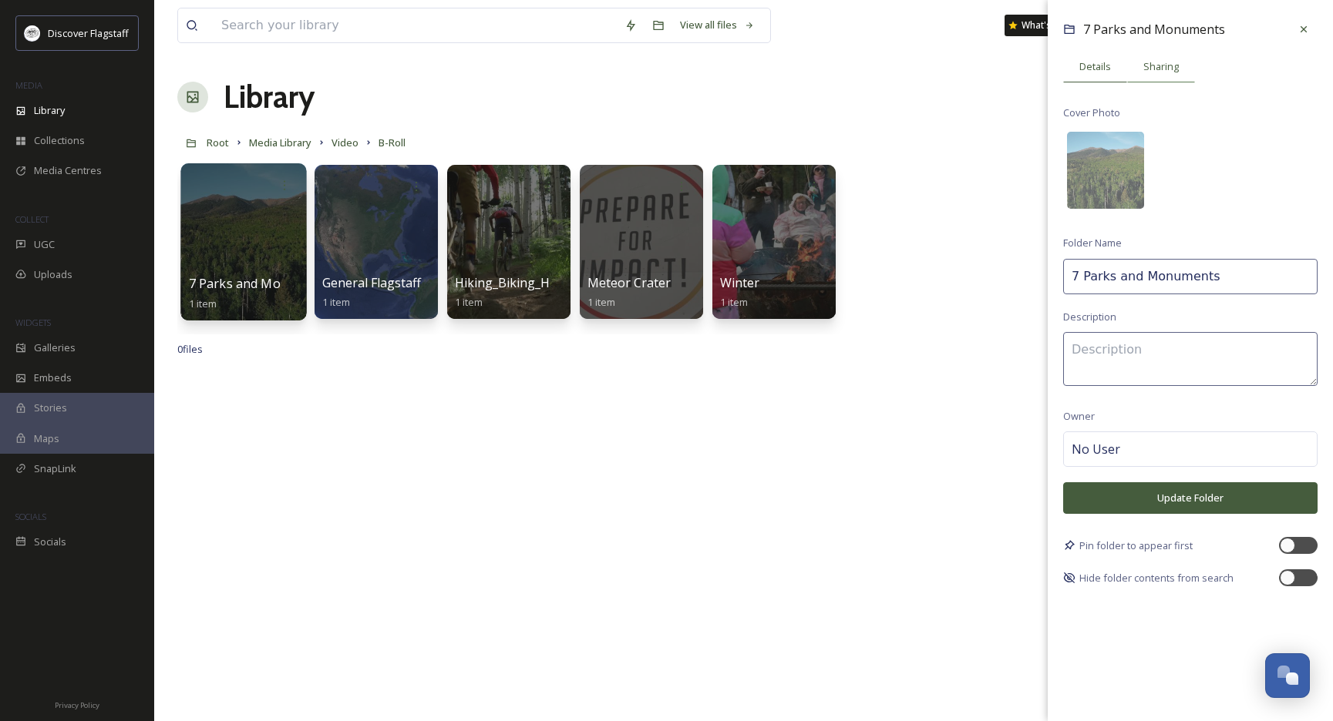
click at [1174, 60] on span "Sharing" at bounding box center [1160, 66] width 35 height 15
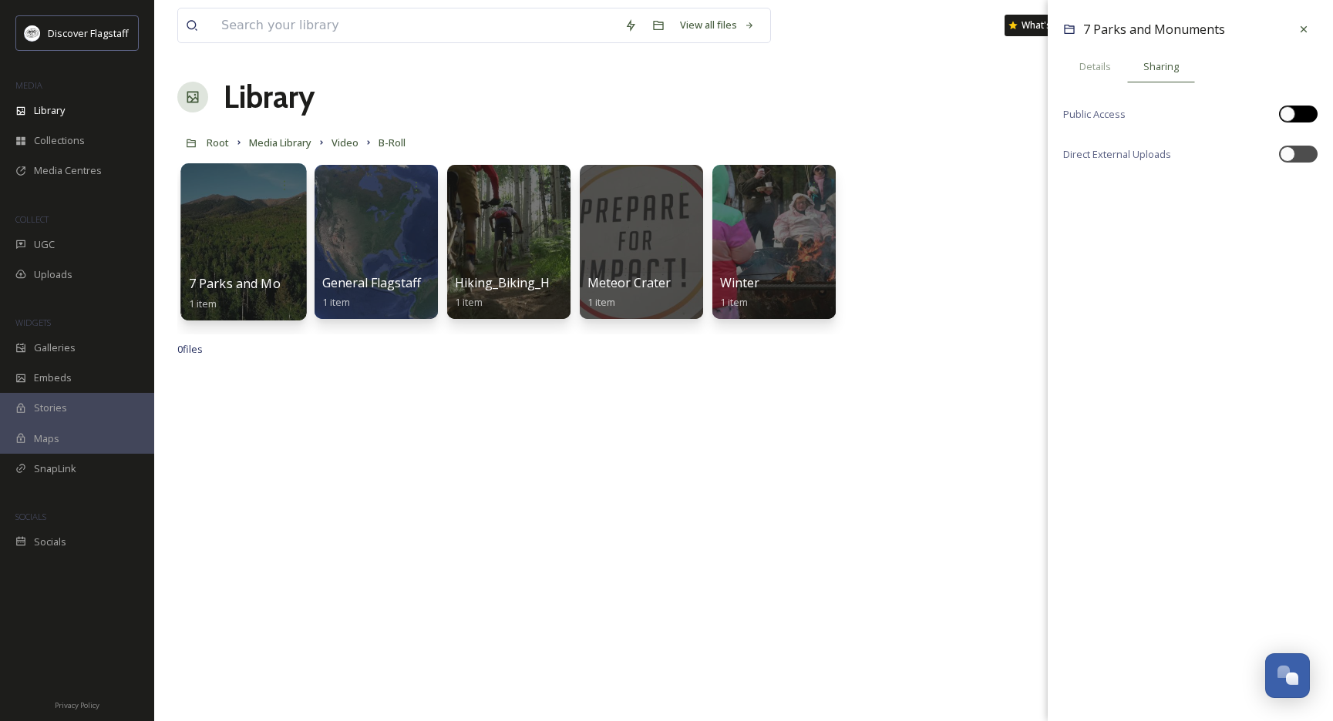
click at [1303, 116] on div at bounding box center [1306, 114] width 8 height 8
checkbox input "true"
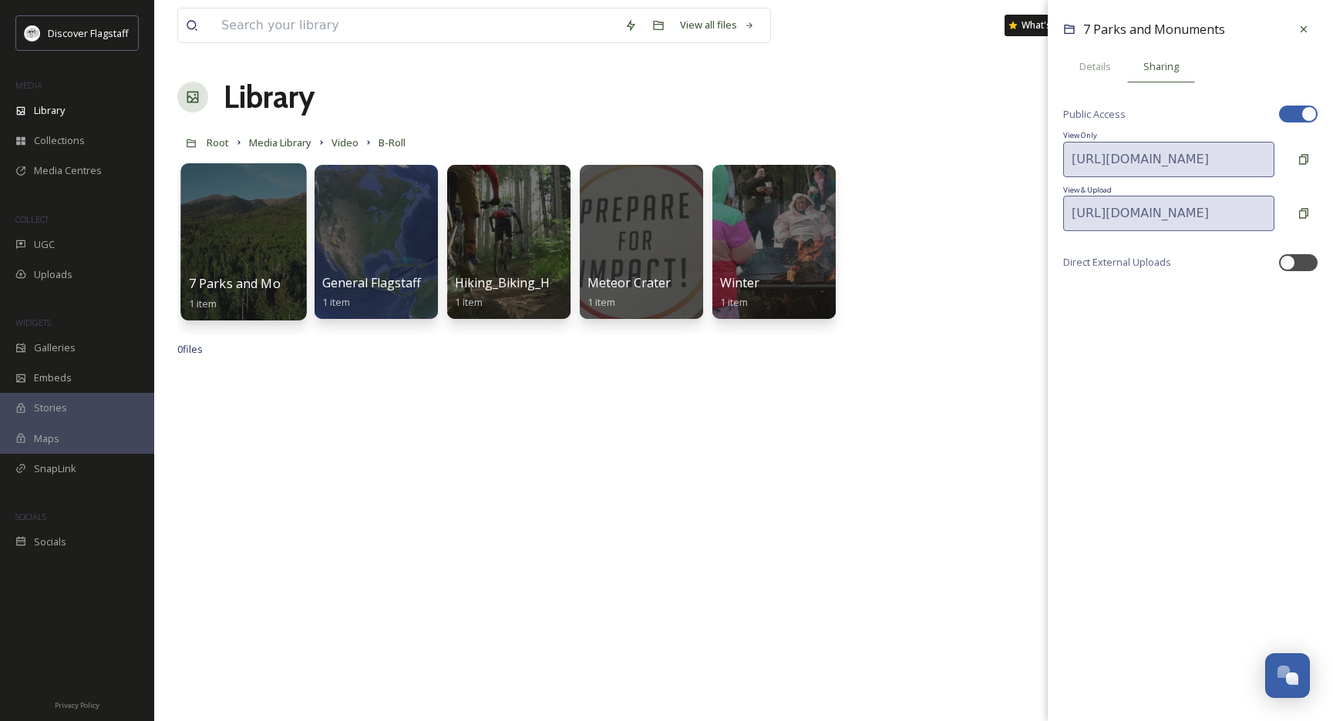
drag, startPoint x: 1307, startPoint y: 27, endPoint x: 1288, endPoint y: 28, distance: 19.3
click at [1306, 27] on icon at bounding box center [1303, 29] width 12 height 12
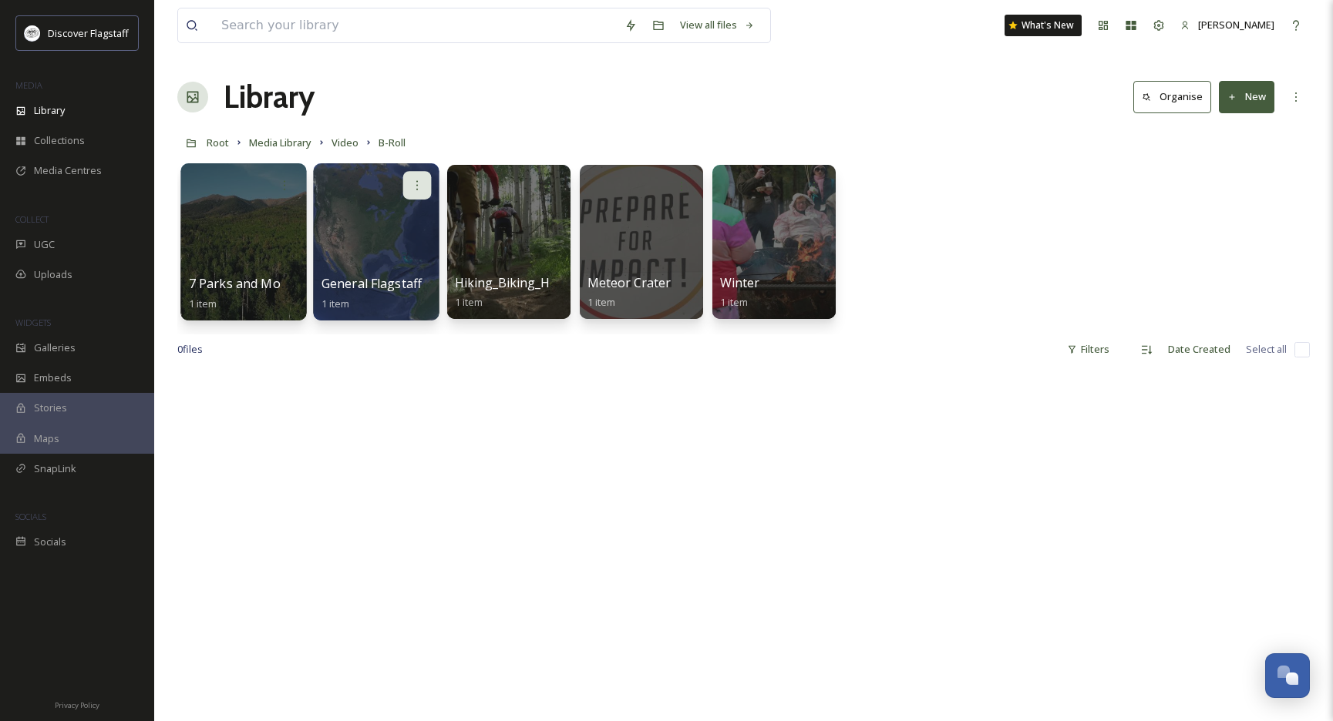
click at [419, 180] on icon at bounding box center [417, 185] width 12 height 12
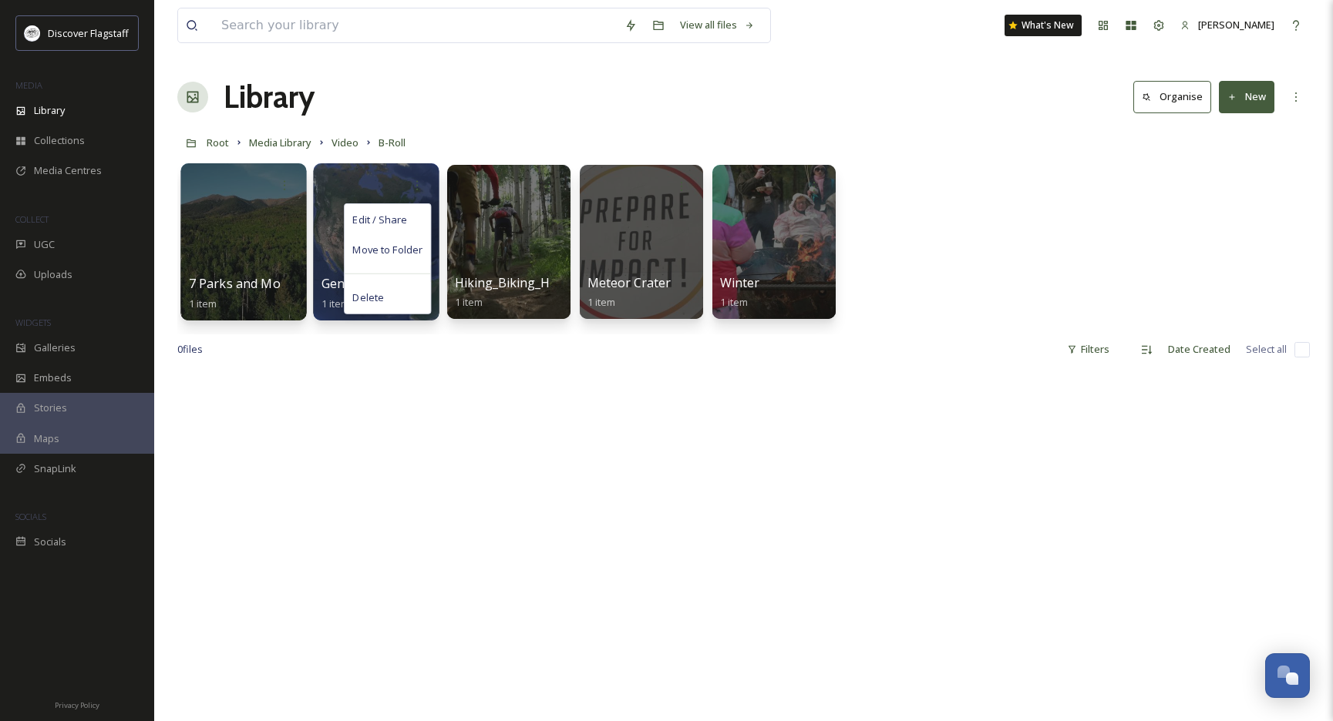
click at [402, 217] on span "Edit / Share" at bounding box center [379, 219] width 54 height 15
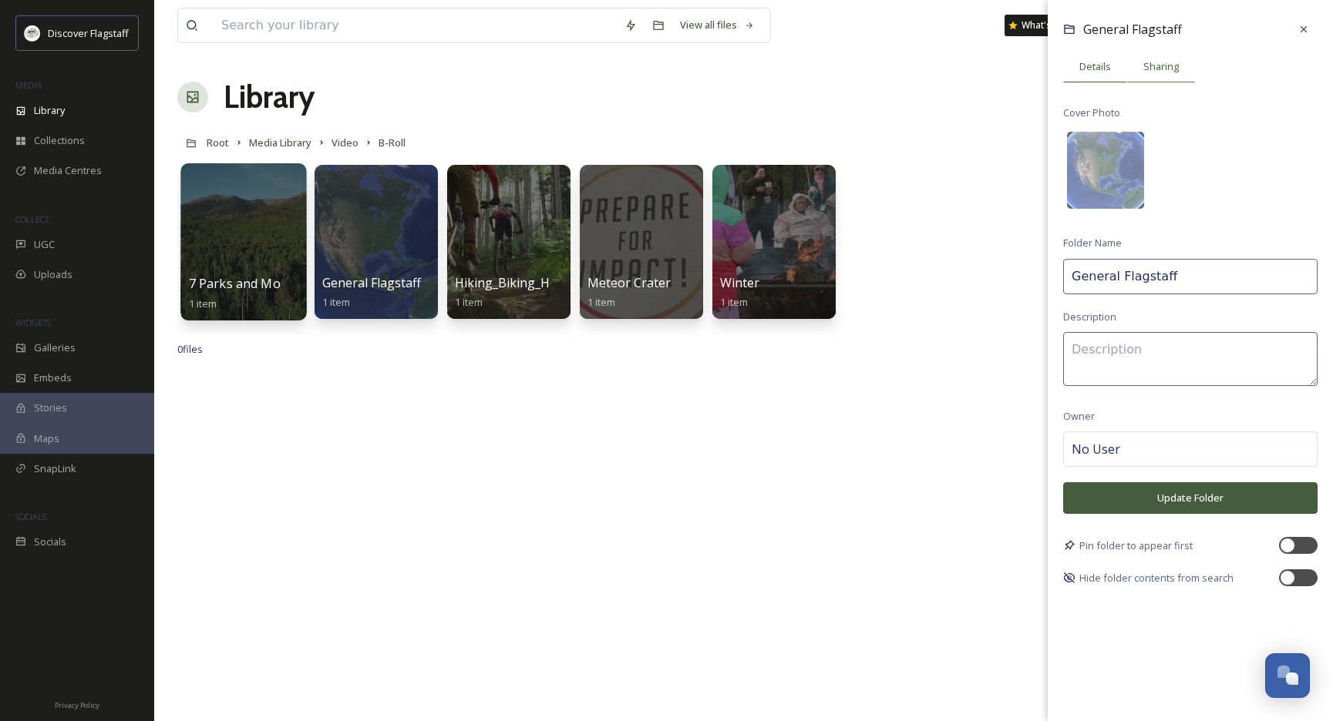
click at [1148, 50] on div "General Flagstaff Details Sharing Cover Photo Folder Name General Flagstaff Des…" at bounding box center [1189, 301] width 285 height 602
click at [1152, 59] on div "Sharing" at bounding box center [1161, 67] width 68 height 32
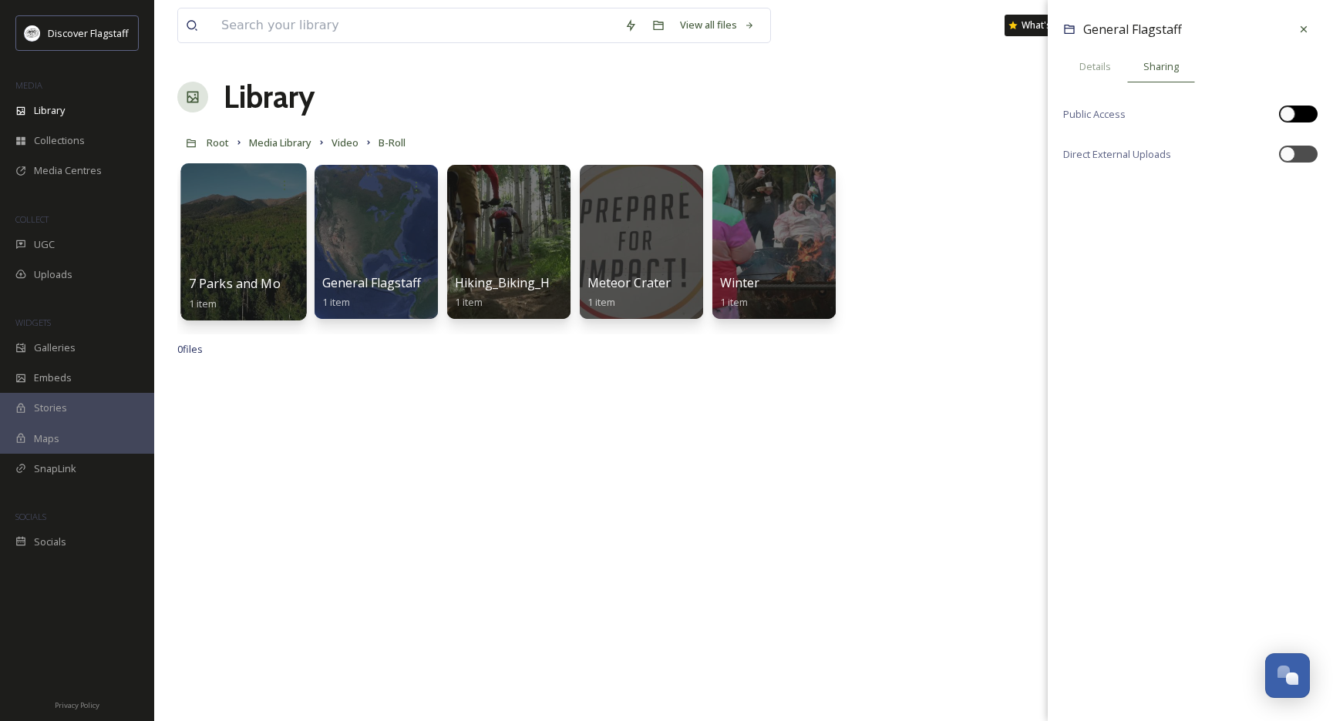
click at [1312, 112] on div at bounding box center [1298, 114] width 39 height 17
checkbox input "true"
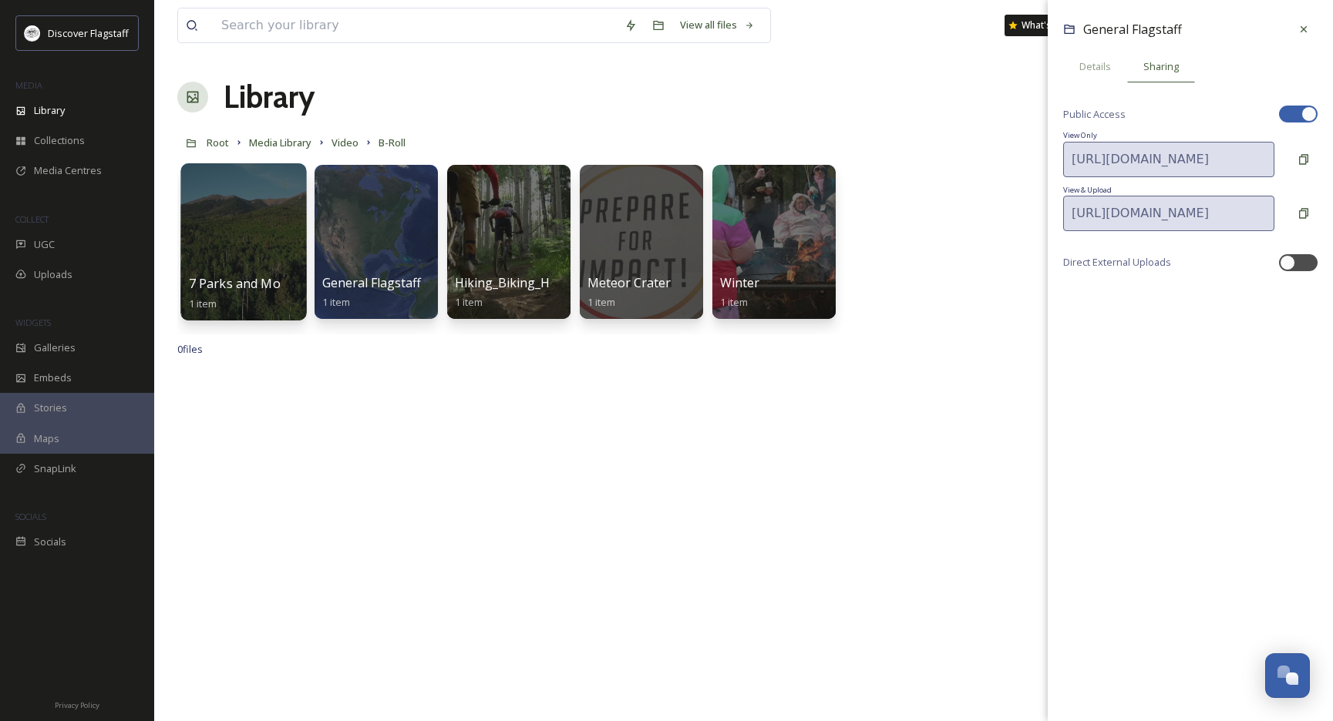
click at [1300, 32] on icon at bounding box center [1303, 29] width 12 height 12
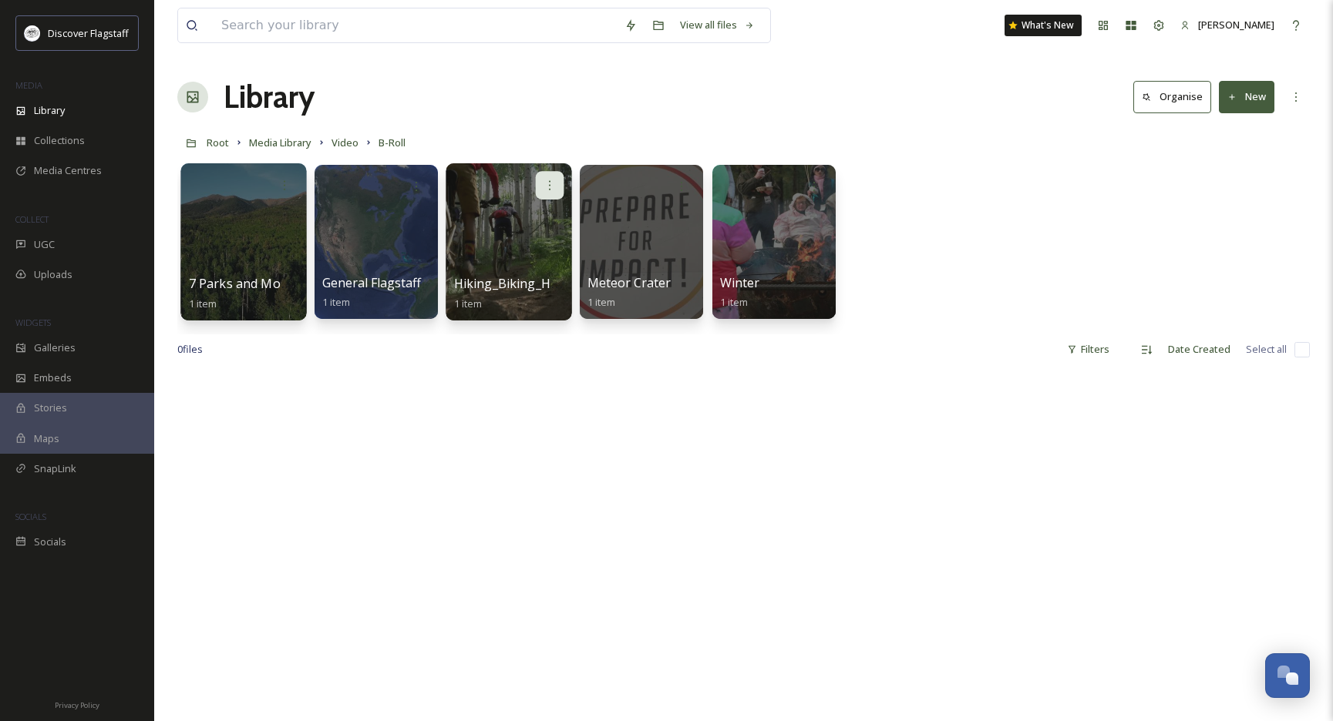
click at [556, 177] on div at bounding box center [550, 185] width 29 height 29
click at [536, 216] on span "Edit / Share" at bounding box center [512, 219] width 54 height 15
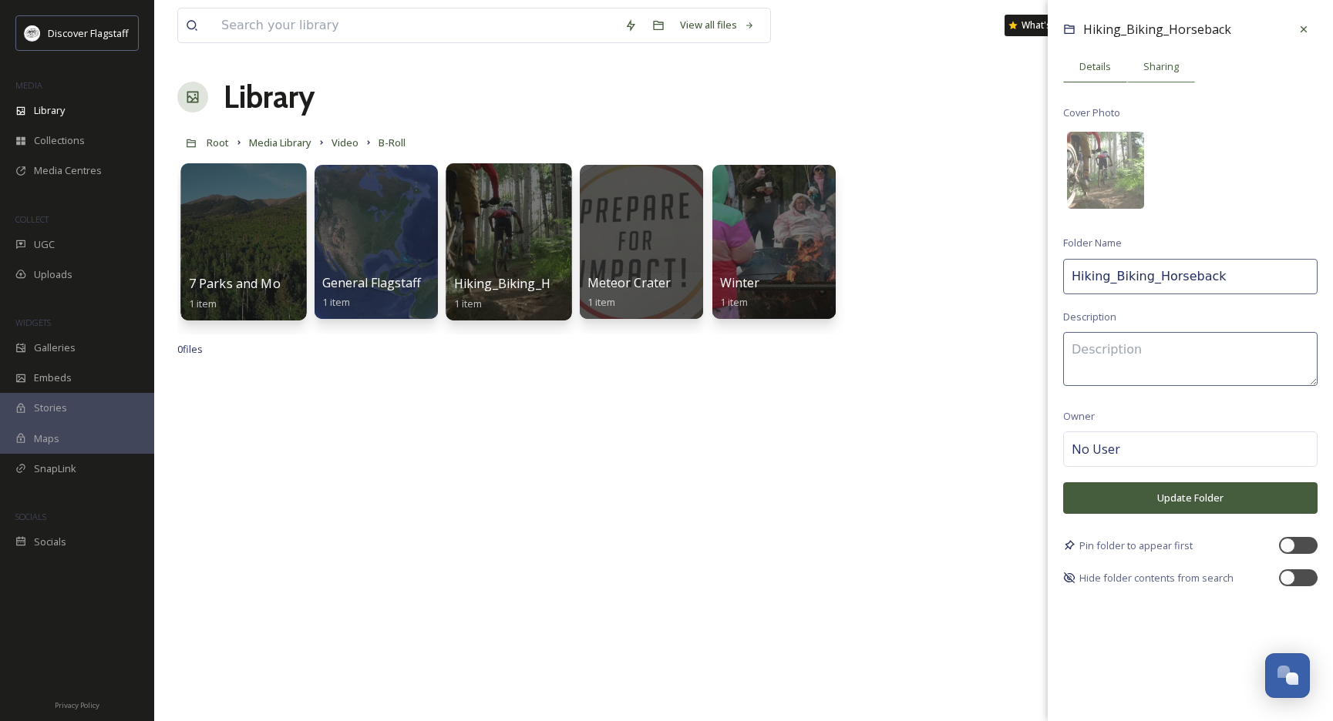
click at [1175, 69] on span "Sharing" at bounding box center [1160, 66] width 35 height 15
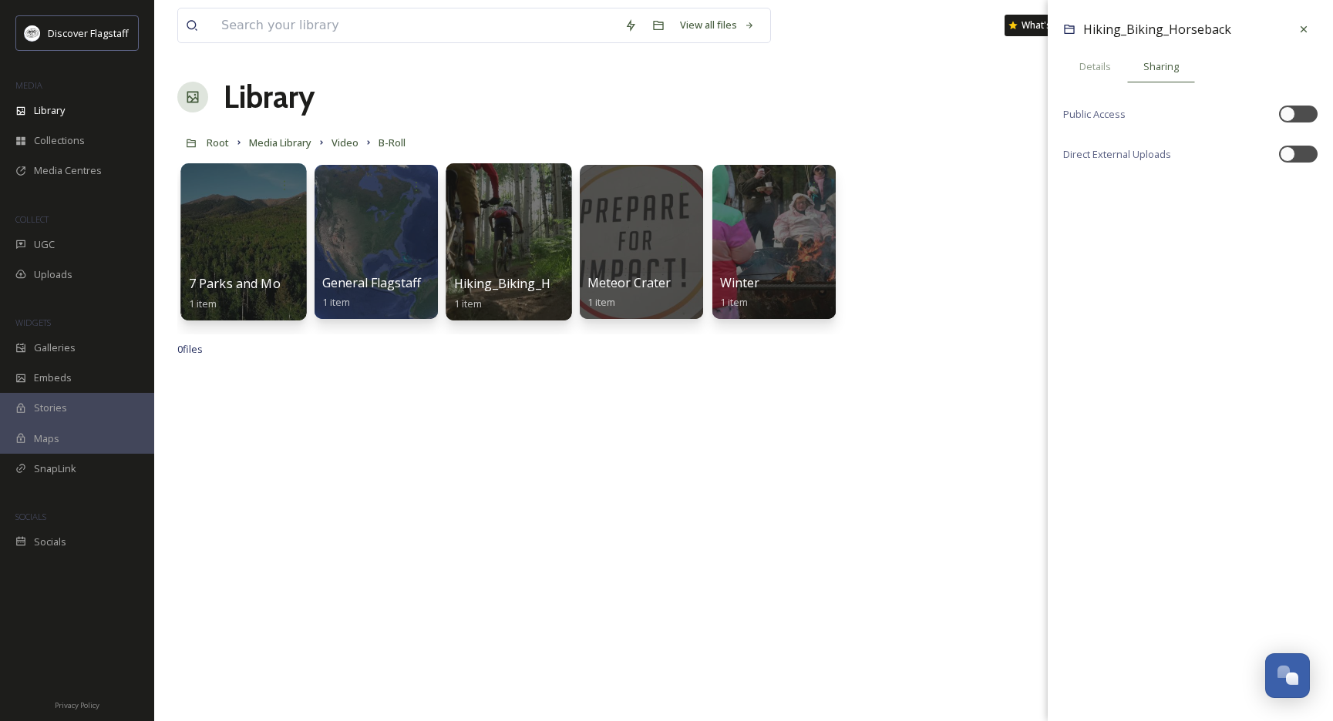
click at [1325, 121] on div "Hiking_Biking_Horseback Details Sharing Public Access Direct External Uploads" at bounding box center [1189, 100] width 285 height 201
click at [1307, 113] on div at bounding box center [1306, 114] width 8 height 8
checkbox input "true"
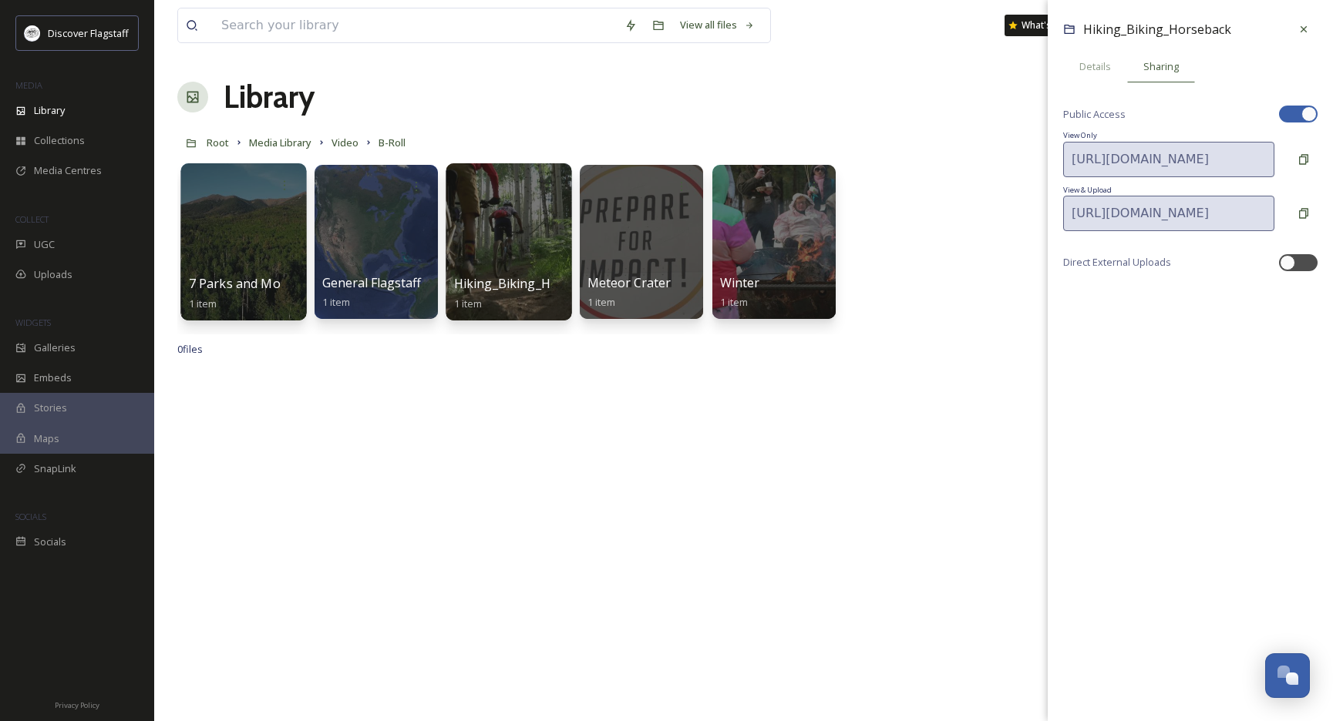
click at [1310, 24] on div at bounding box center [1303, 29] width 28 height 28
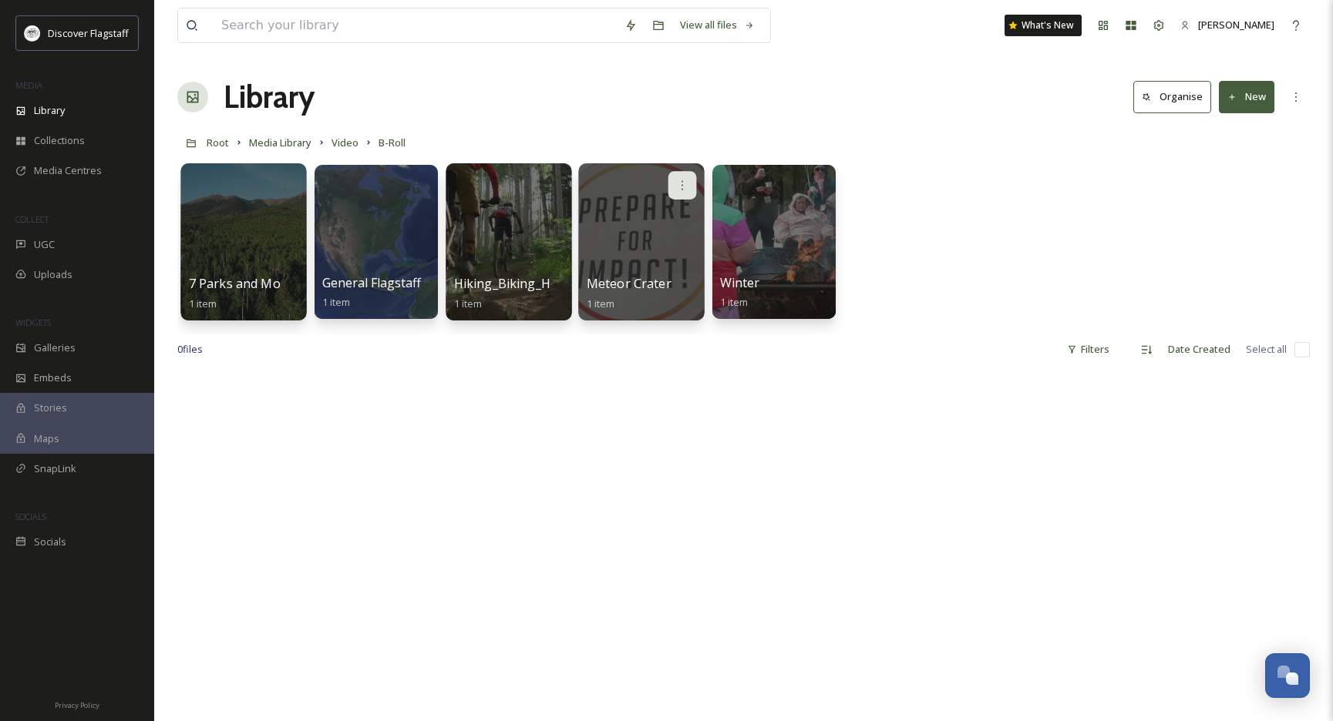
click at [680, 177] on div at bounding box center [682, 185] width 29 height 29
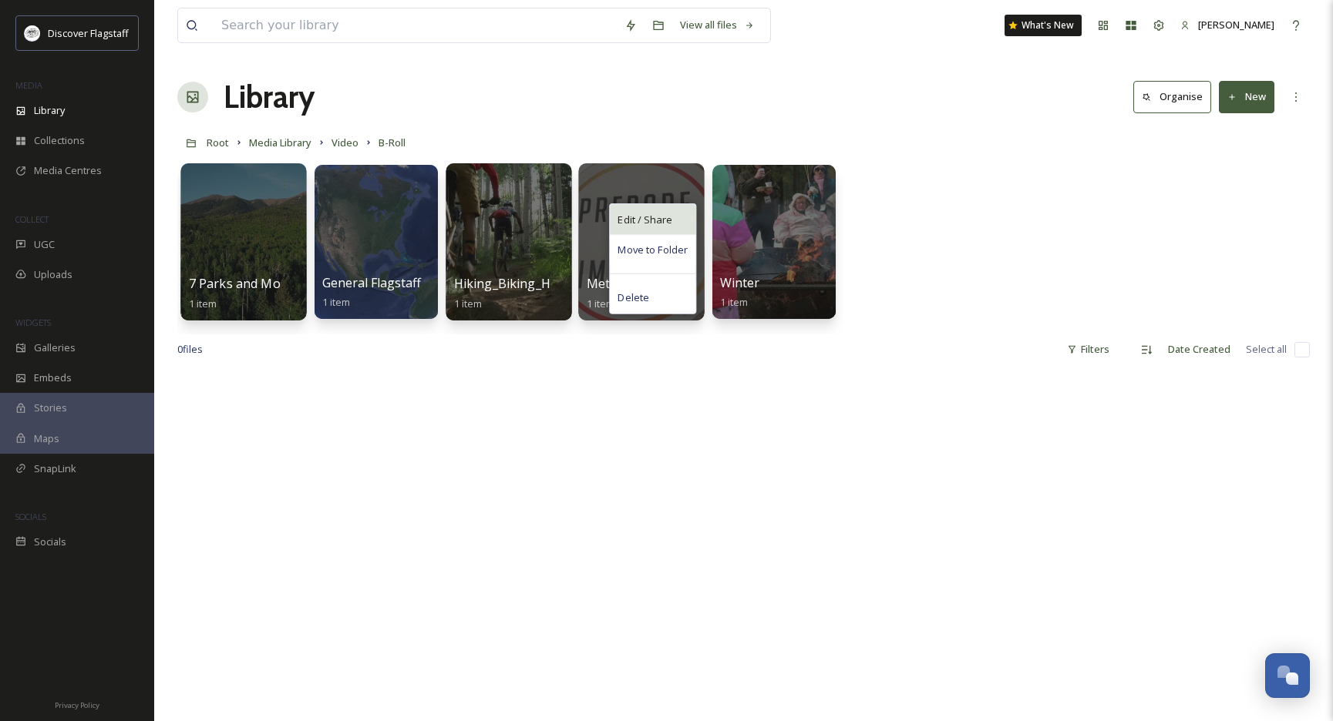
click at [685, 223] on div "Edit / Share" at bounding box center [653, 219] width 86 height 31
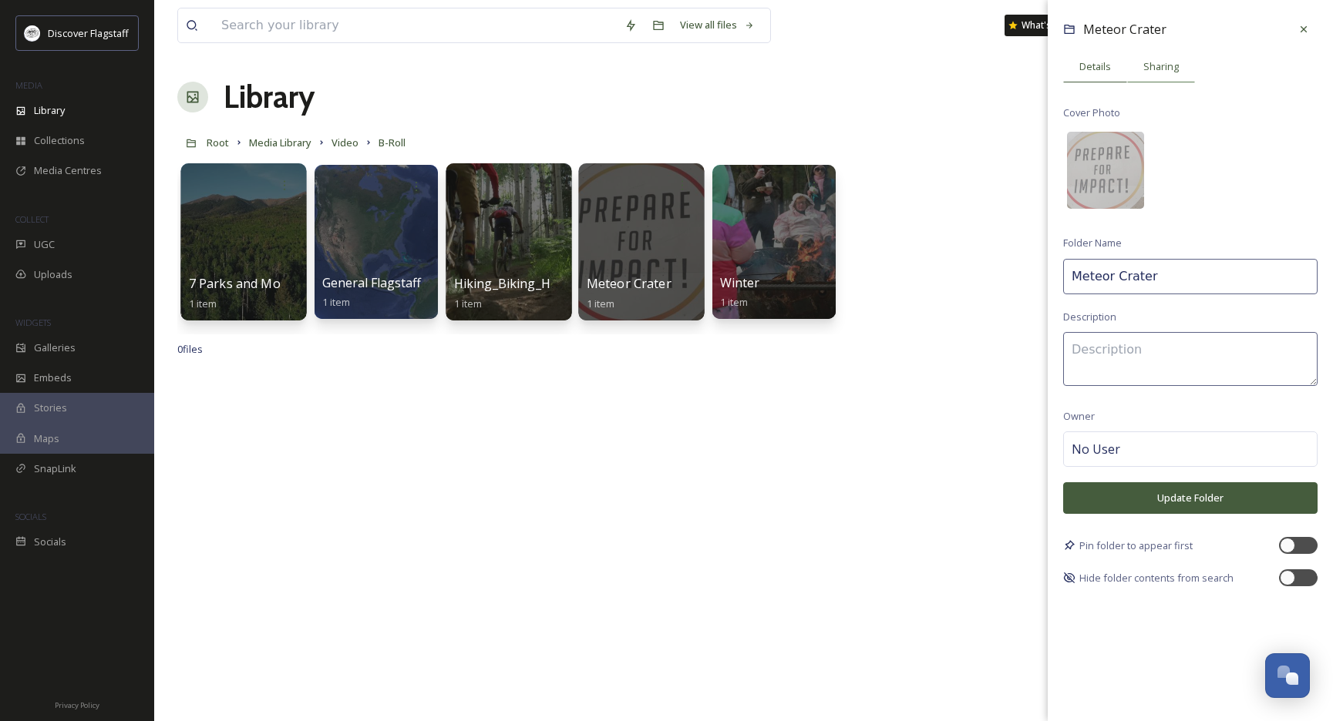
click at [1170, 69] on span "Sharing" at bounding box center [1160, 66] width 35 height 15
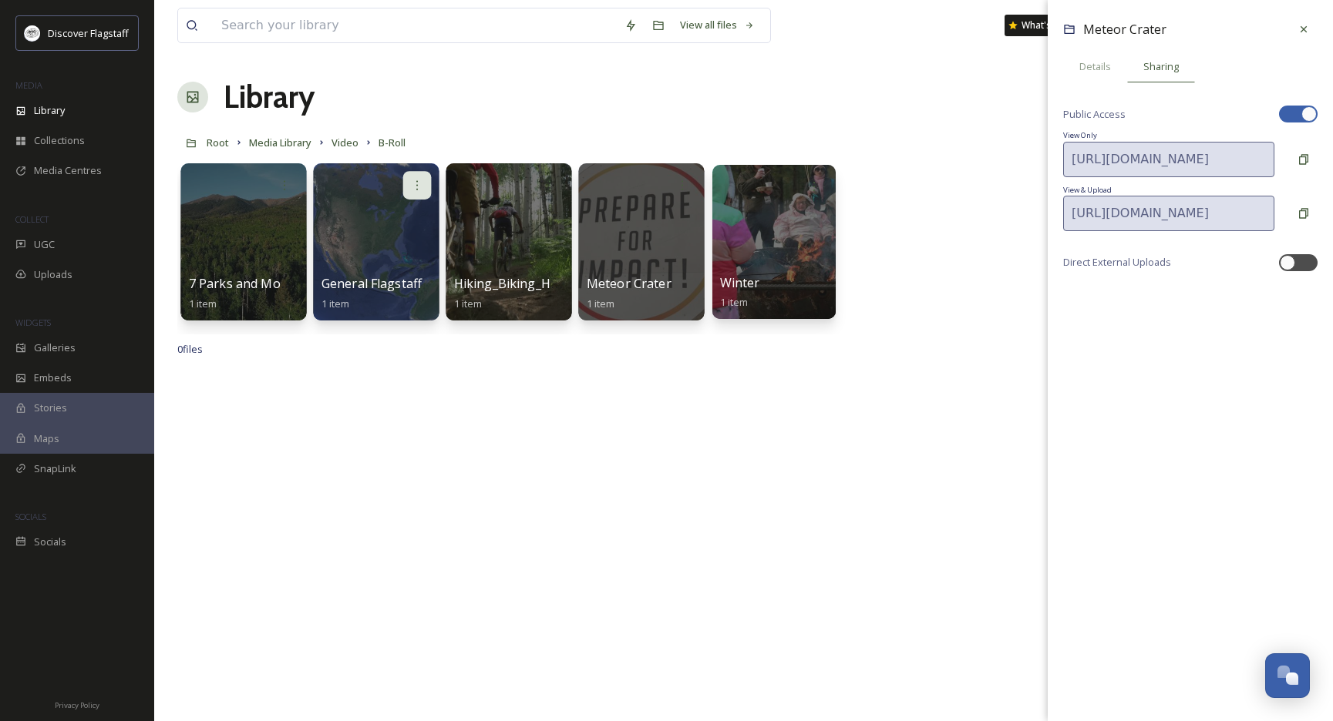
click at [427, 174] on div at bounding box center [417, 185] width 29 height 29
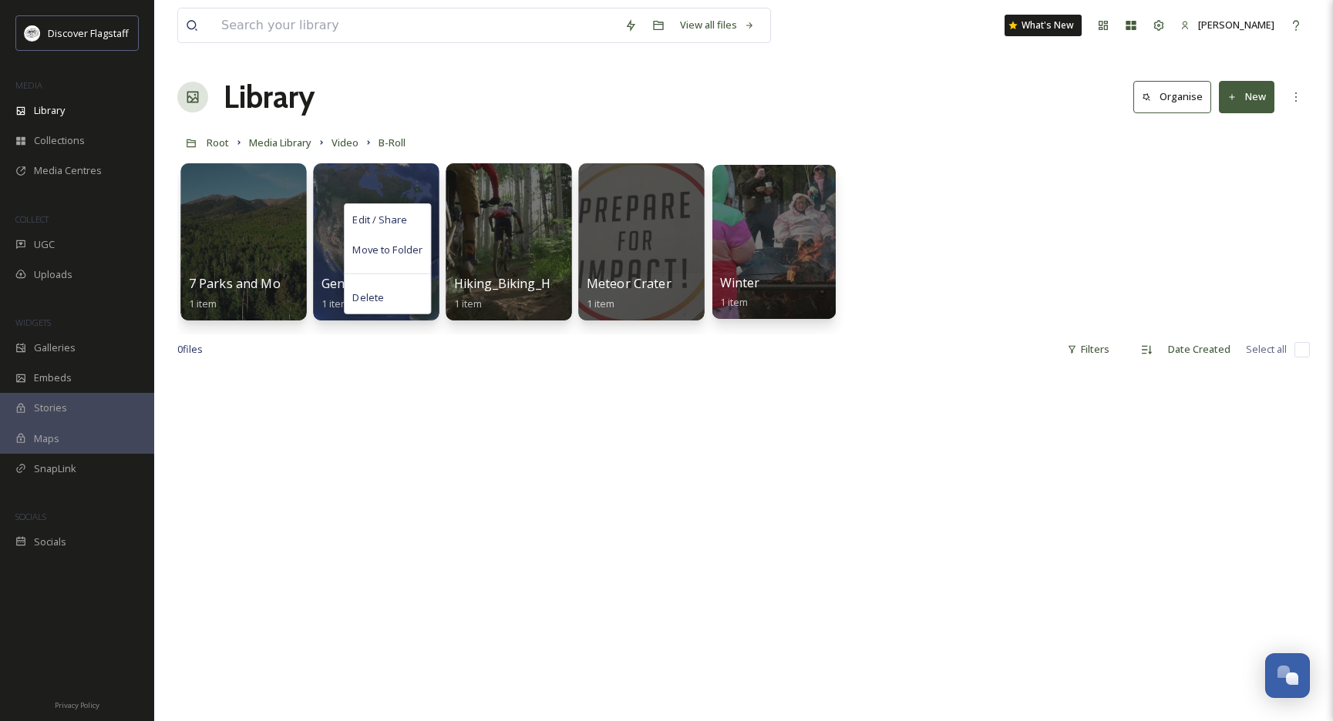
click at [420, 211] on div "Edit / Share" at bounding box center [388, 219] width 86 height 31
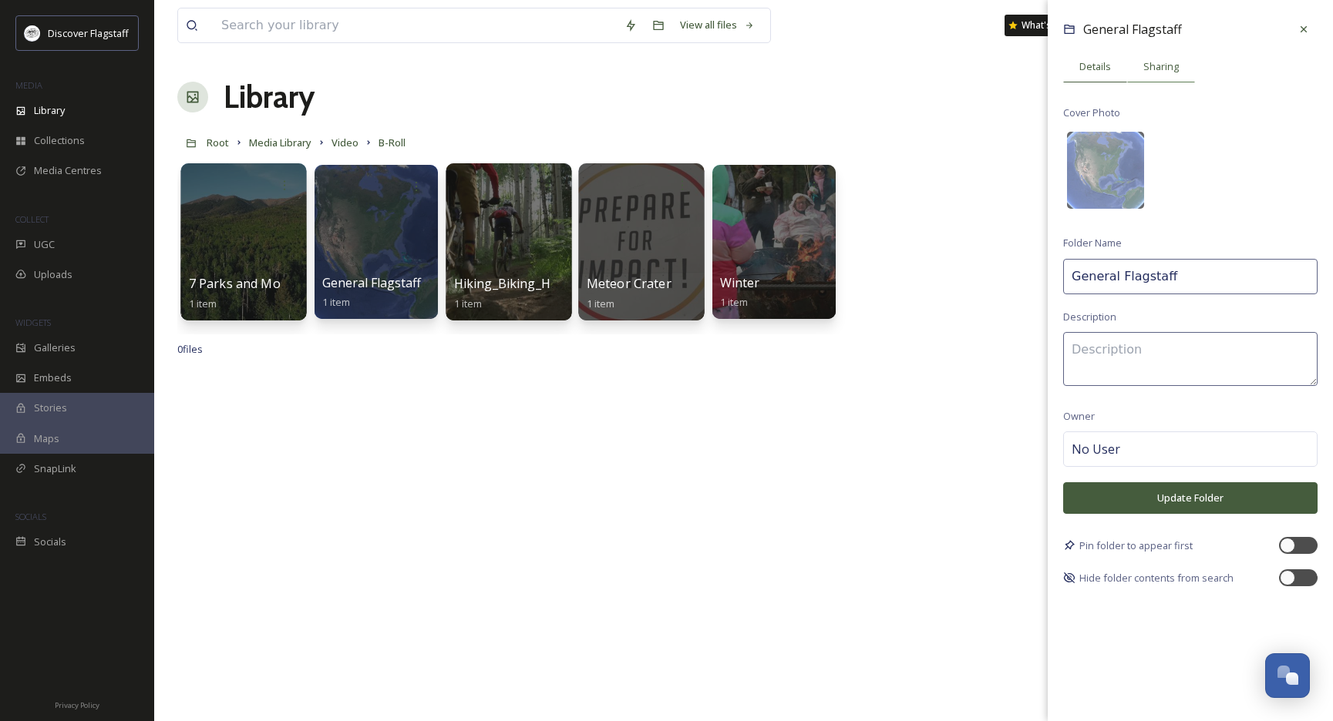
drag, startPoint x: 1152, startPoint y: 46, endPoint x: 1150, endPoint y: 67, distance: 20.9
click at [1152, 48] on div "General Flagstaff Details Sharing Cover Photo Folder Name General Flagstaff Des…" at bounding box center [1189, 301] width 285 height 602
click at [1150, 67] on span "Sharing" at bounding box center [1160, 66] width 35 height 15
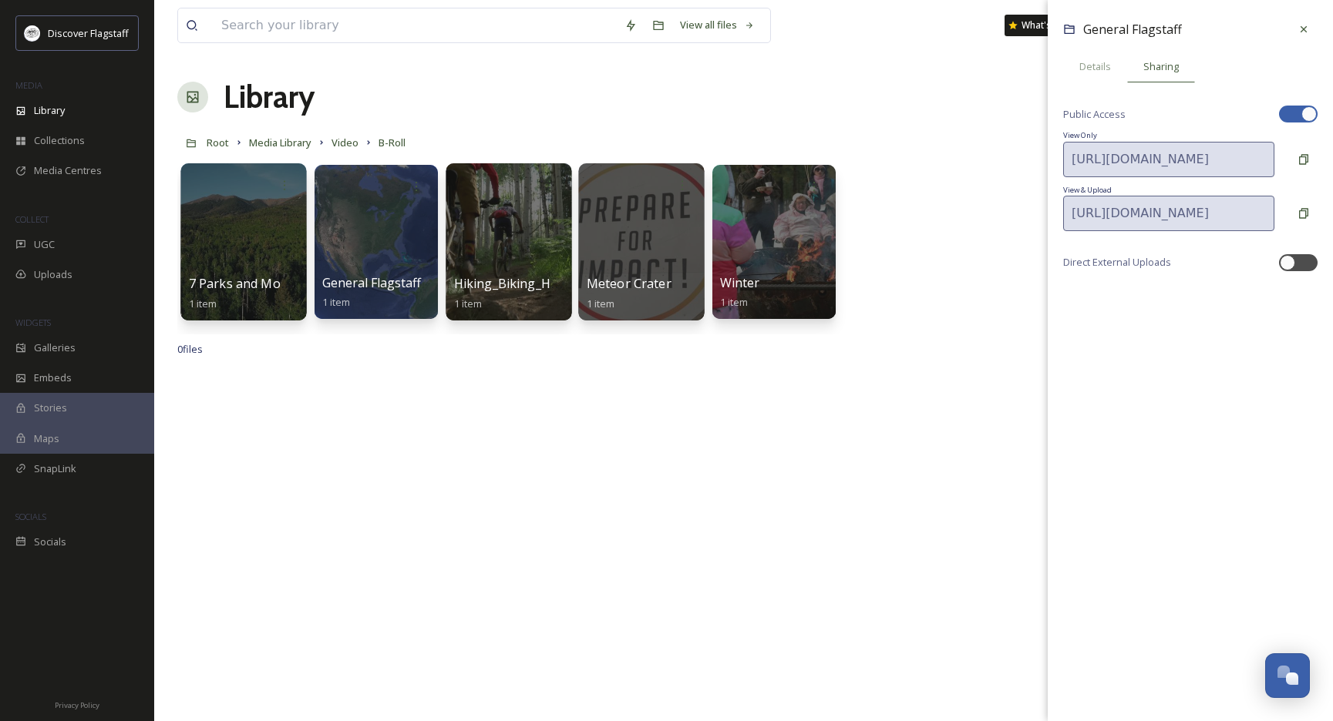
click at [886, 89] on div "Library Organise New" at bounding box center [743, 97] width 1132 height 46
